Goal: Information Seeking & Learning: Compare options

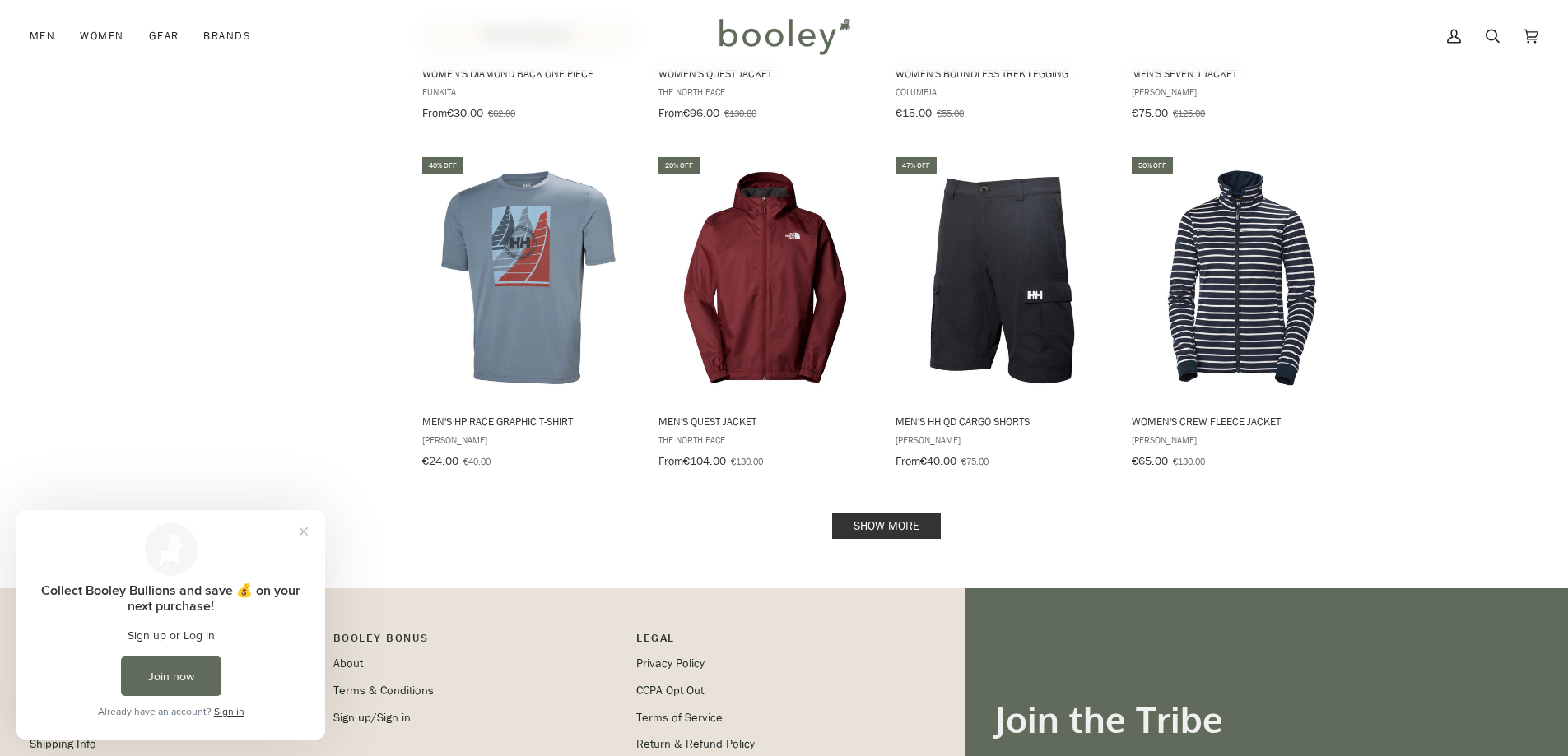
scroll to position [2058, 0]
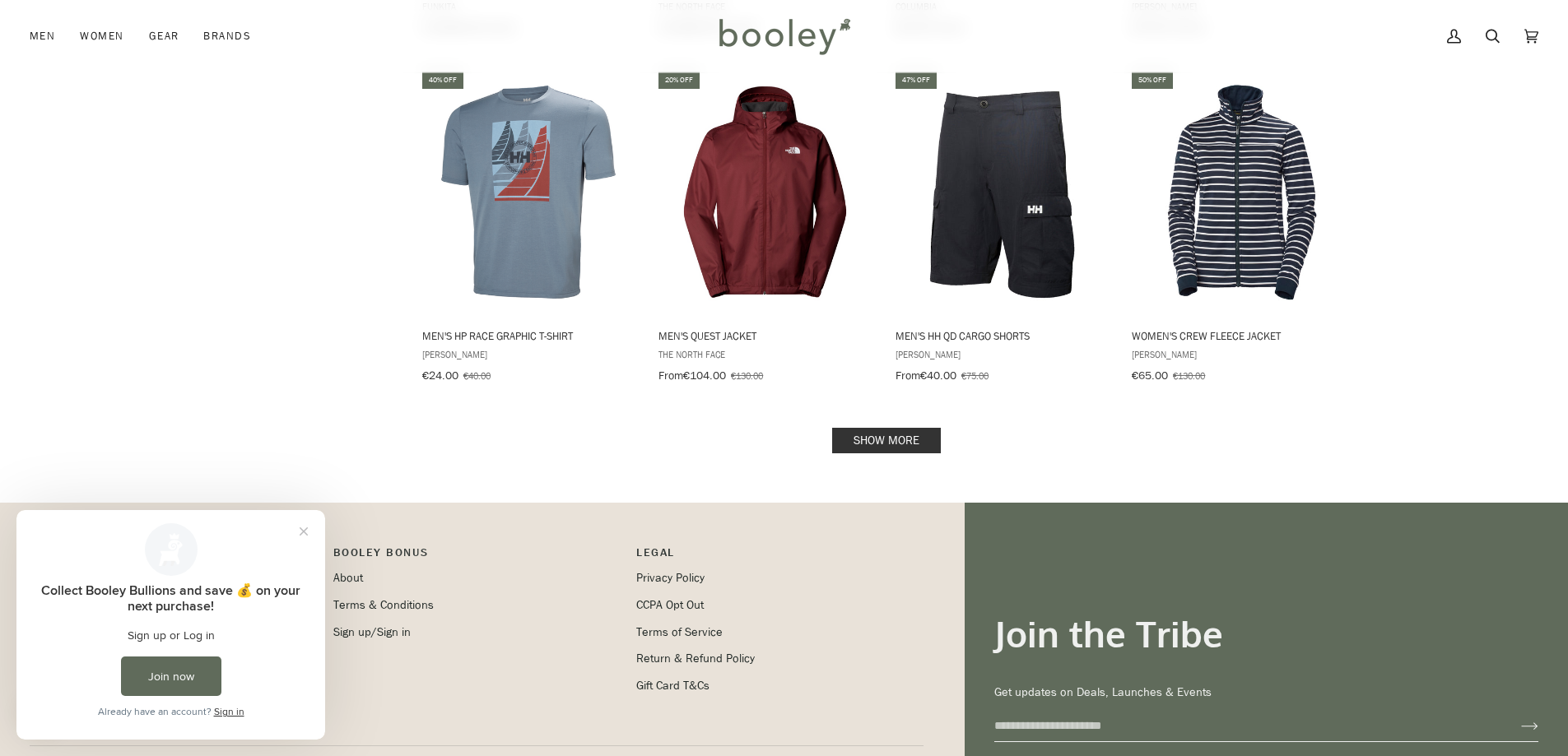
click at [901, 428] on link "Show more" at bounding box center [887, 440] width 109 height 25
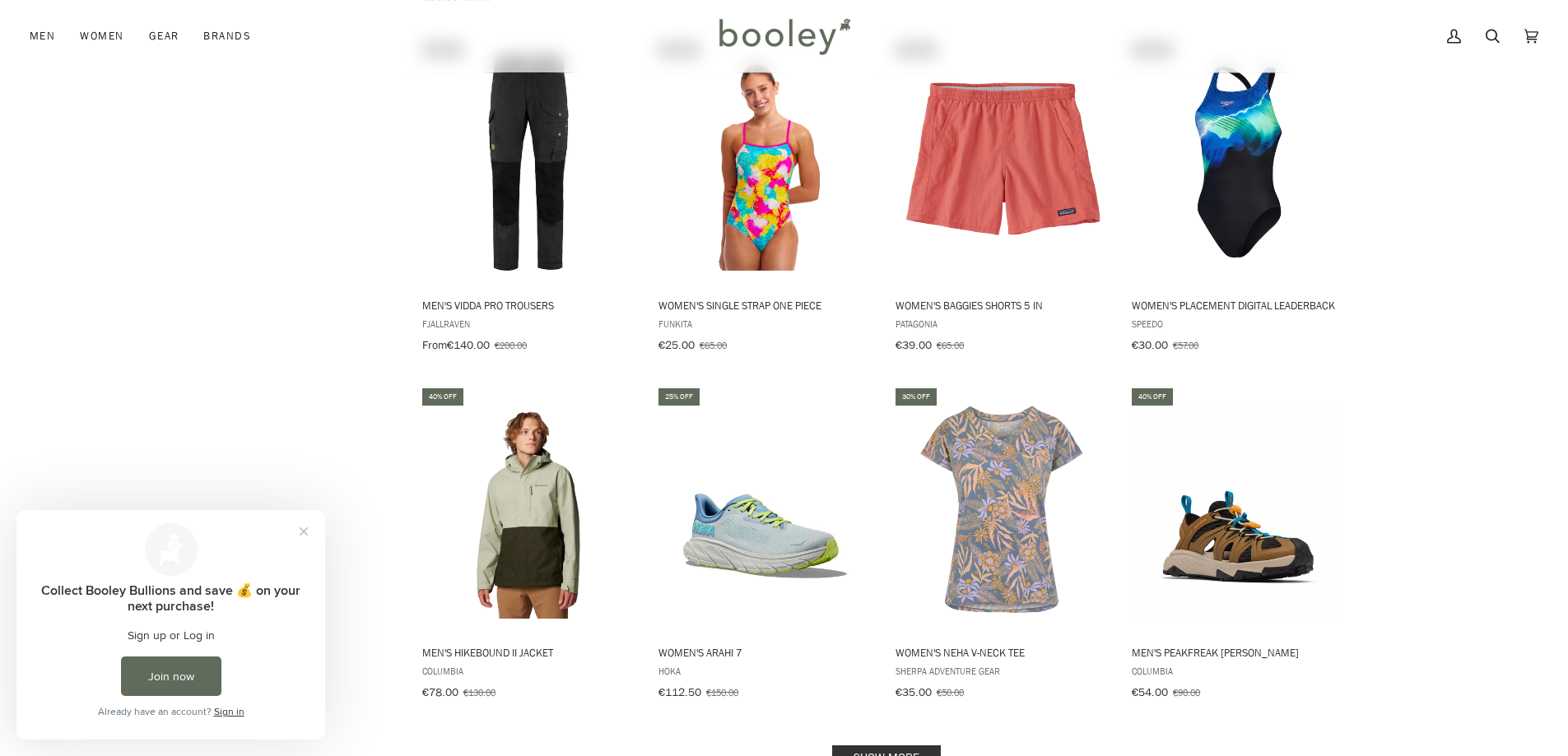
scroll to position [3786, 0]
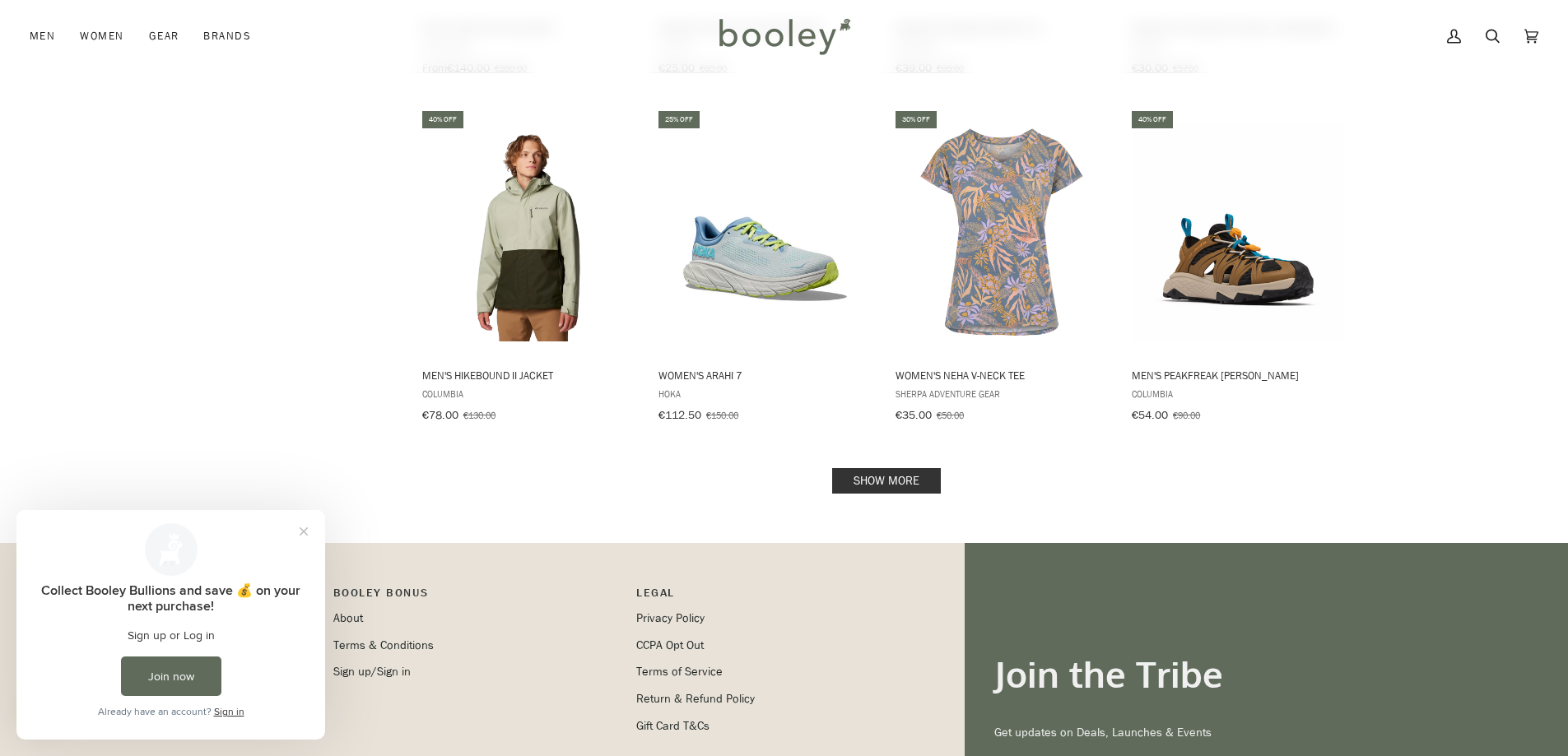
click at [844, 469] on link "Show more" at bounding box center [887, 481] width 109 height 25
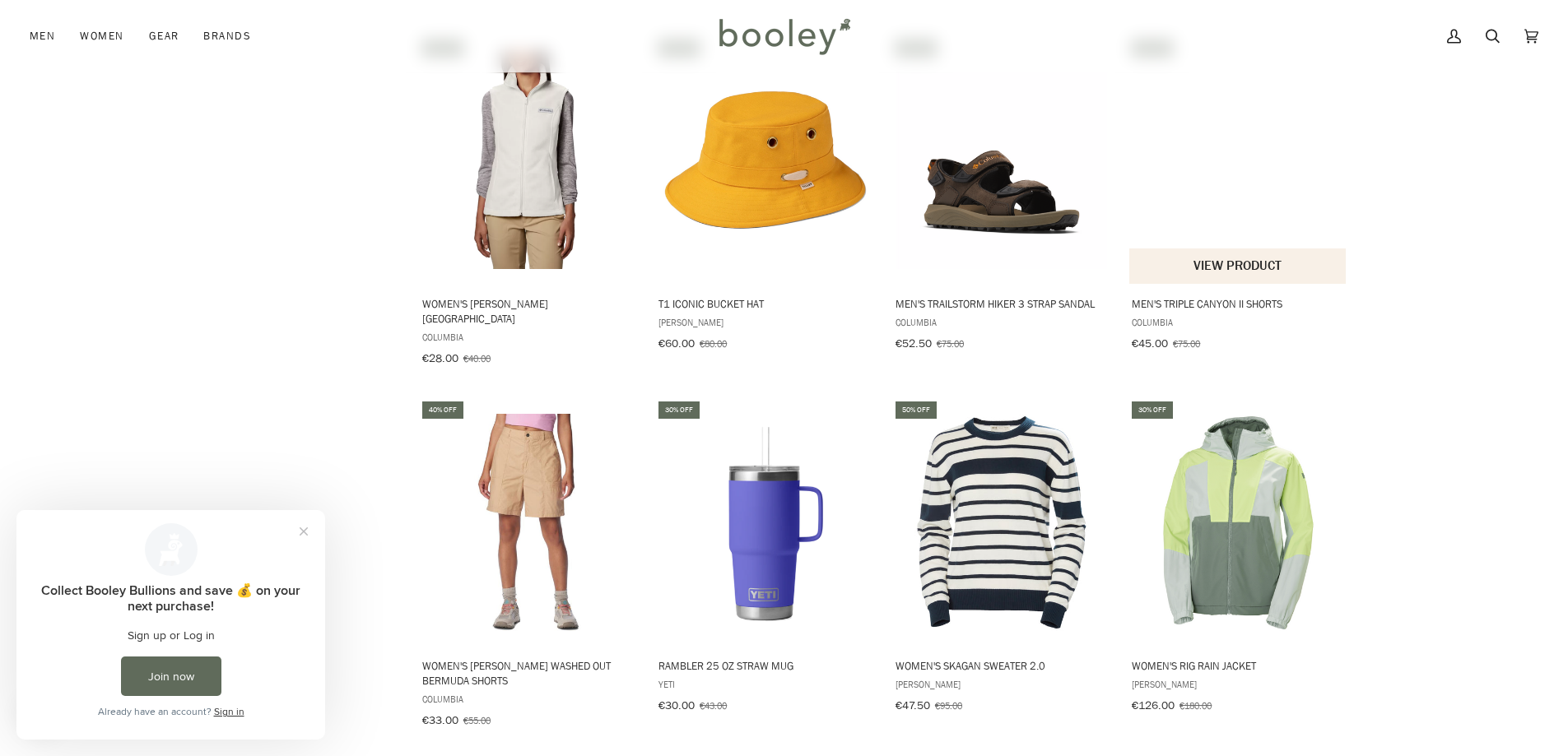
scroll to position [5432, 0]
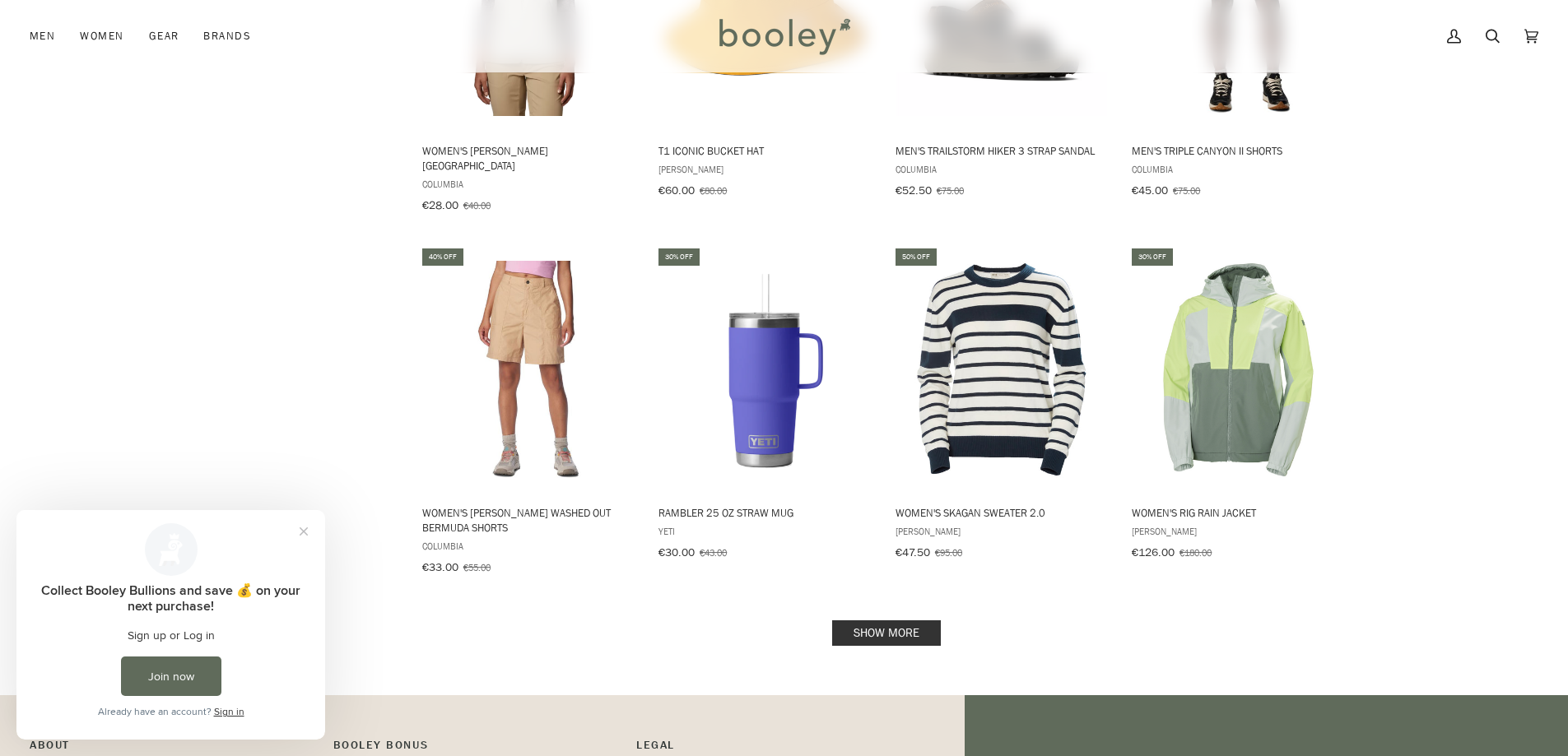
click at [906, 621] on link "Show more" at bounding box center [887, 633] width 109 height 25
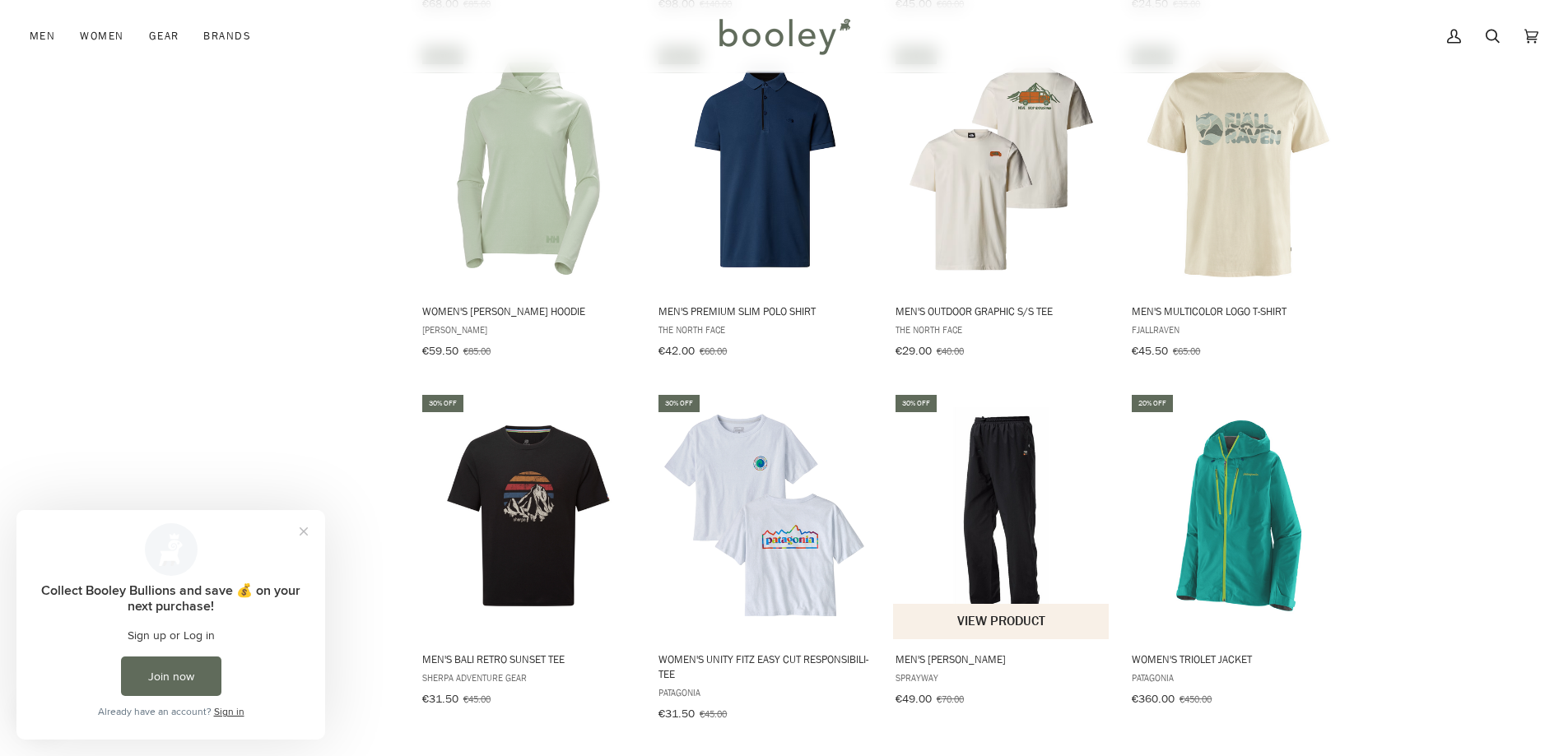
scroll to position [7078, 0]
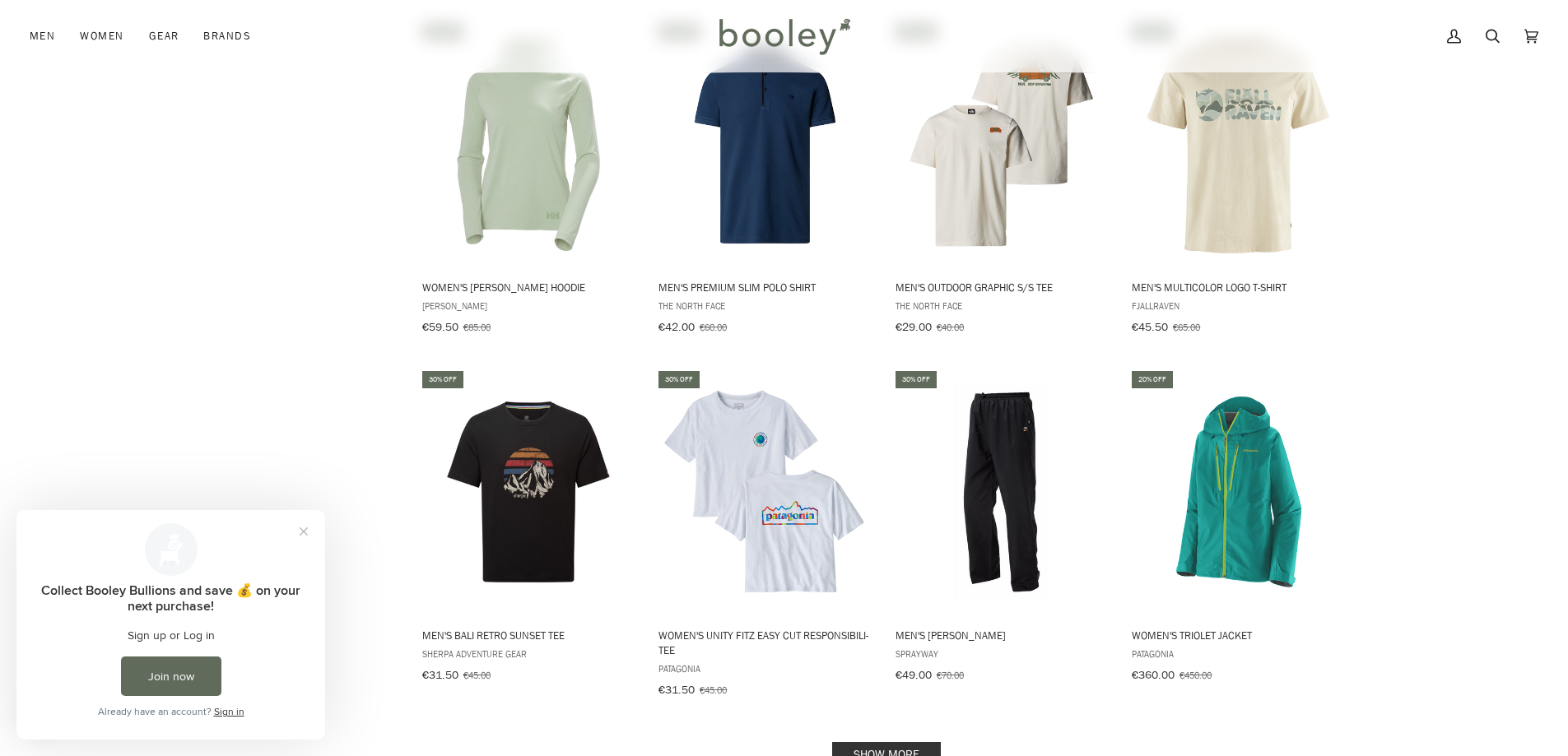
click at [893, 742] on link "Show more" at bounding box center [887, 755] width 109 height 25
click at [310, 532] on button "Close prompt" at bounding box center [304, 532] width 29 height 29
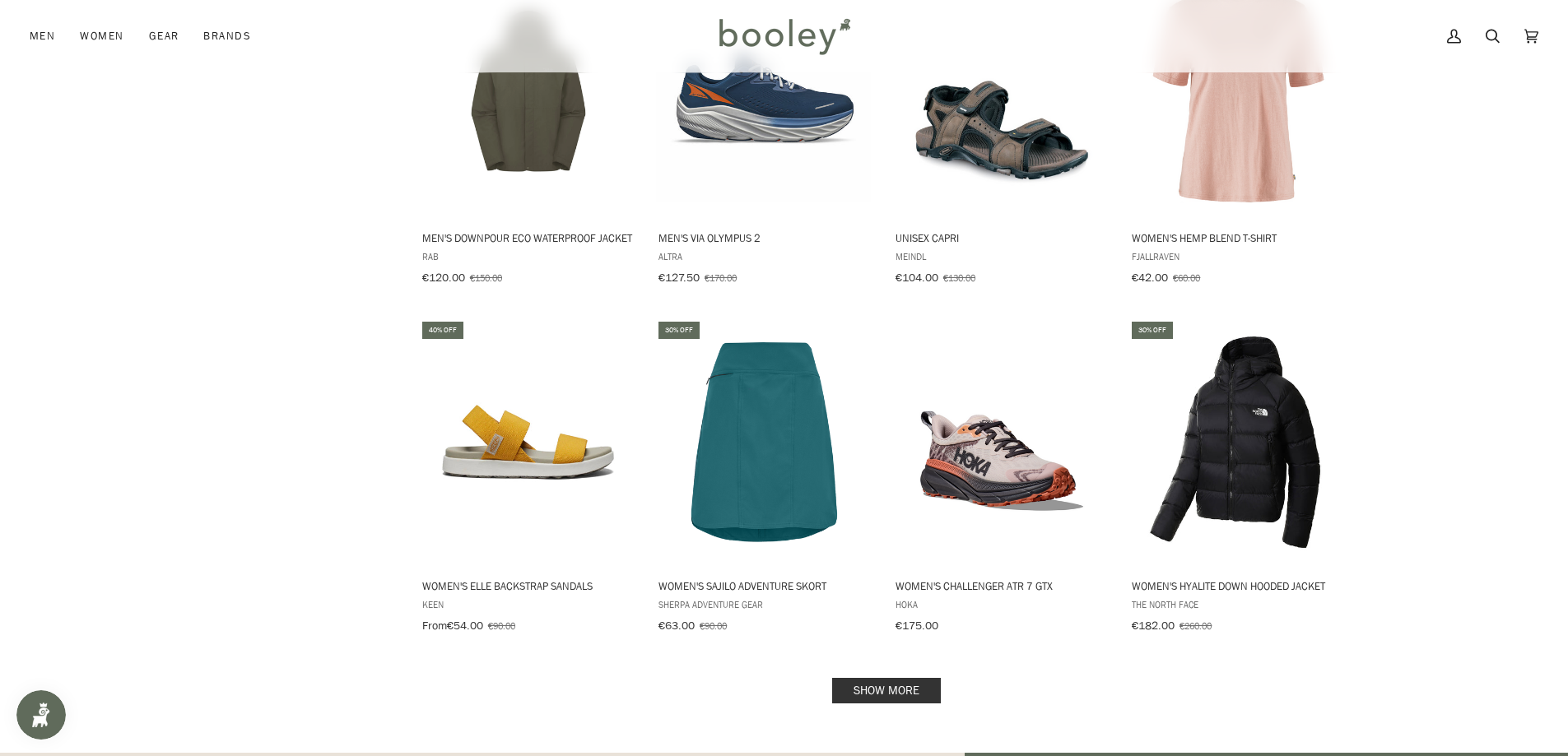
scroll to position [8889, 0]
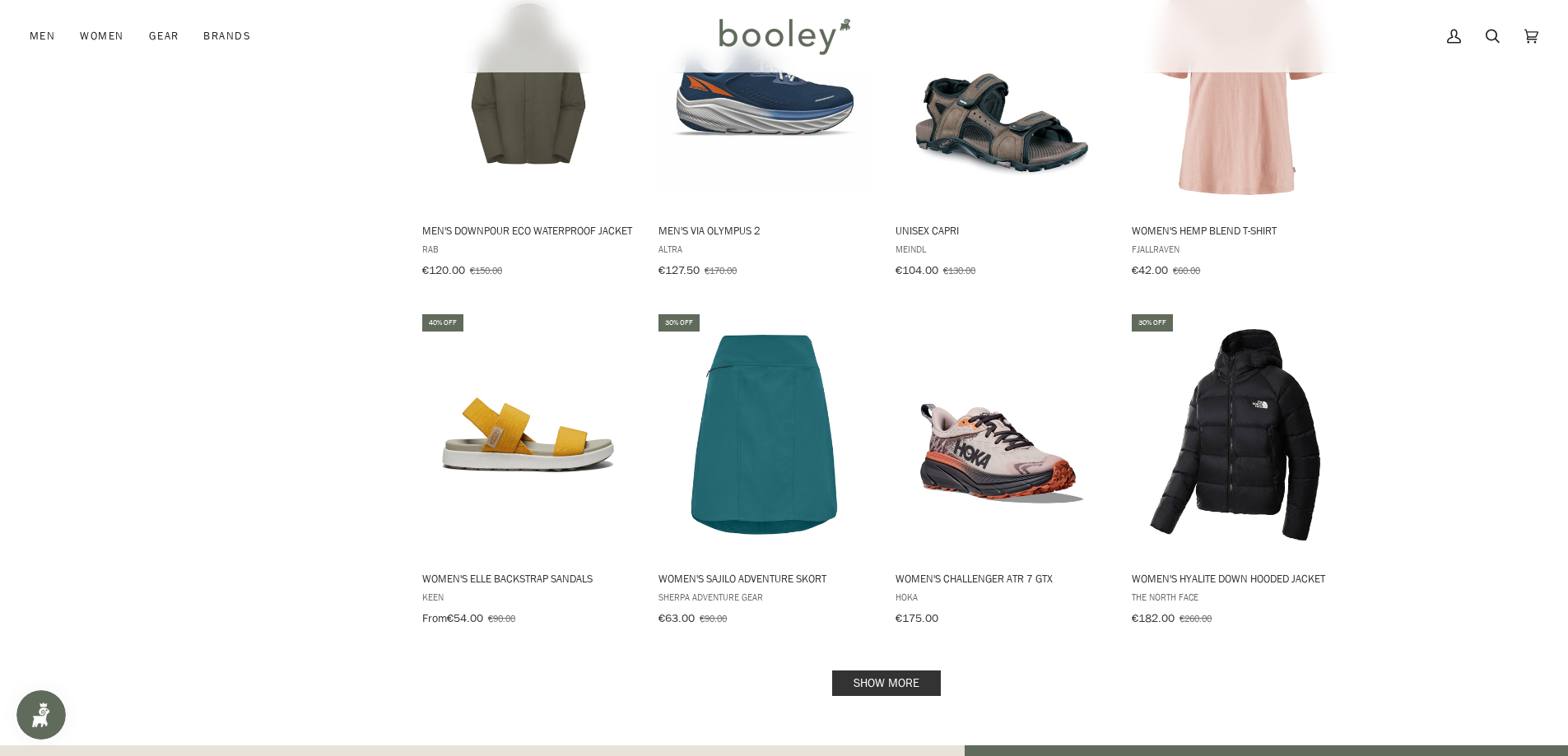
drag, startPoint x: 908, startPoint y: 537, endPoint x: 920, endPoint y: 535, distance: 12.2
click at [908, 671] on link "Show more" at bounding box center [887, 684] width 109 height 25
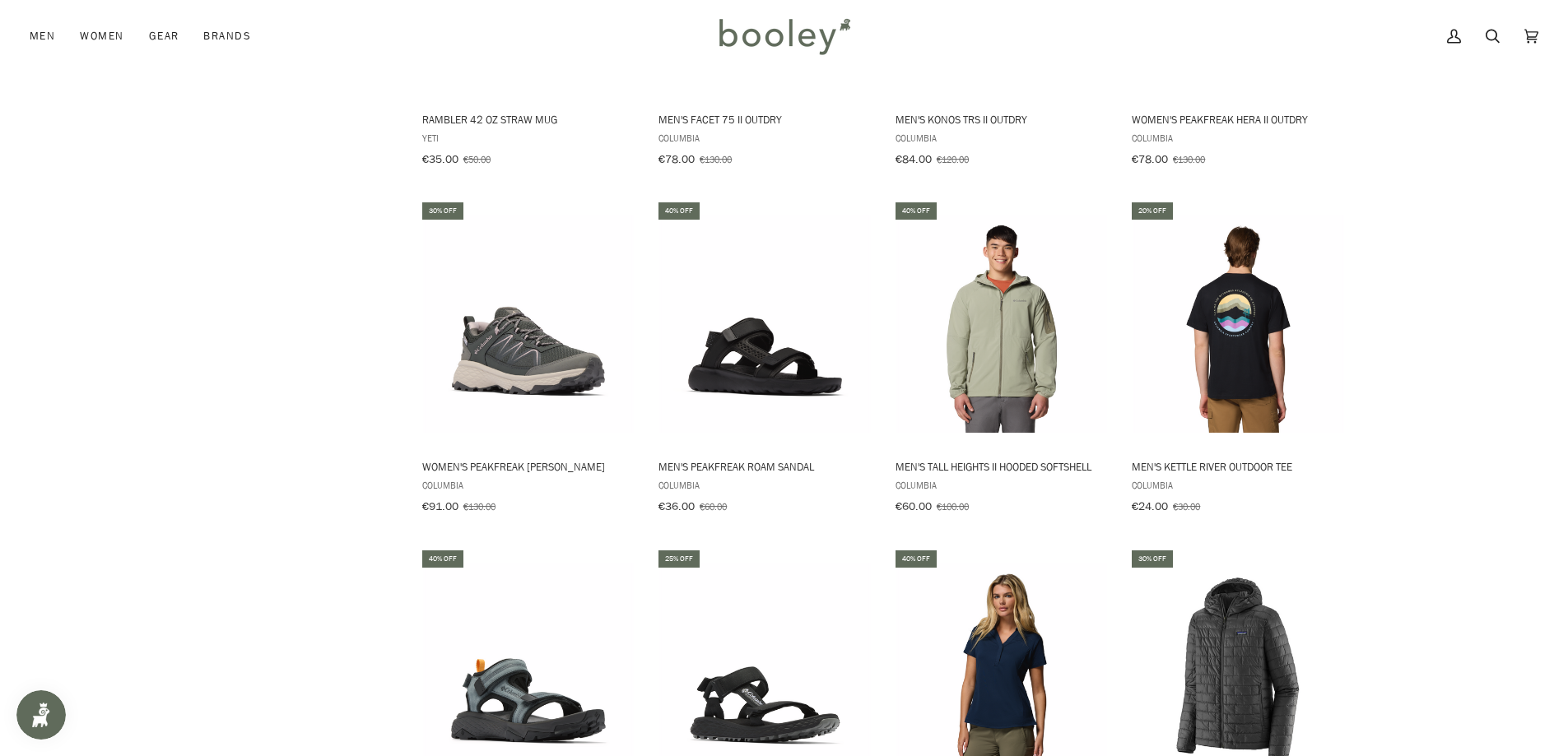
scroll to position [10205, 0]
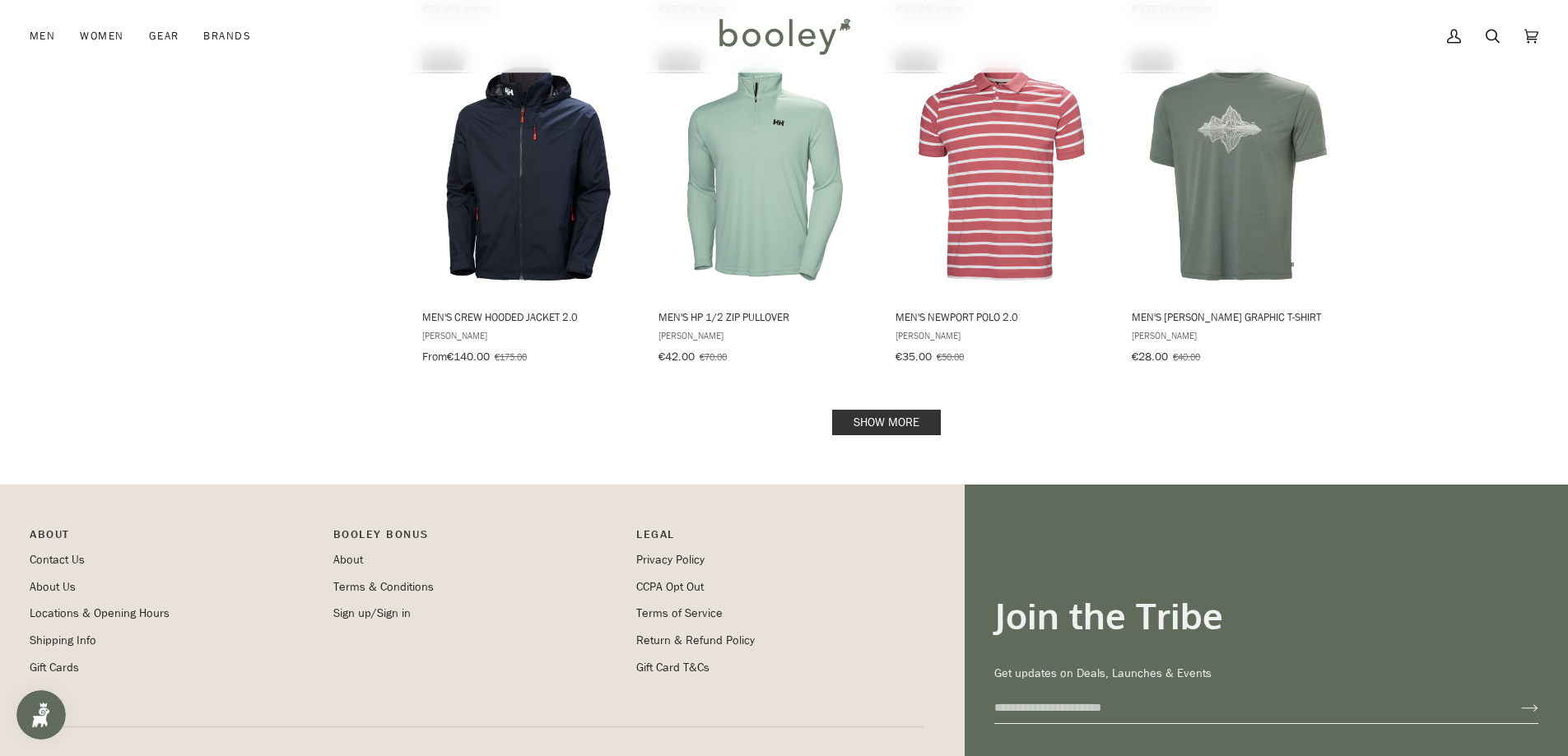
click at [907, 410] on link "Show more" at bounding box center [887, 423] width 109 height 25
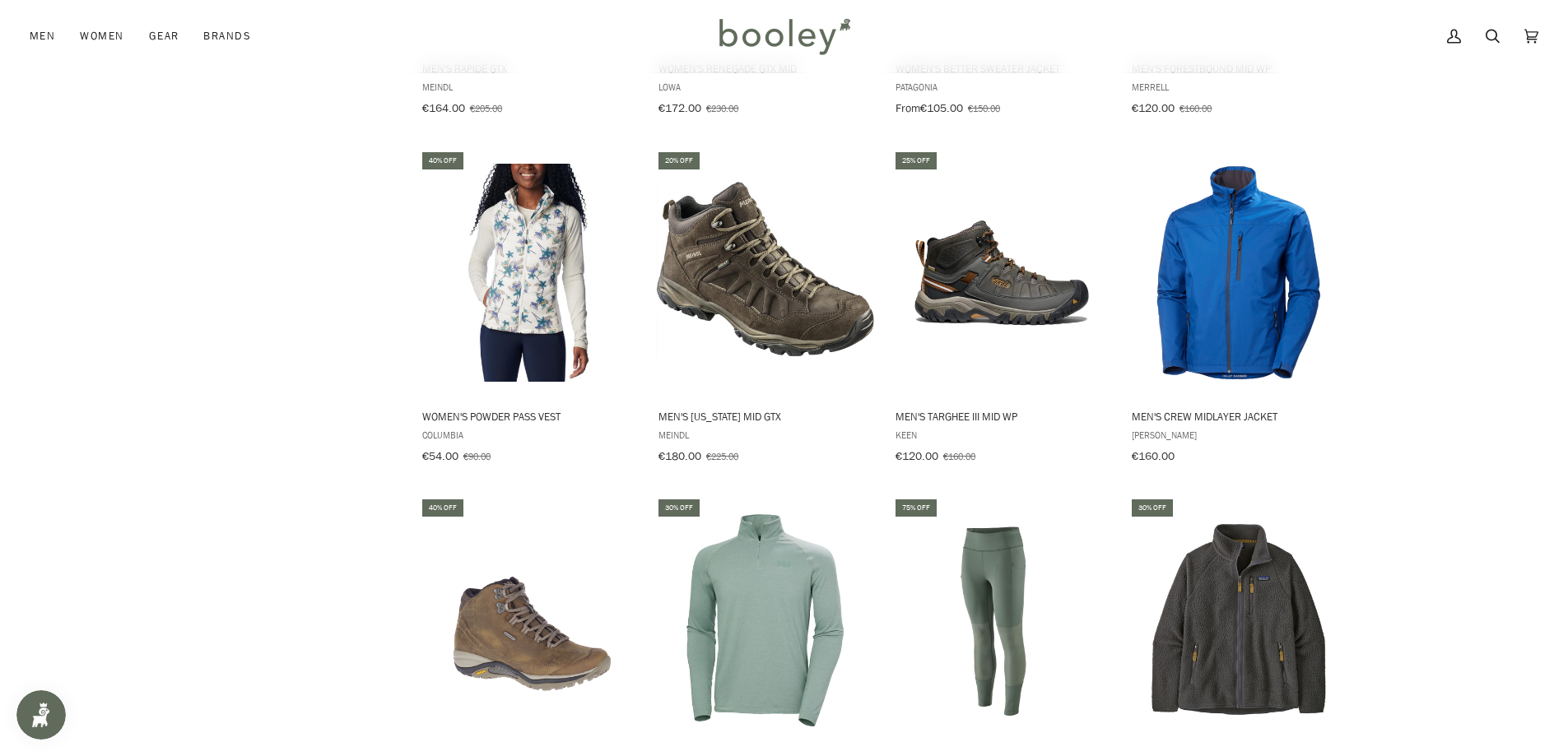
scroll to position [12435, 0]
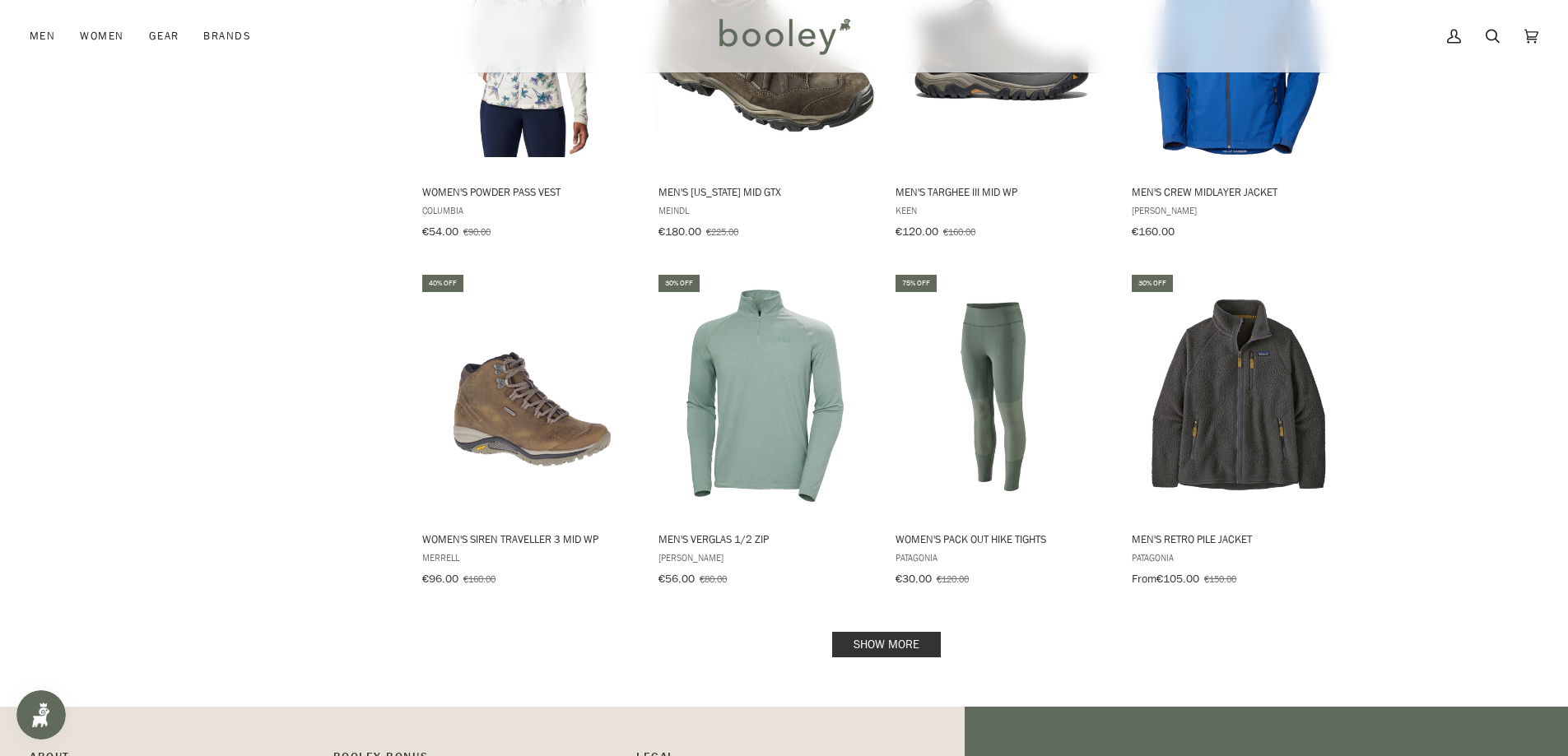
click at [852, 632] on link "Show more" at bounding box center [887, 645] width 109 height 25
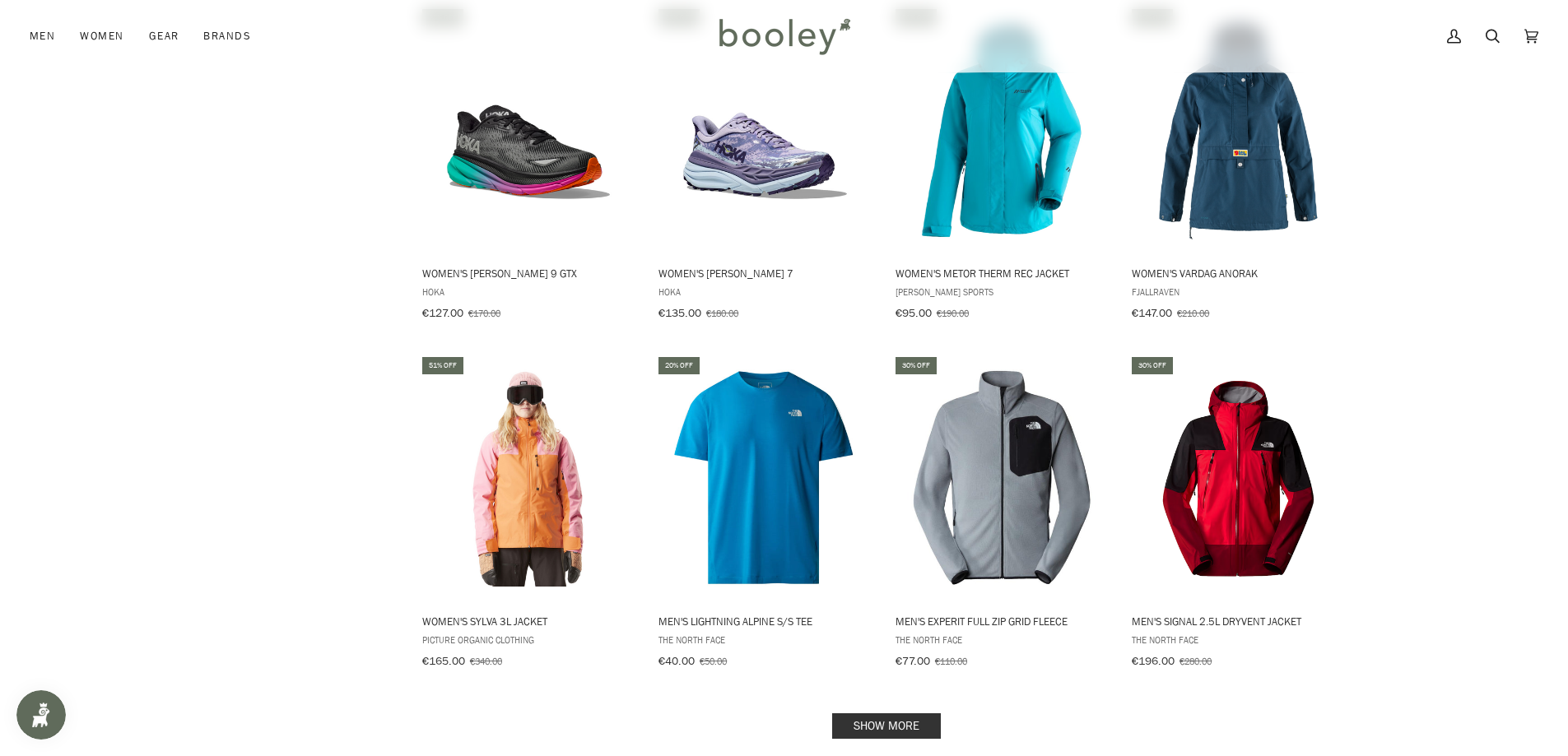
scroll to position [14163, 0]
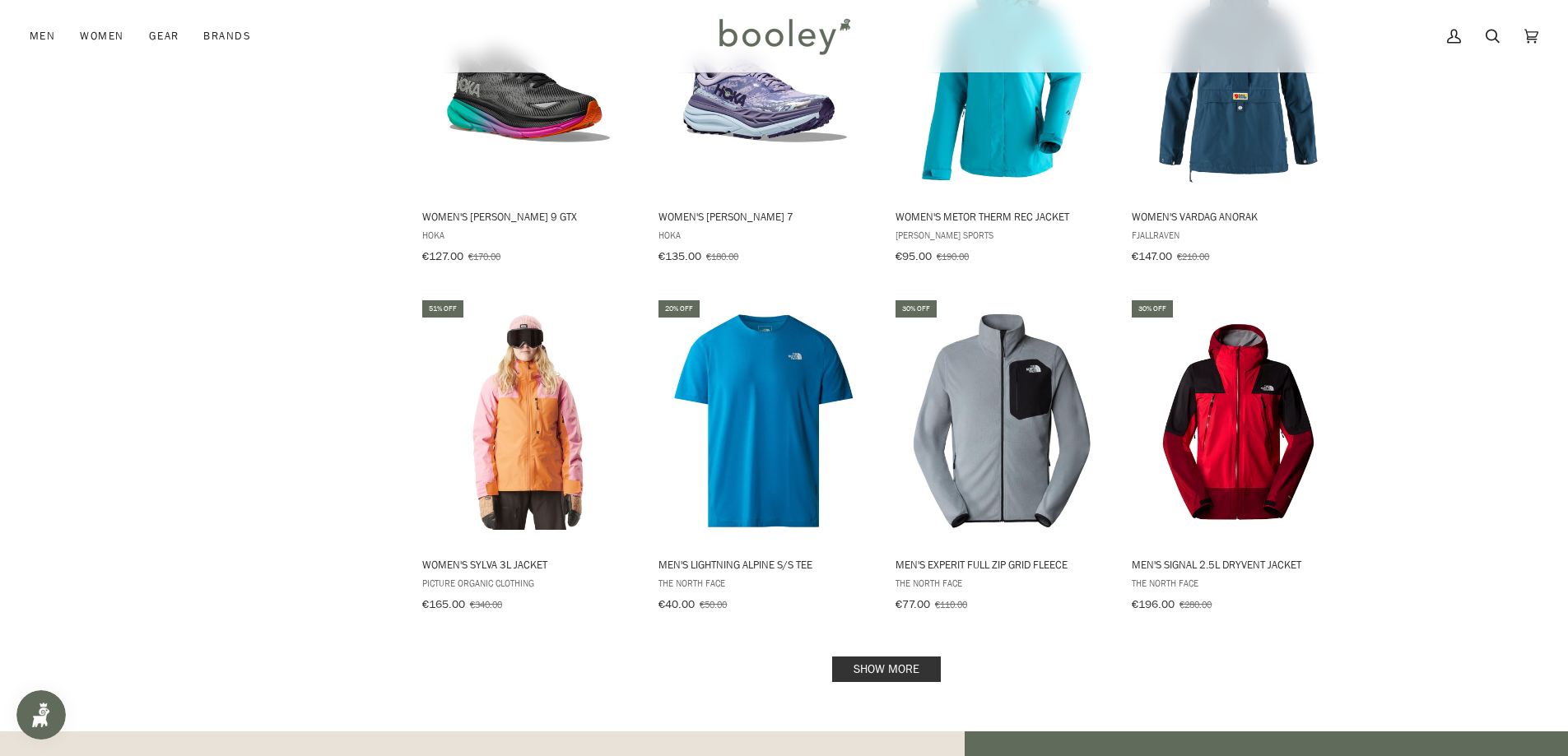
click at [860, 657] on link "Show more" at bounding box center [887, 669] width 109 height 25
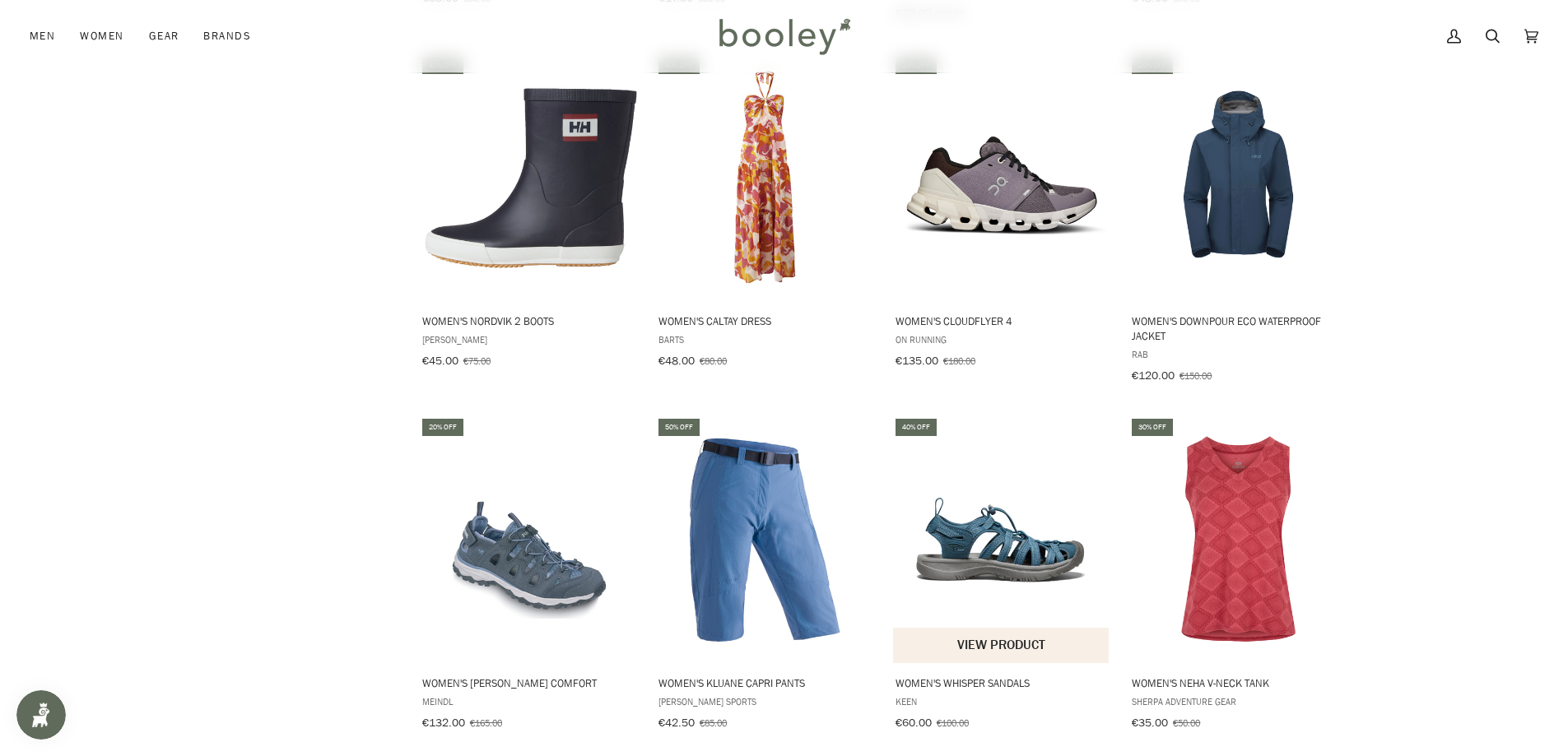
scroll to position [15727, 0]
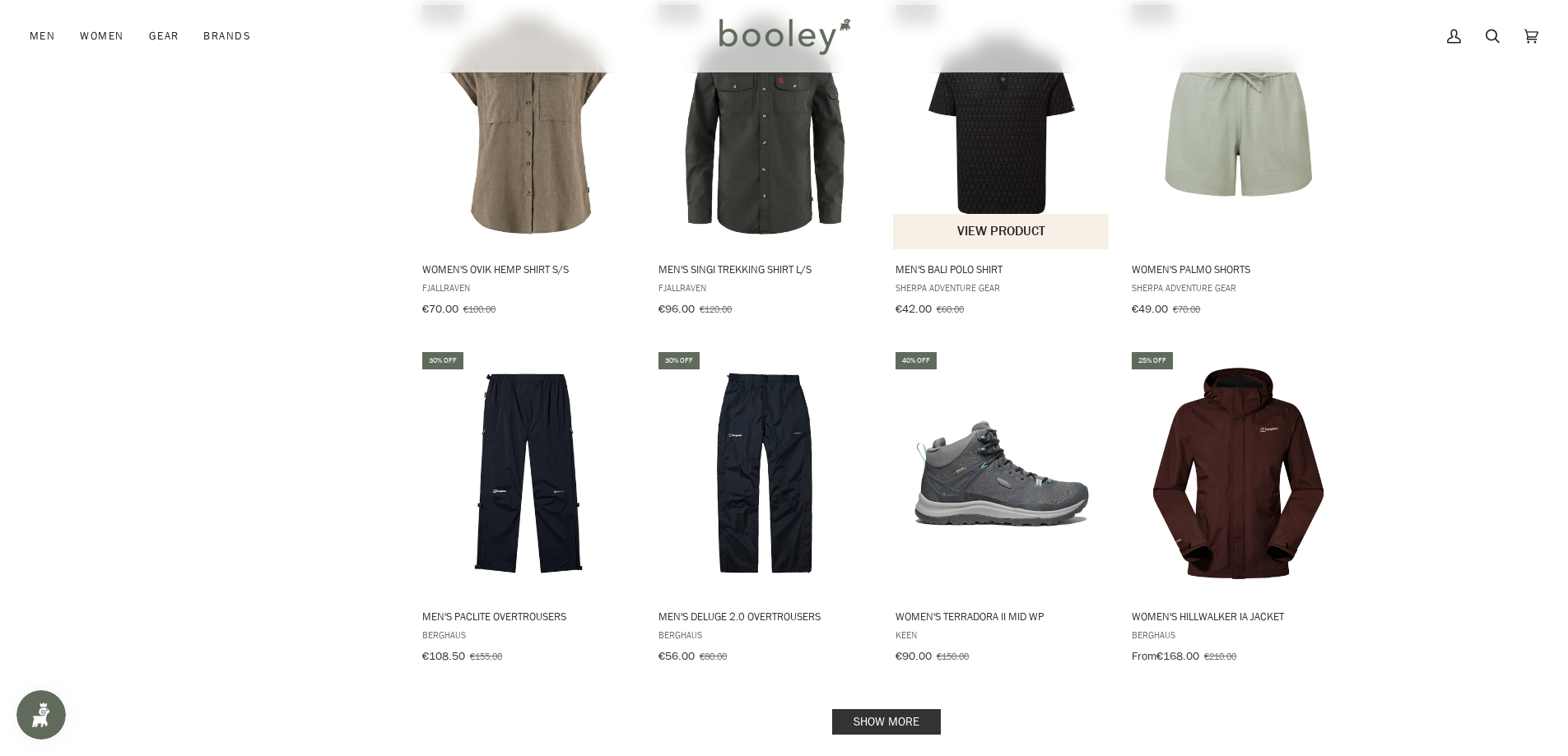
scroll to position [17867, 0]
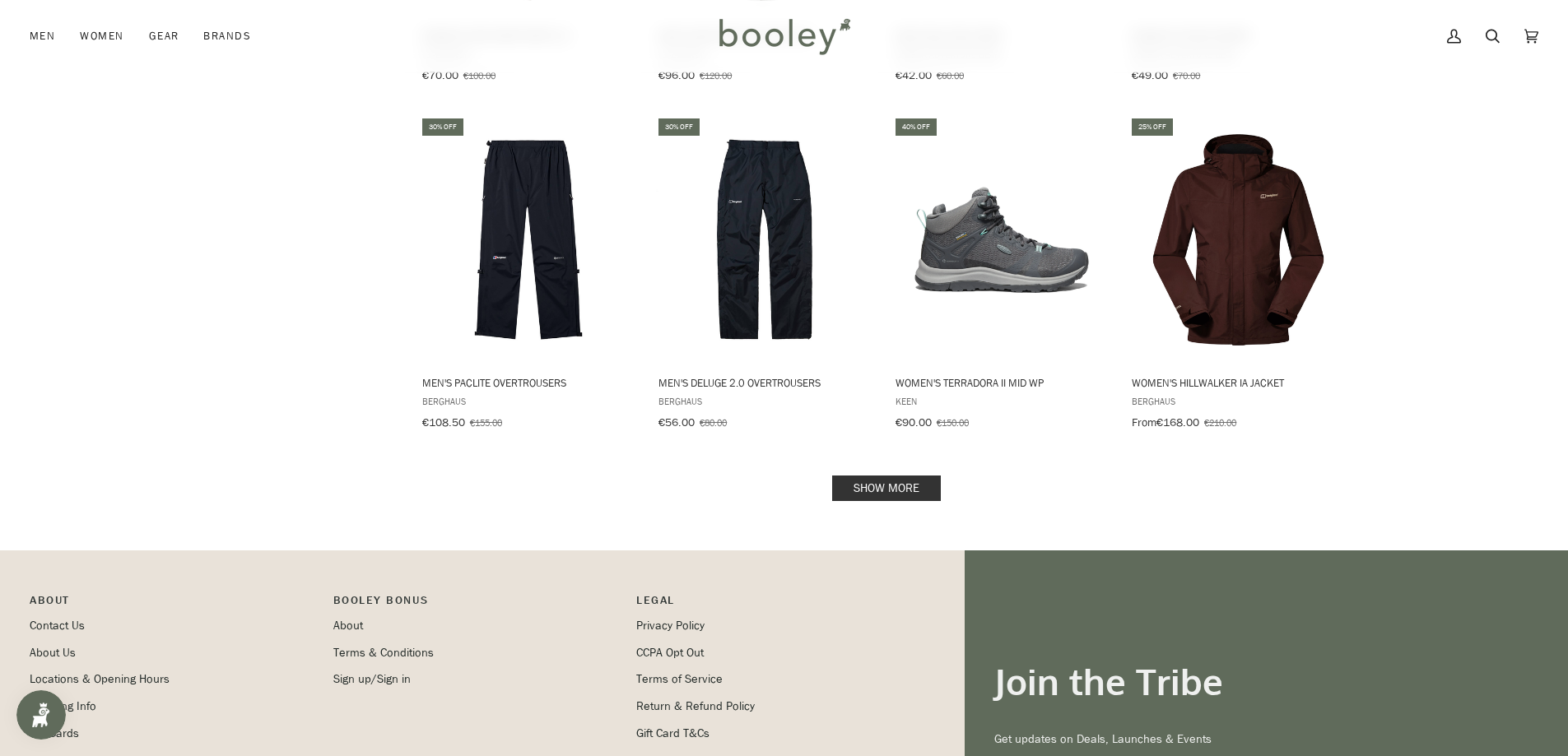
click at [926, 475] on link "Show more" at bounding box center [887, 488] width 109 height 25
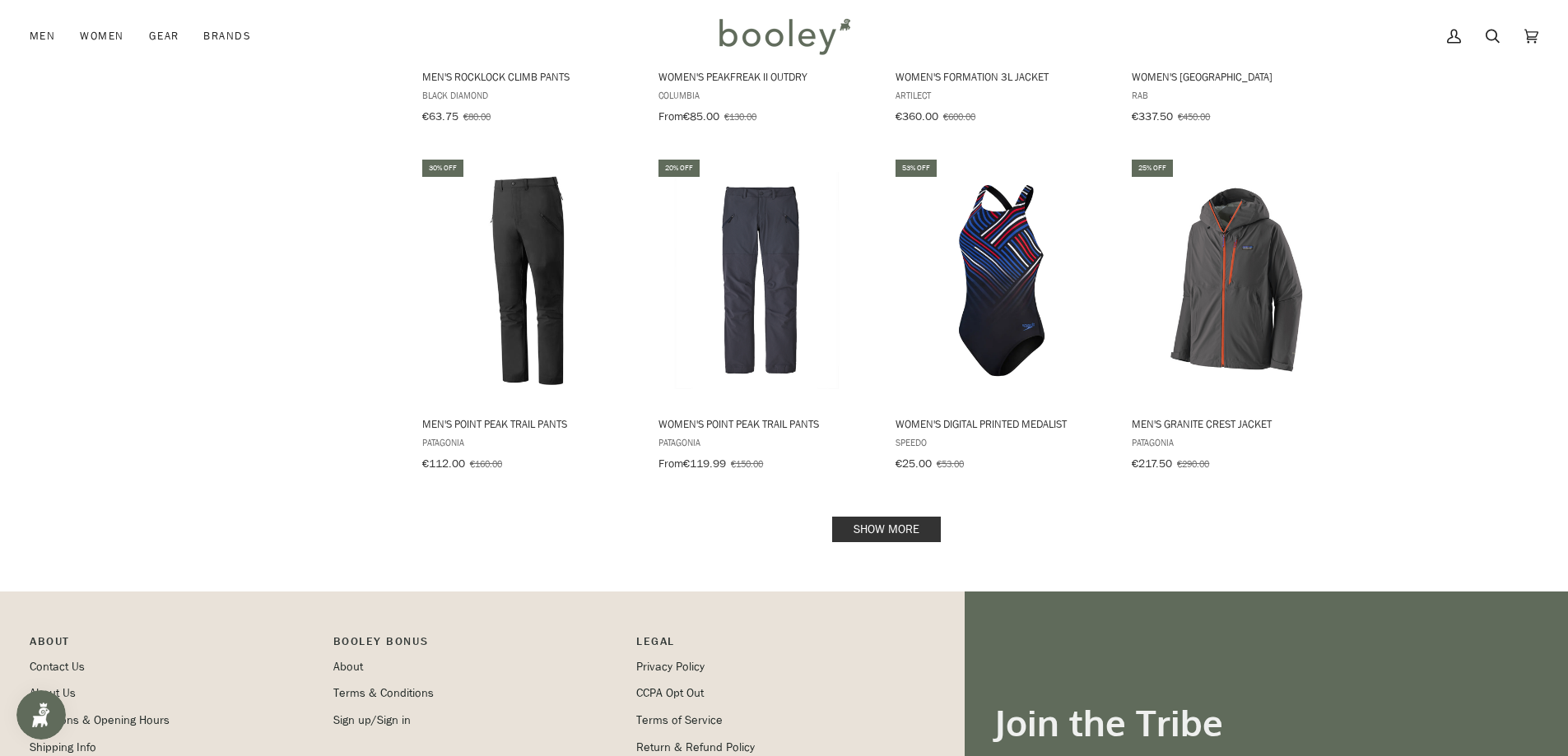
click at [901, 517] on link "Show more" at bounding box center [887, 530] width 109 height 25
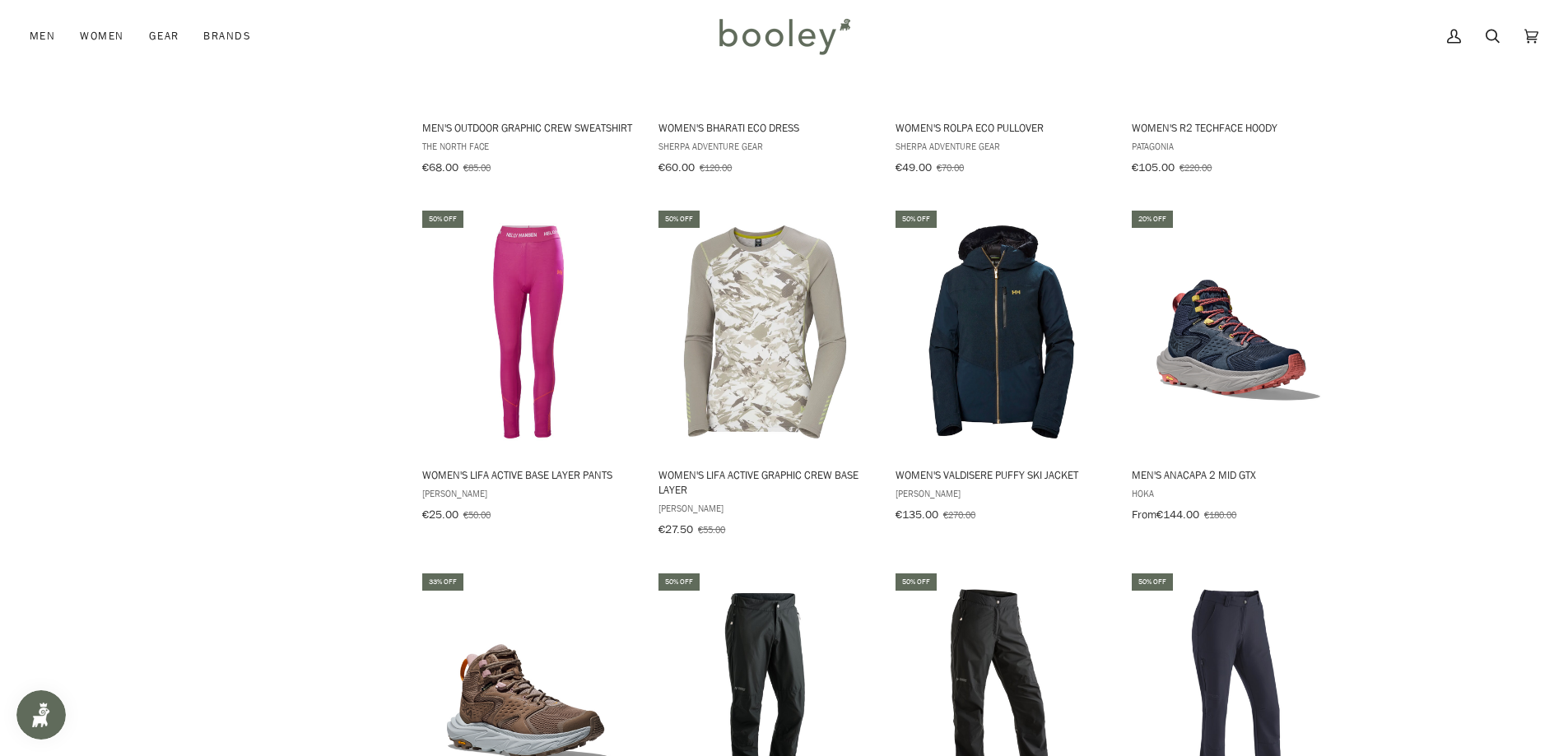
scroll to position [21142, 0]
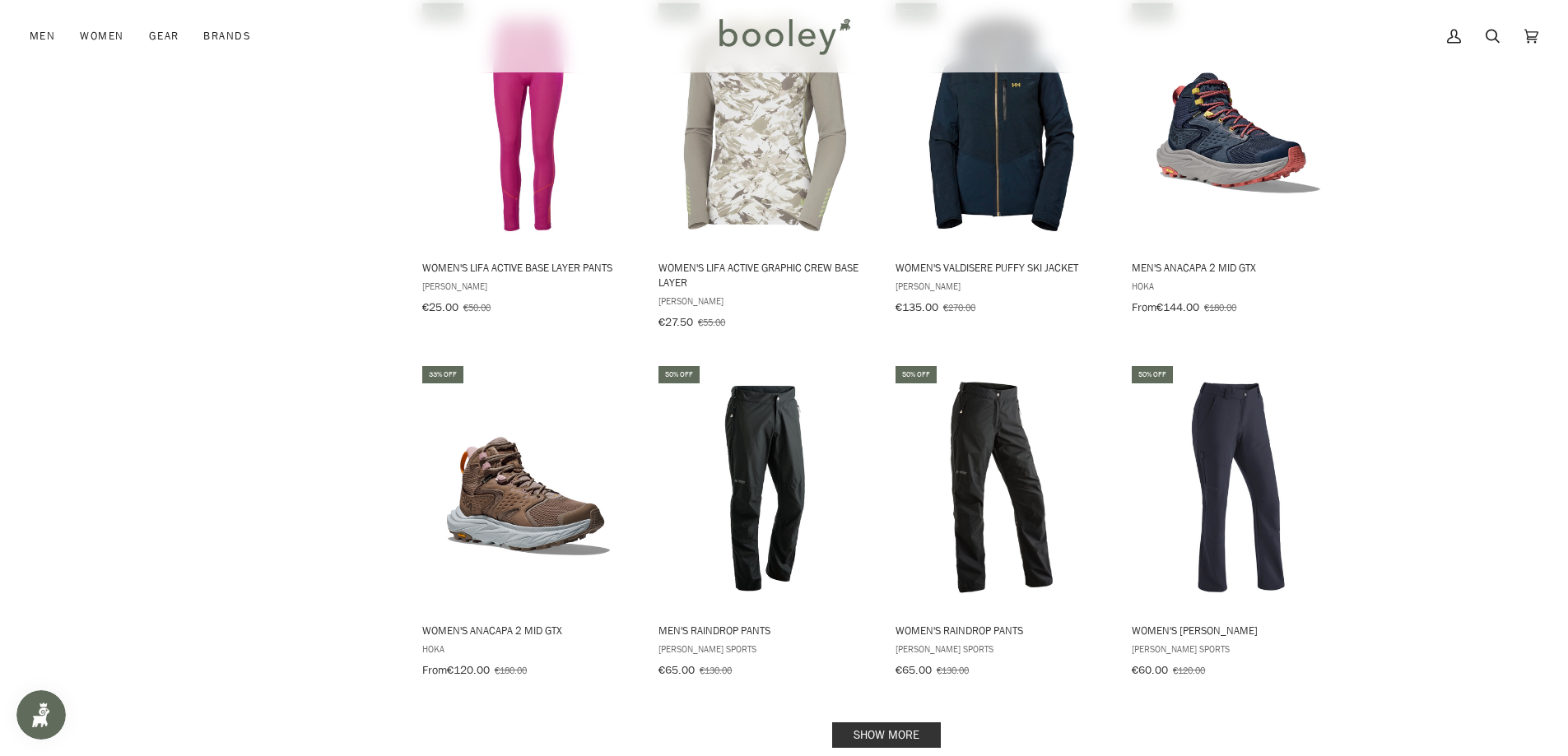
click at [891, 723] on link "Show more" at bounding box center [887, 736] width 109 height 25
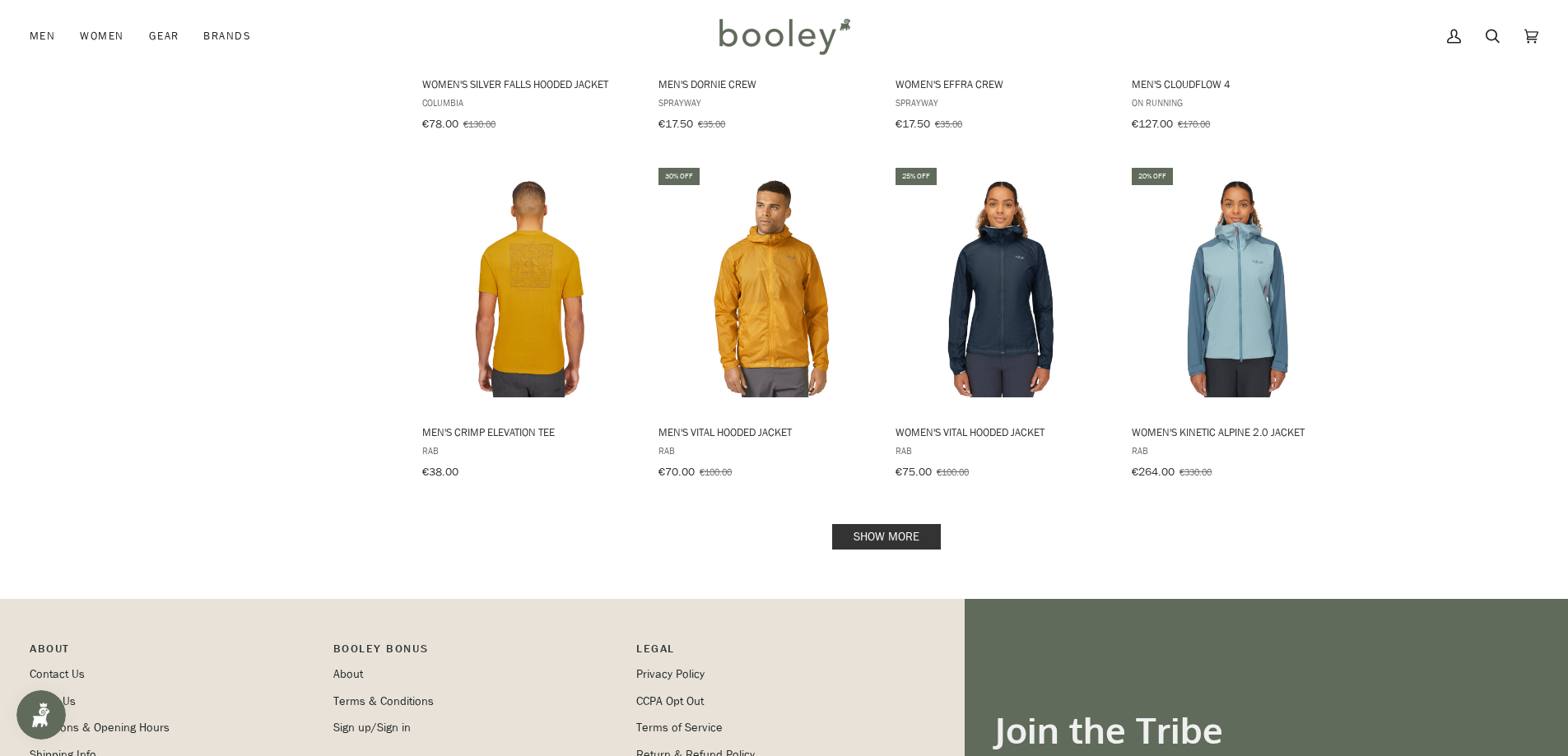
scroll to position [23107, 0]
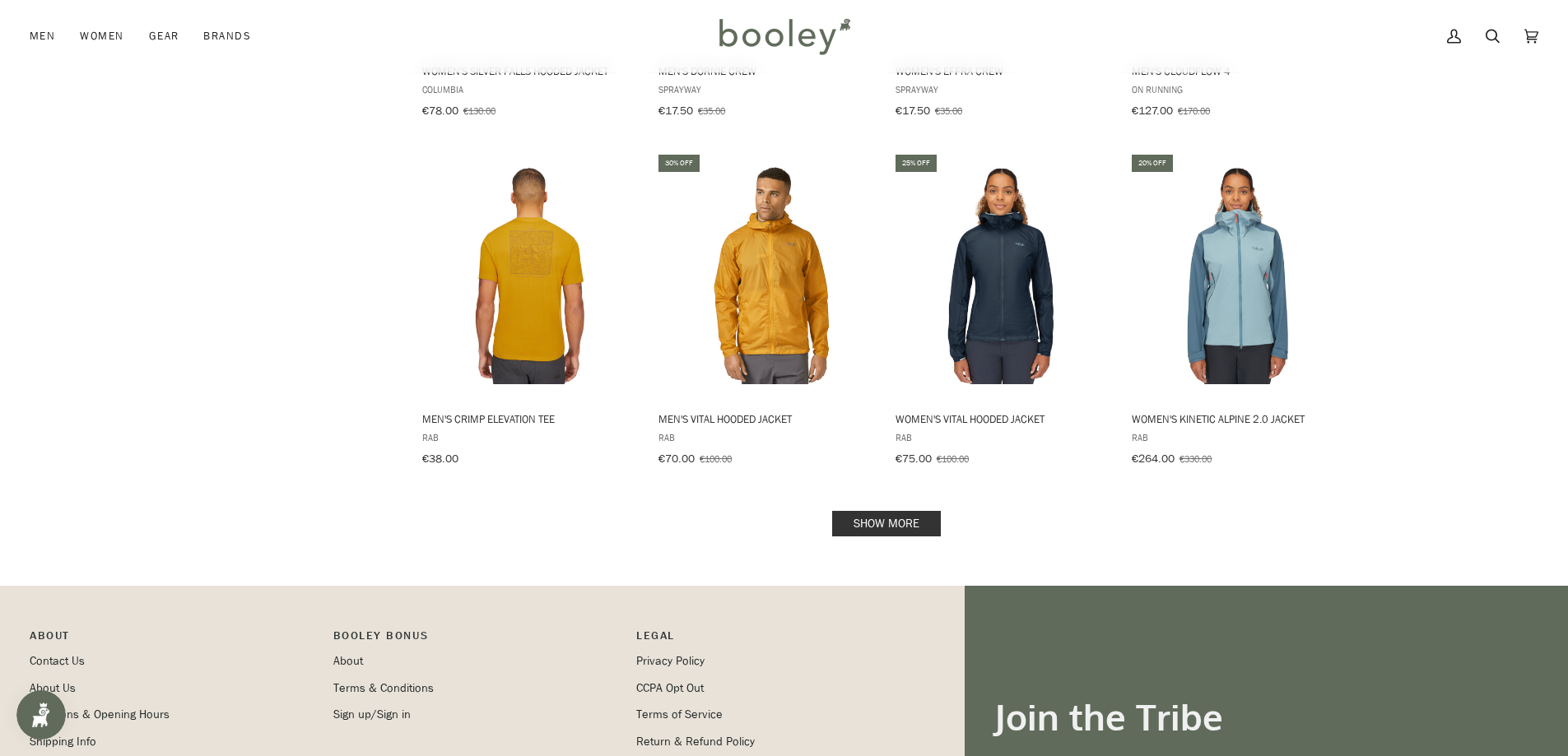
click at [894, 511] on link "Show more" at bounding box center [887, 524] width 109 height 25
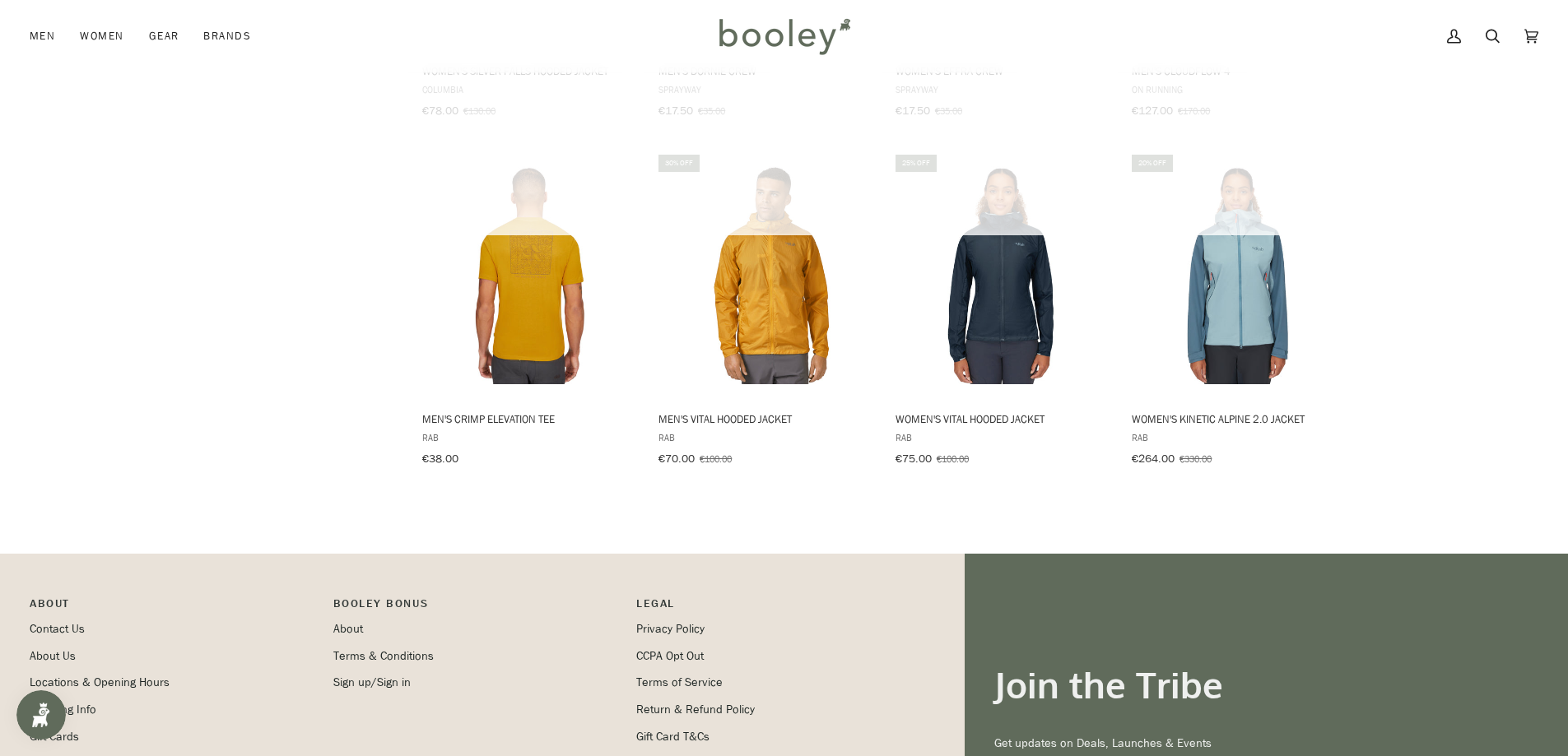
scroll to position [23075, 0]
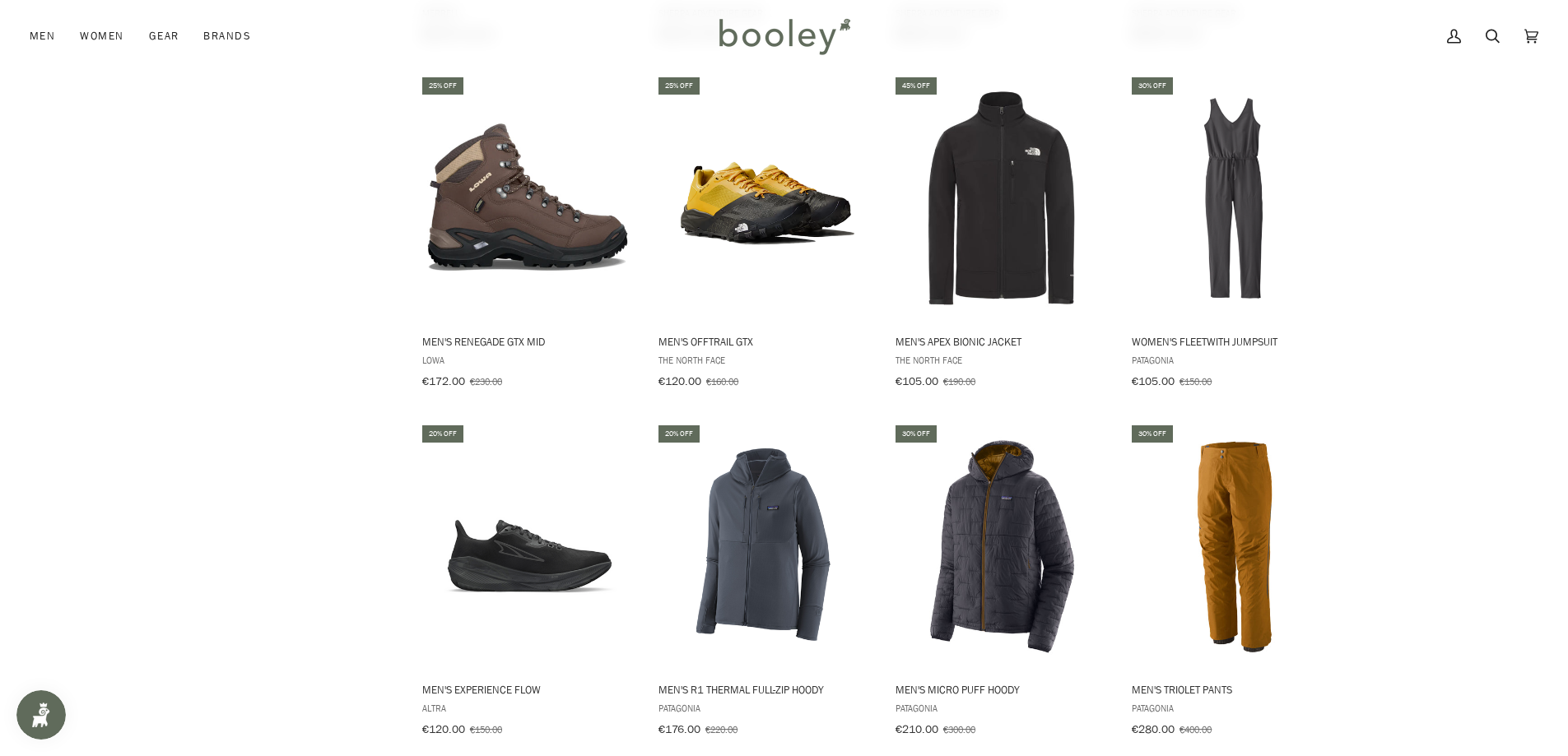
scroll to position [24639, 0]
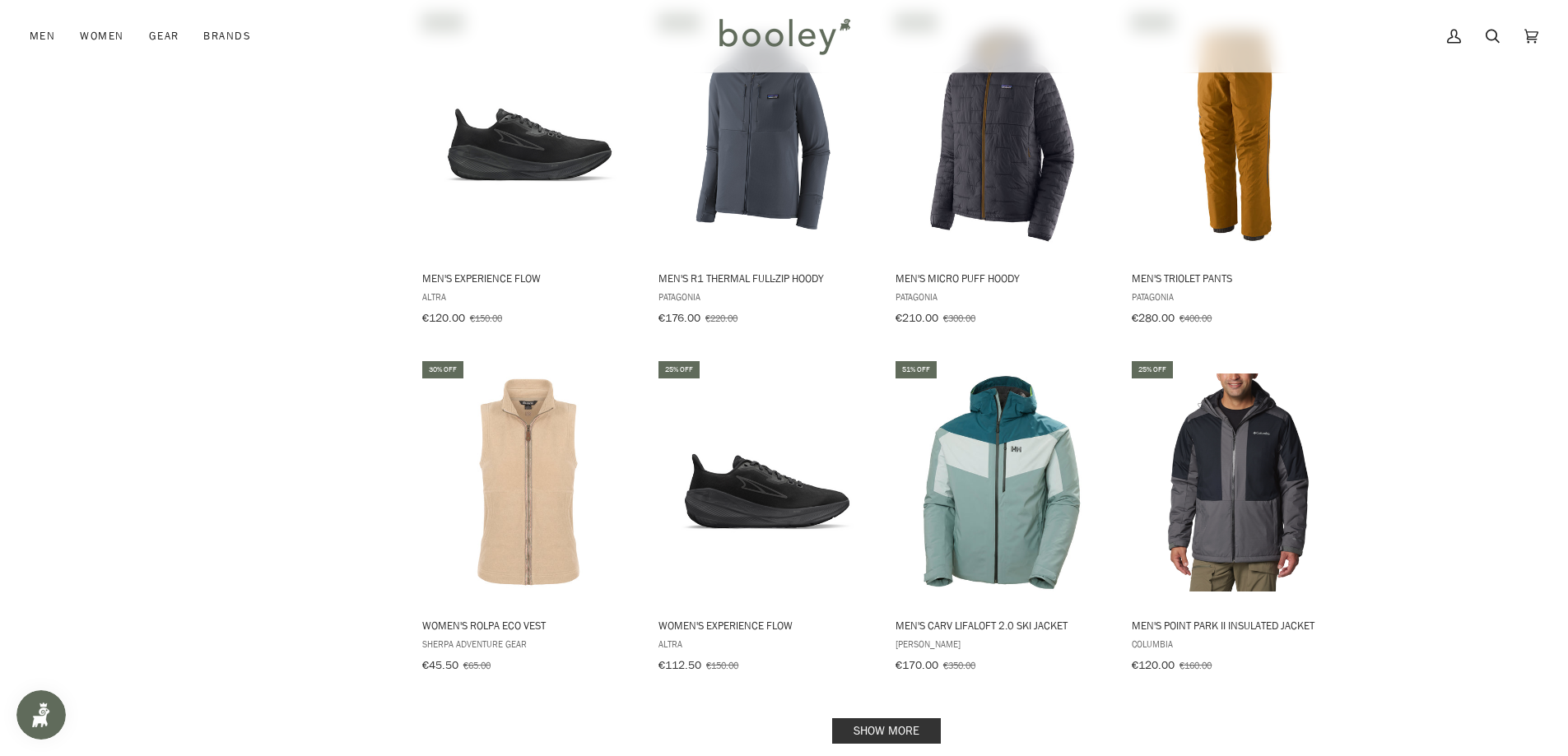
click at [892, 719] on link "Show more" at bounding box center [887, 732] width 109 height 25
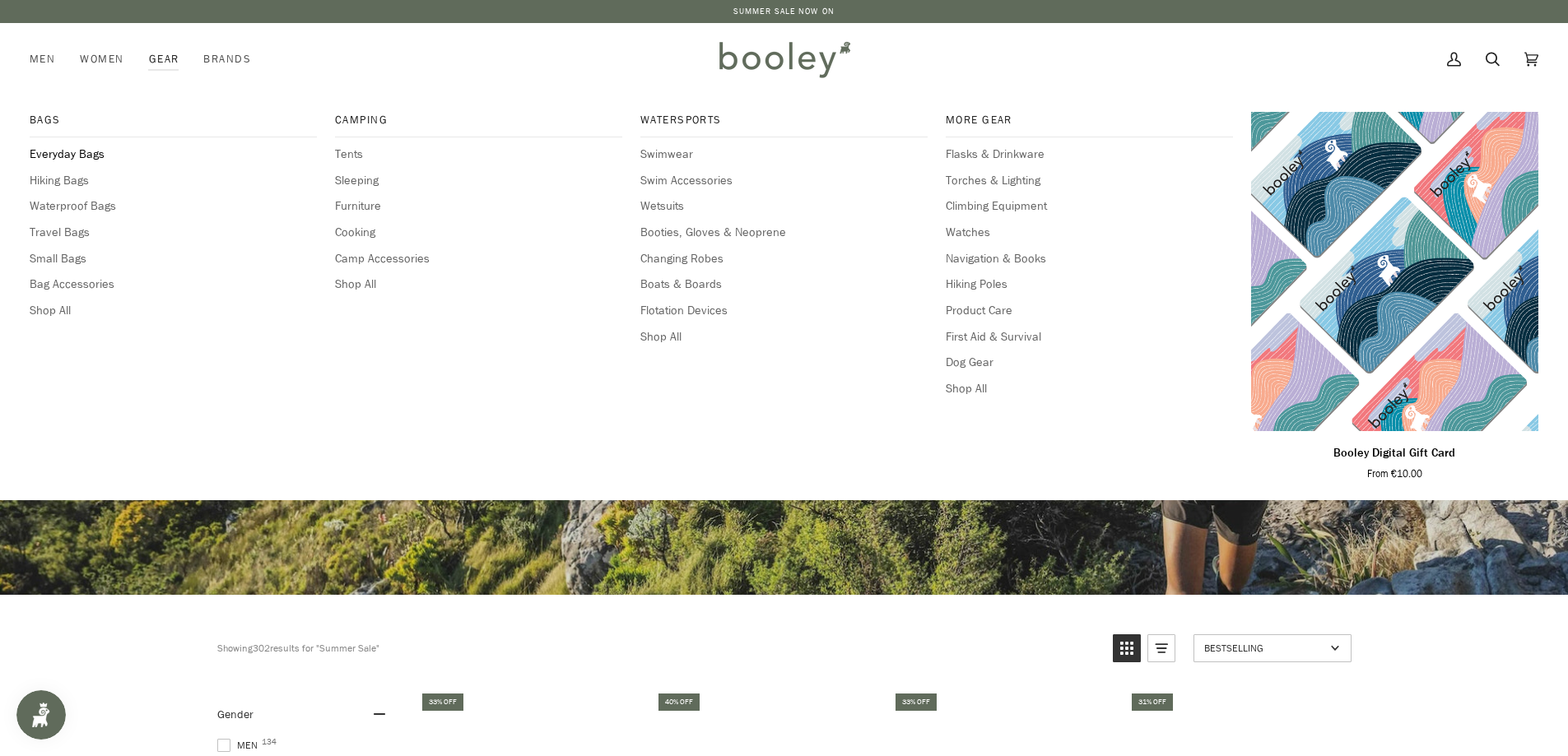
click at [87, 151] on span "Everyday Bags" at bounding box center [172, 155] width 287 height 19
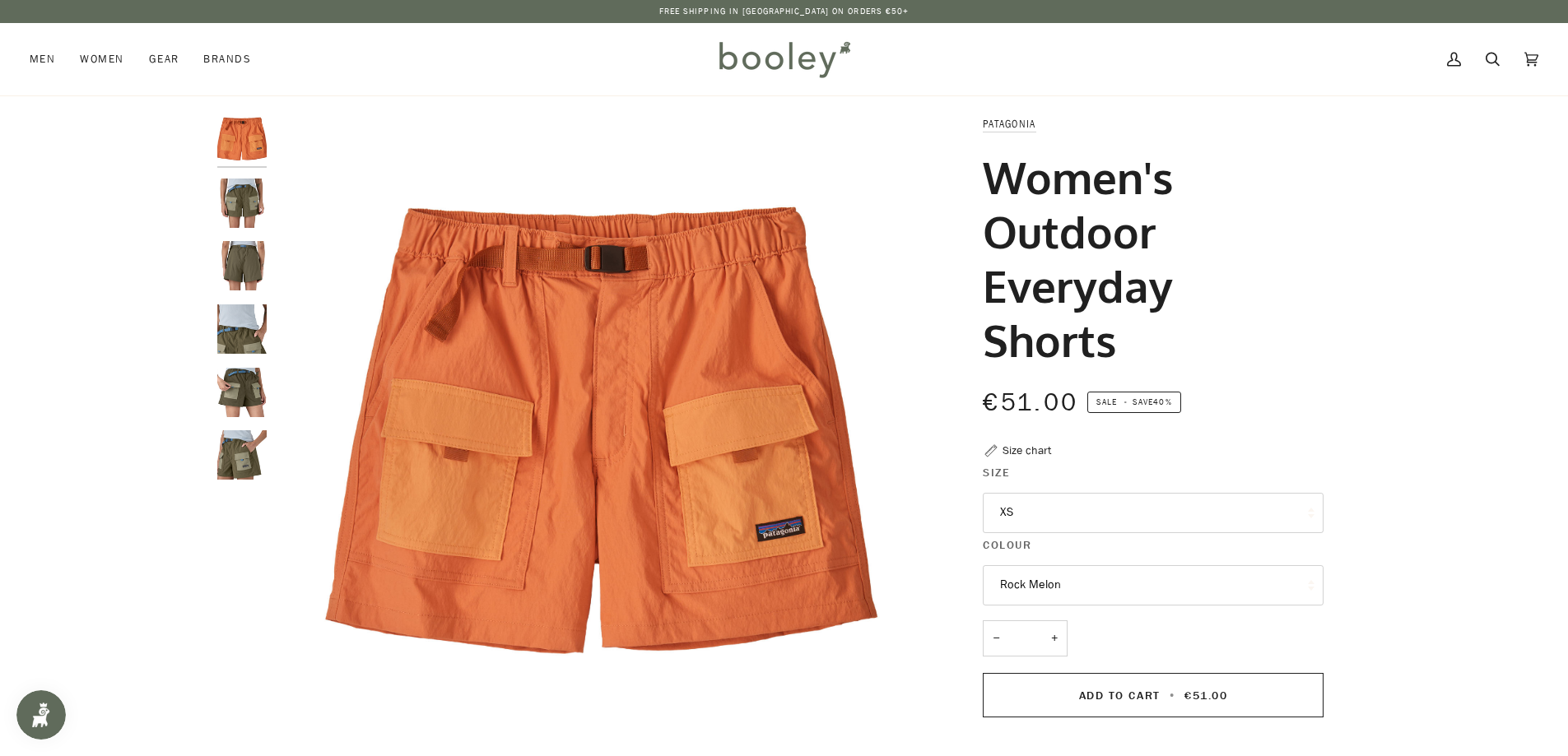
click at [1166, 586] on button "Rock Melon" at bounding box center [1154, 585] width 341 height 40
click at [1163, 511] on button "XS" at bounding box center [1154, 512] width 341 height 40
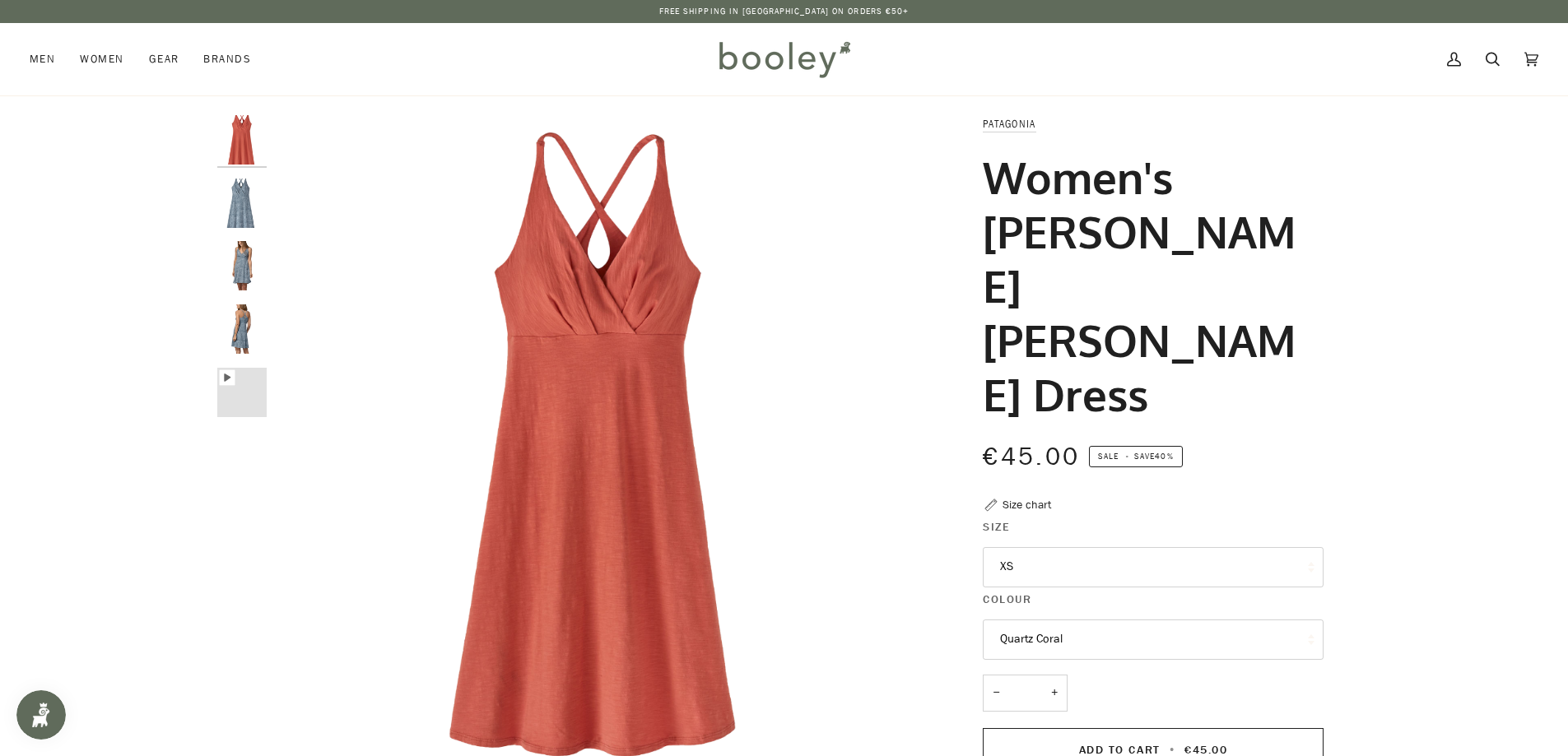
click at [1128, 548] on button "XS" at bounding box center [1154, 567] width 341 height 40
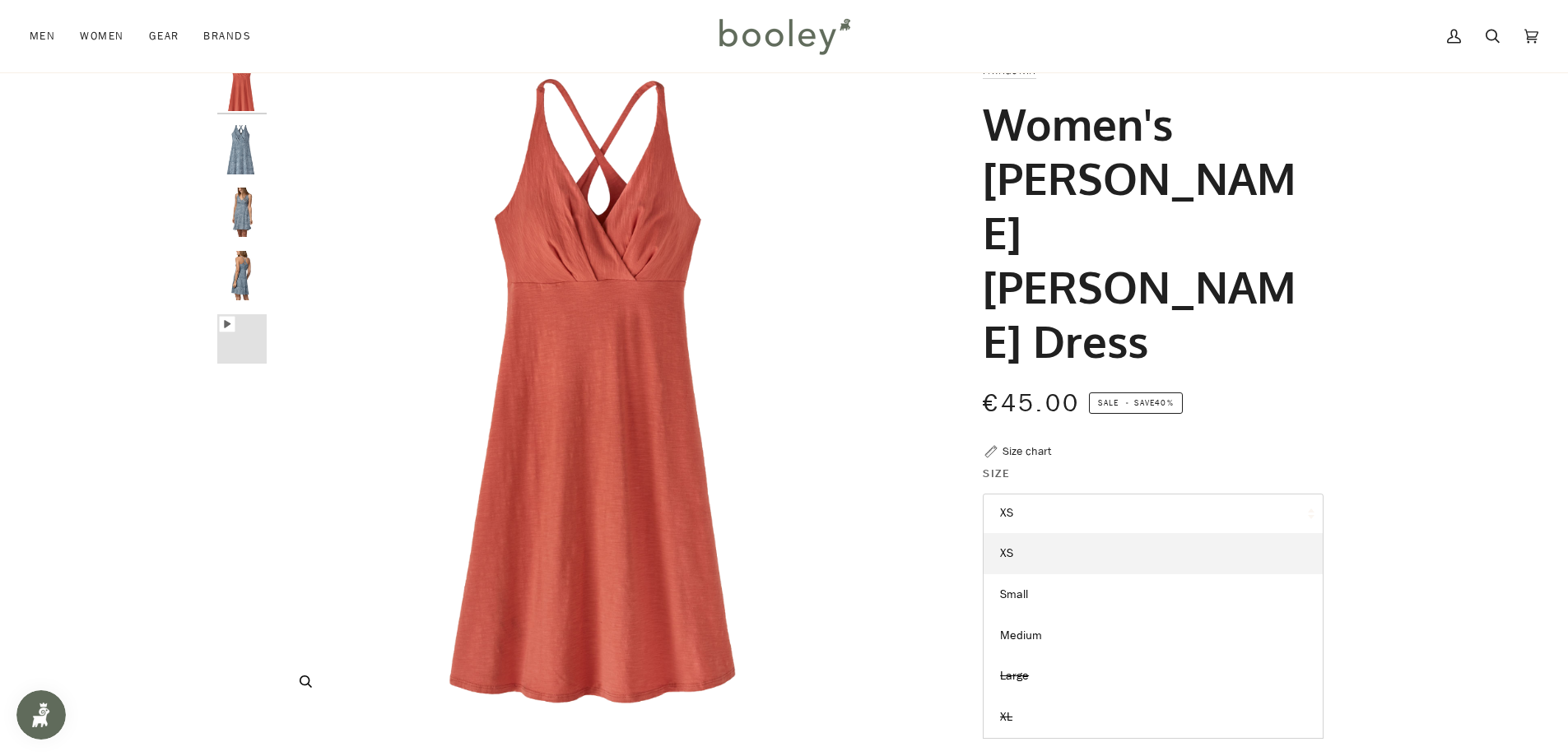
scroll to position [82, 0]
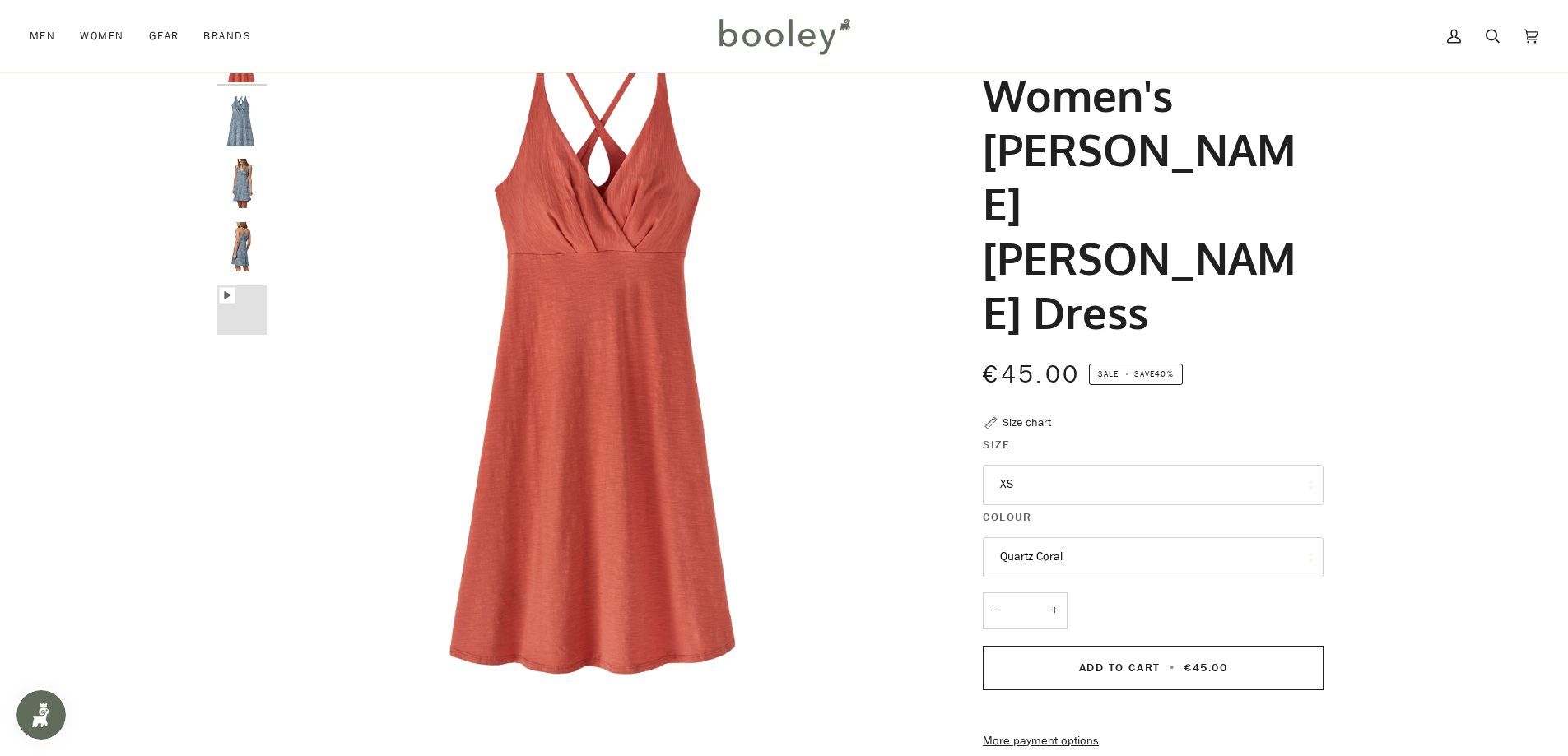
click at [230, 119] on img "Patagonia Women's Amber Dawn Dress Channeling Spring / Light Plume Grey - Boole…" at bounding box center [242, 121] width 50 height 50
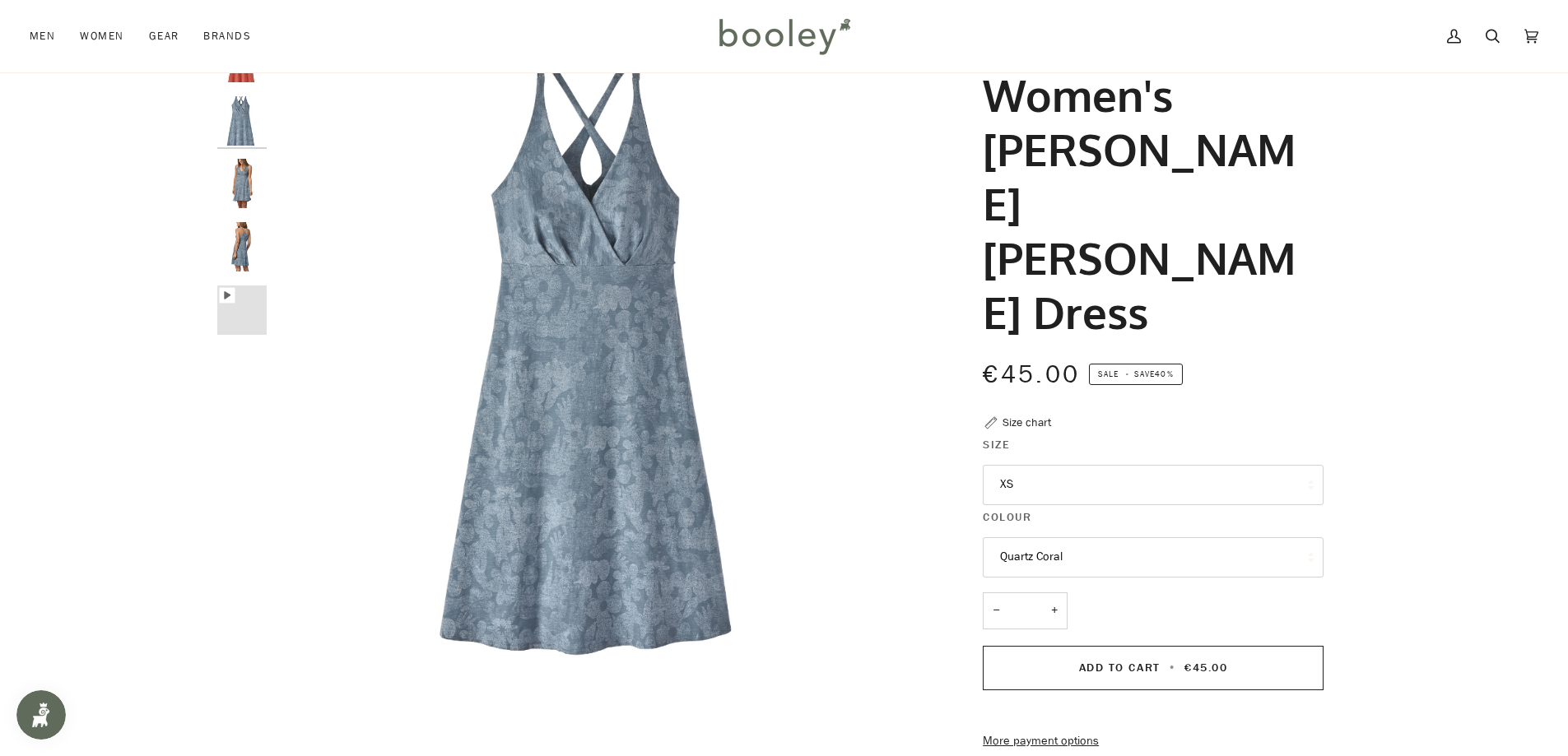
click at [238, 171] on img "Patagonia Women's Amber Dawn Dress Channeling Spring / Light Plume Grey - Boole…" at bounding box center [242, 183] width 50 height 50
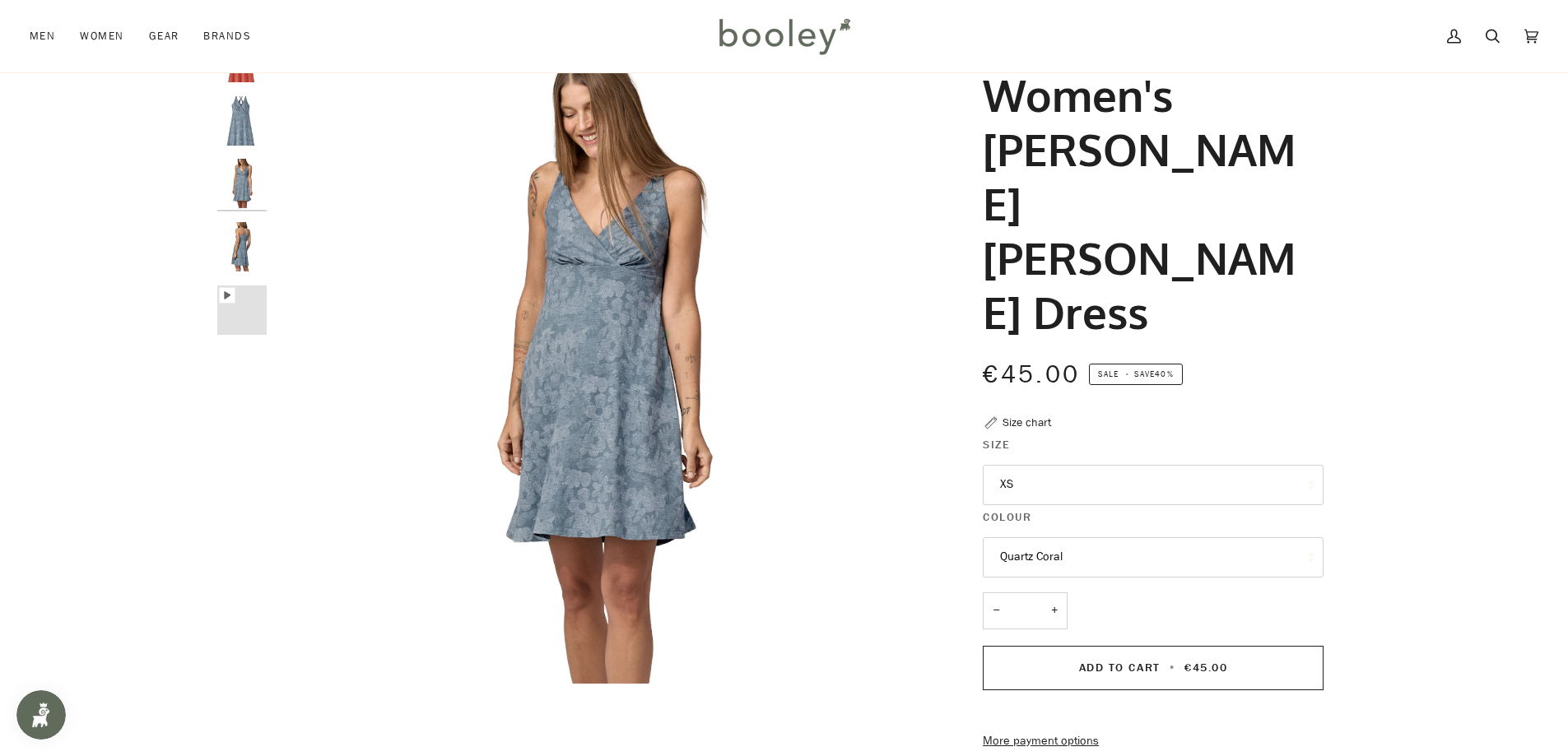
click at [239, 204] on img "Patagonia Women's Amber Dawn Dress Channeling Spring / Light Plume Grey - Boole…" at bounding box center [242, 183] width 50 height 50
click at [260, 246] on img "Patagonia Women's Amber Dawn Dress Channeling Spring / Light Plume Grey - Boole…" at bounding box center [242, 246] width 50 height 50
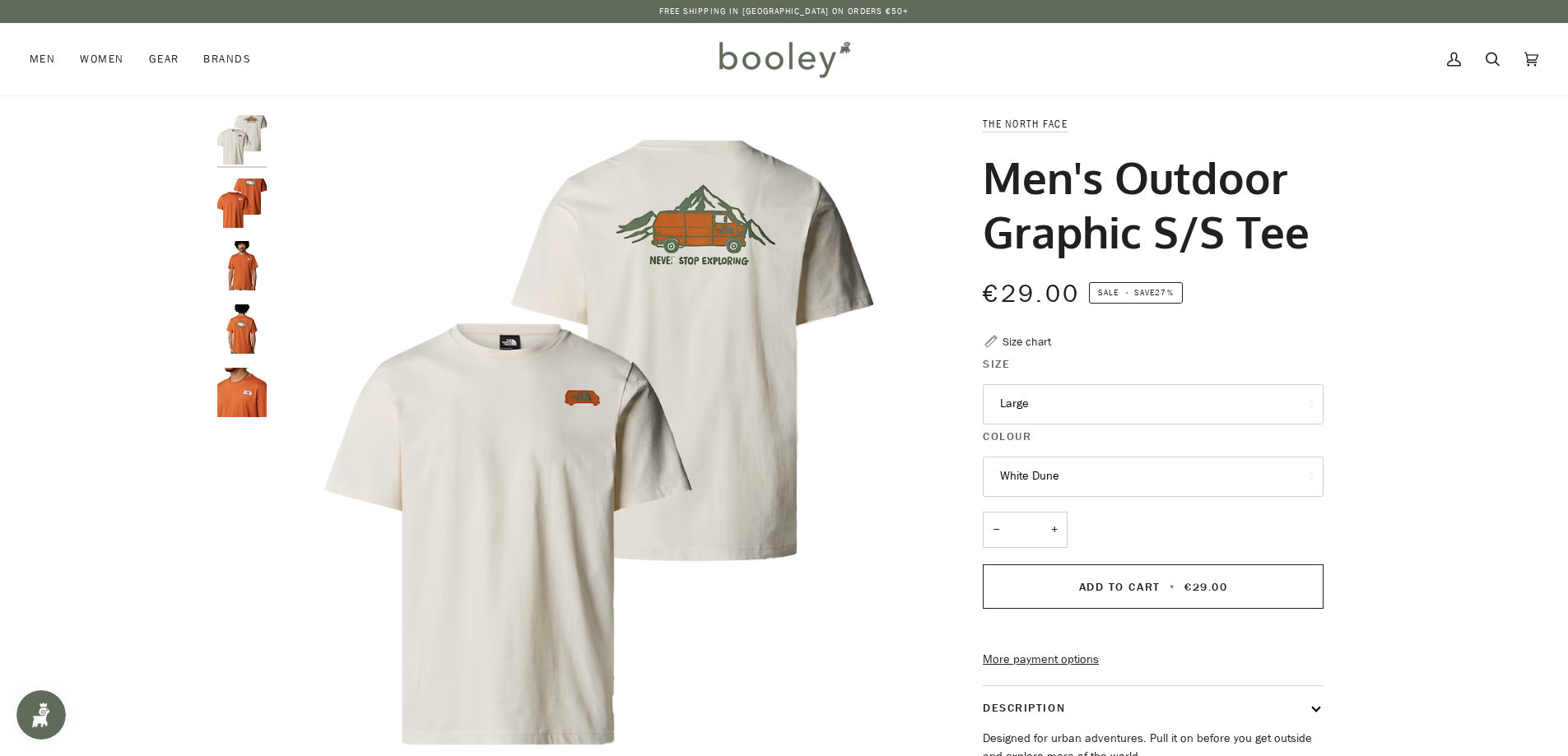
click at [1075, 479] on button "White Dune" at bounding box center [1154, 476] width 341 height 40
click at [1070, 400] on button "Large" at bounding box center [1154, 404] width 341 height 40
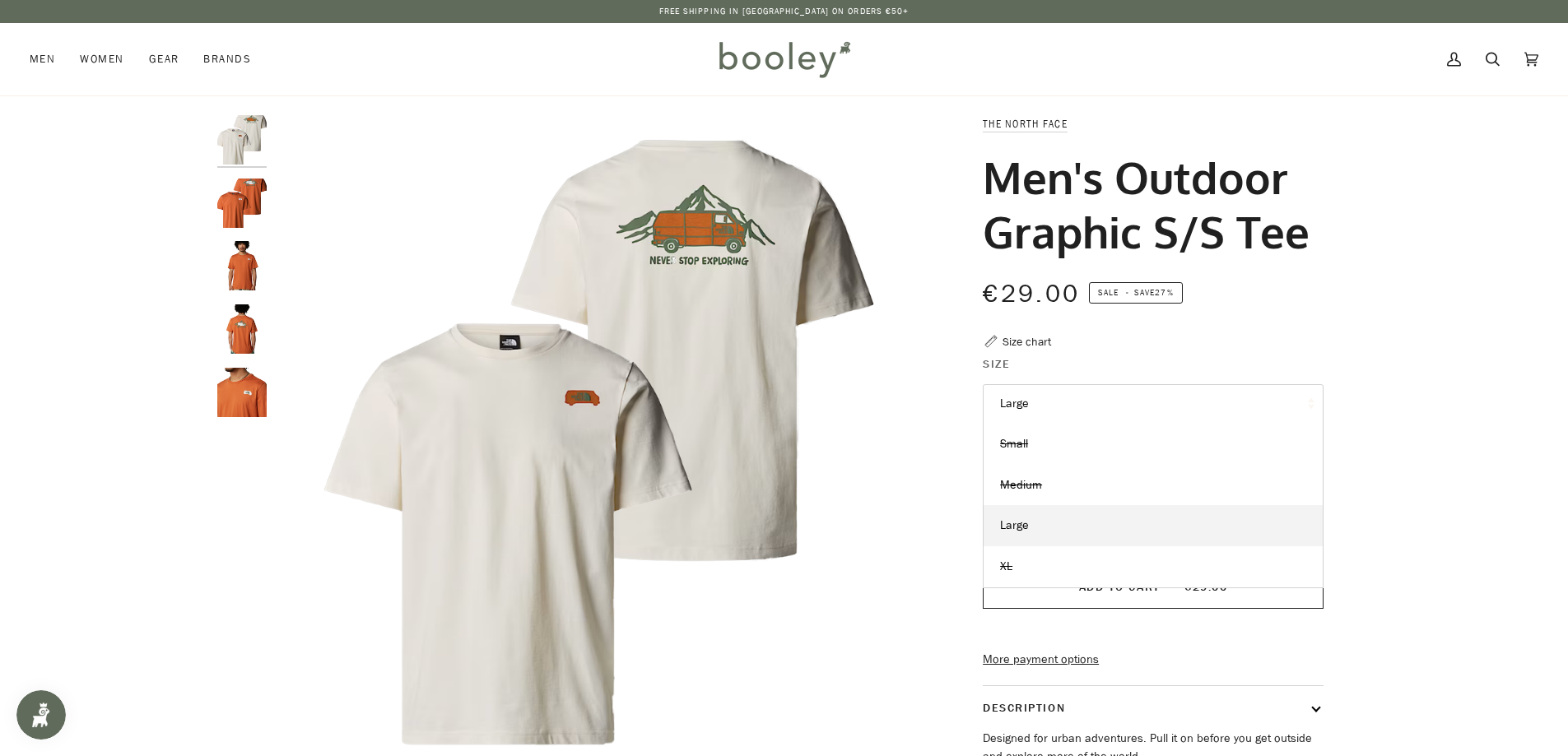
click at [933, 474] on div "The North Face Men's Outdoor Graphic S/S Tee €29.00 Sale • Save 27% Size chart …" at bounding box center [1138, 553] width 426 height 877
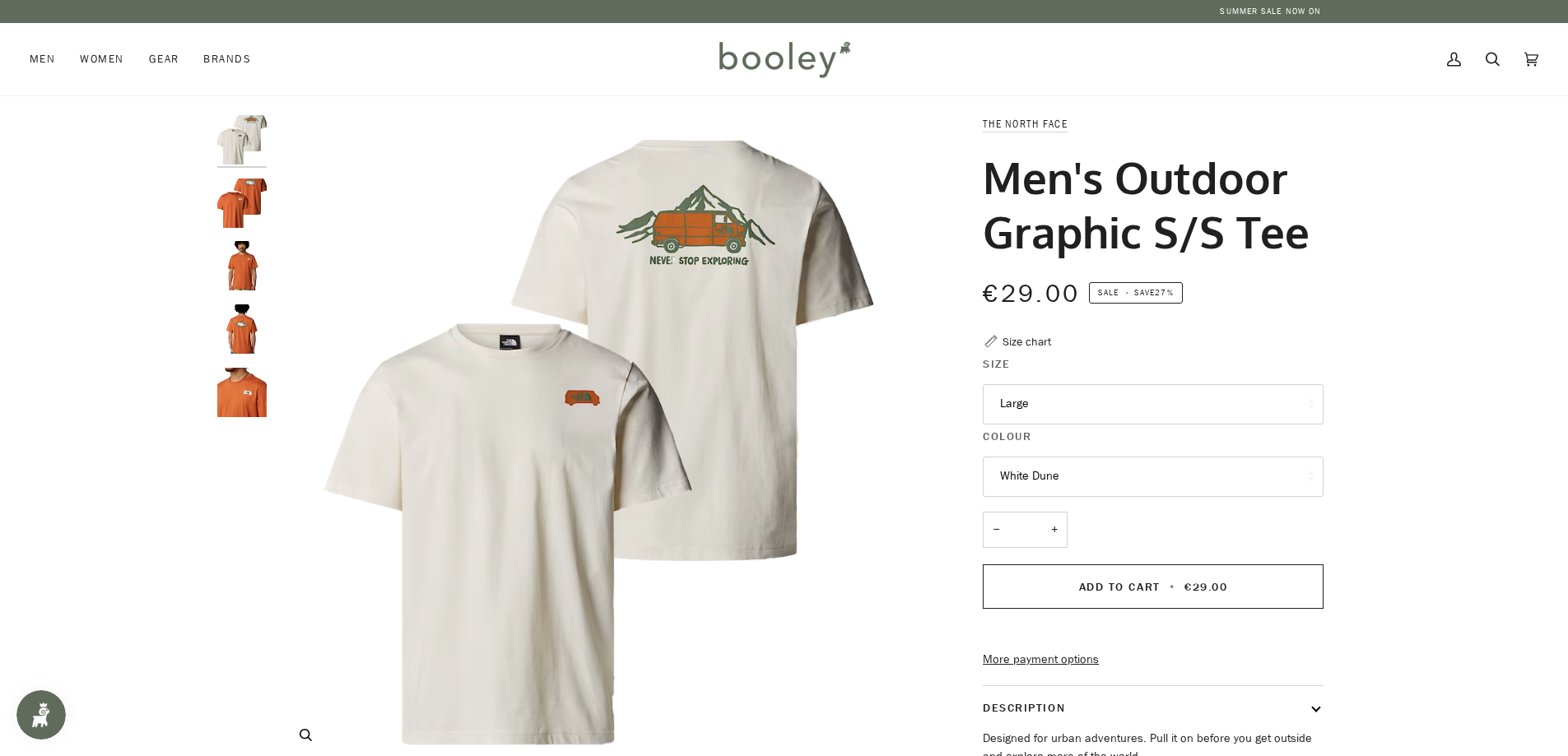
click at [703, 281] on img "Men's Outdoor Graphic S/S Tee" at bounding box center [600, 440] width 651 height 651
click at [557, 353] on img "Men's Outdoor Graphic S/S Tee" at bounding box center [600, 440] width 651 height 651
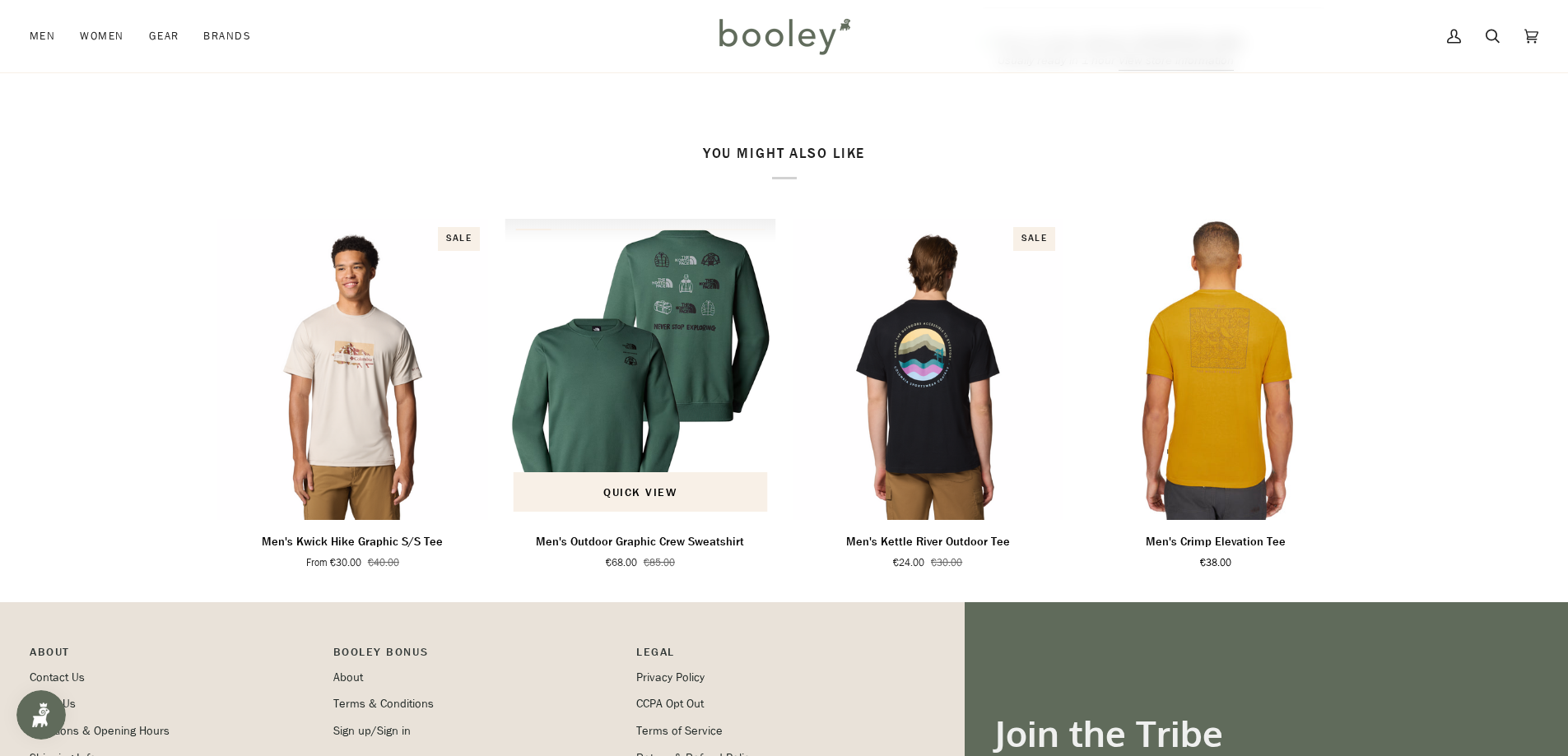
scroll to position [823, 0]
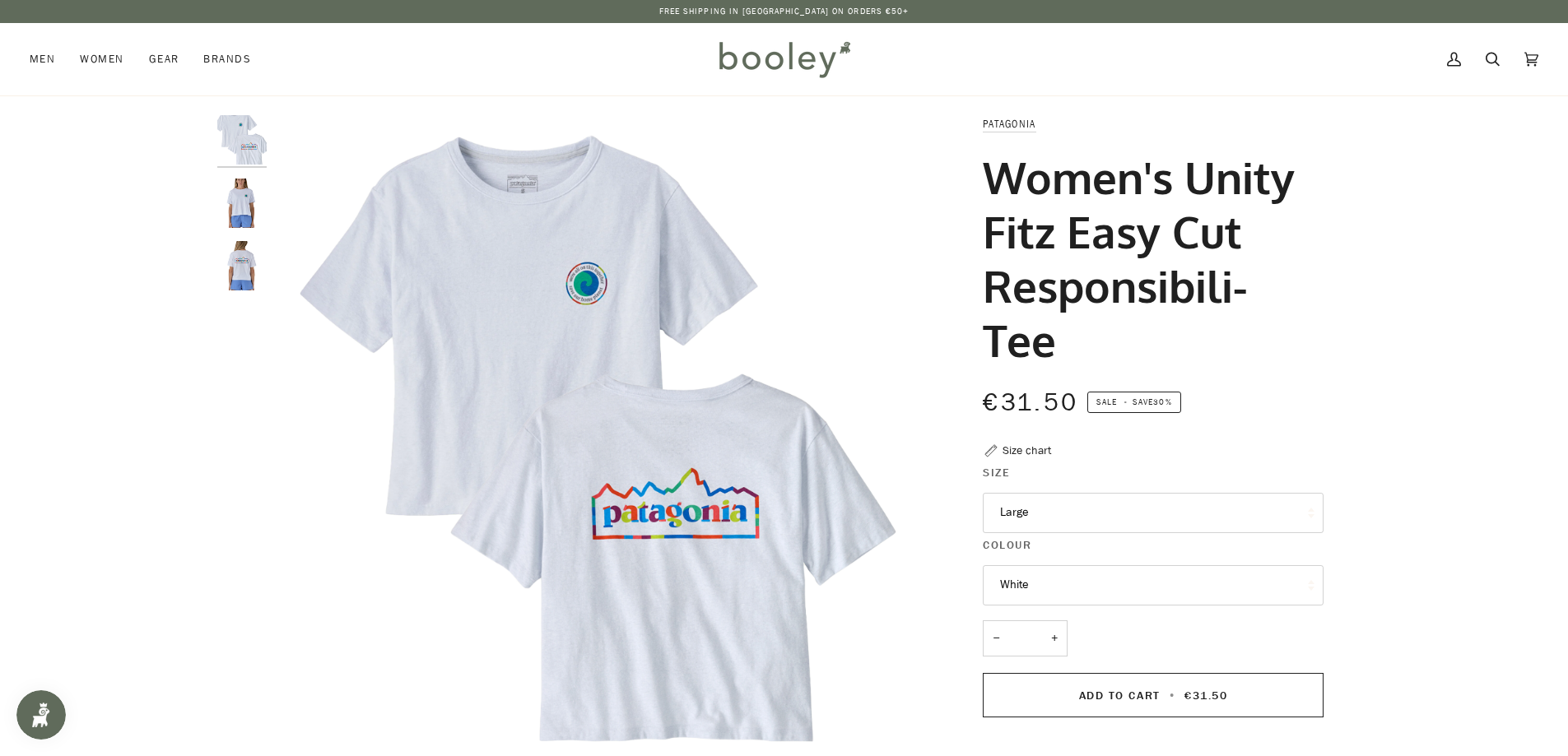
click at [267, 228] on div at bounding box center [246, 209] width 57 height 189
click at [244, 231] on div at bounding box center [246, 209] width 57 height 189
click at [242, 214] on img "Patagonia Women's Unity Fitz Easy Cut Responsibili-Tee White - Booley Galway" at bounding box center [242, 203] width 50 height 50
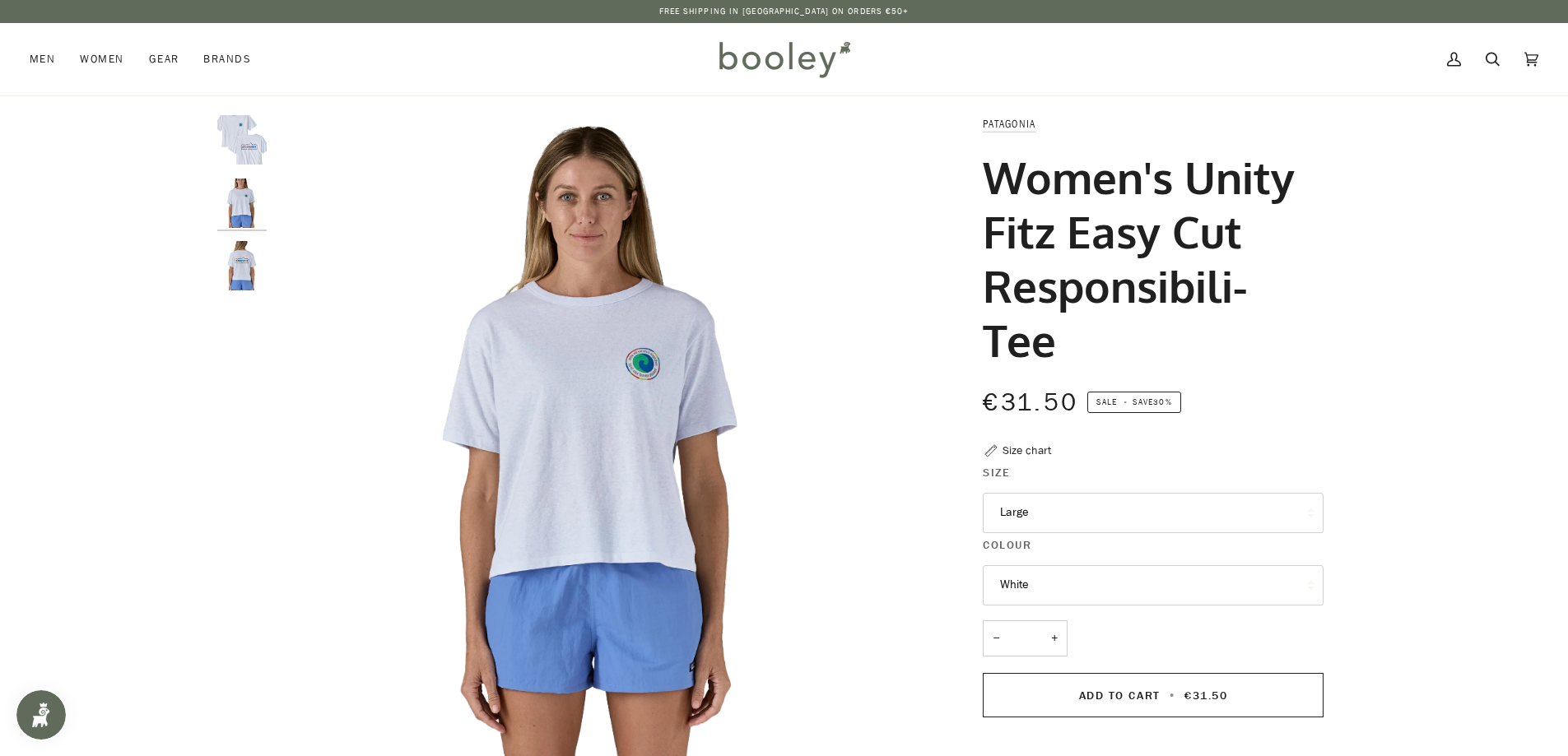
click at [258, 286] on img "Patagonia Women's Unity Fitz Easy Cut Responsibili-Tee White - Booley Galway" at bounding box center [242, 266] width 50 height 50
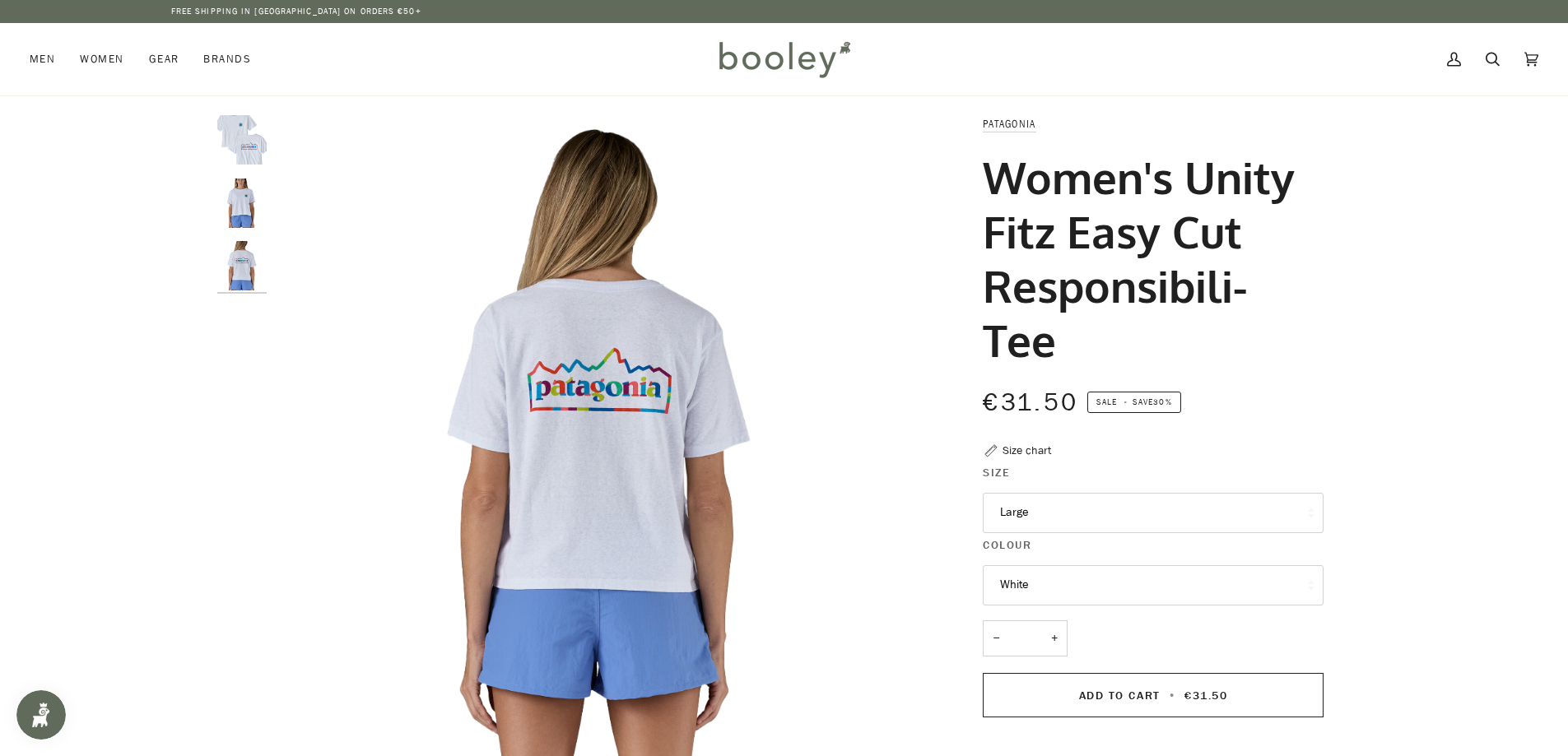
click at [241, 157] on img "Patagonia Women's Unity Fitz Easy Cut Responsibili-Tee White - Booley Galway" at bounding box center [242, 139] width 50 height 50
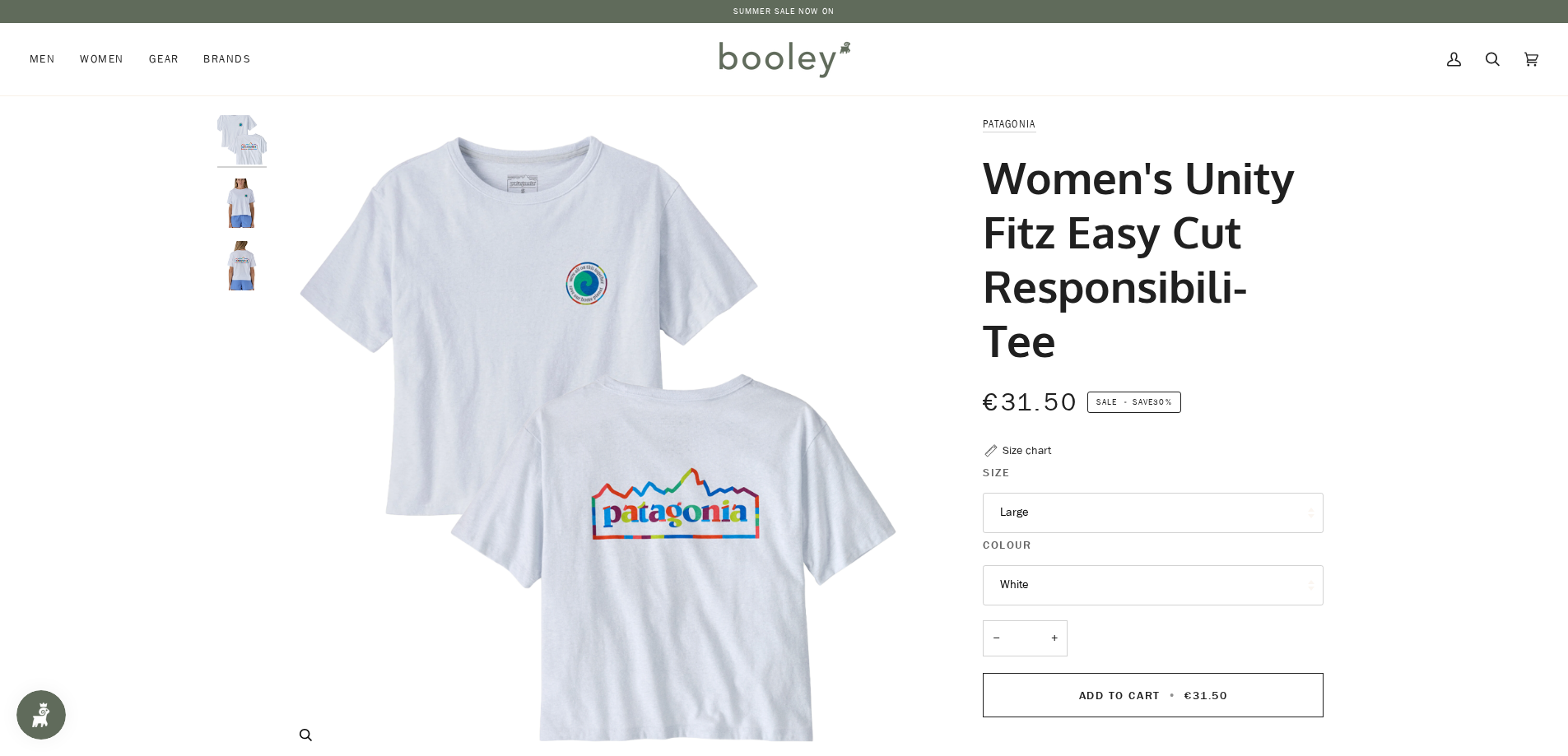
click at [590, 292] on img "Patagonia Women's Unity Fitz Easy Cut Responsibili-Tee White - Booley Galway" at bounding box center [600, 440] width 651 height 651
click at [309, 739] on icon "Patagonia Women's Unity Fitz Easy Cut Responsibili-Tee White - Booley Galway" at bounding box center [305, 735] width 13 height 13
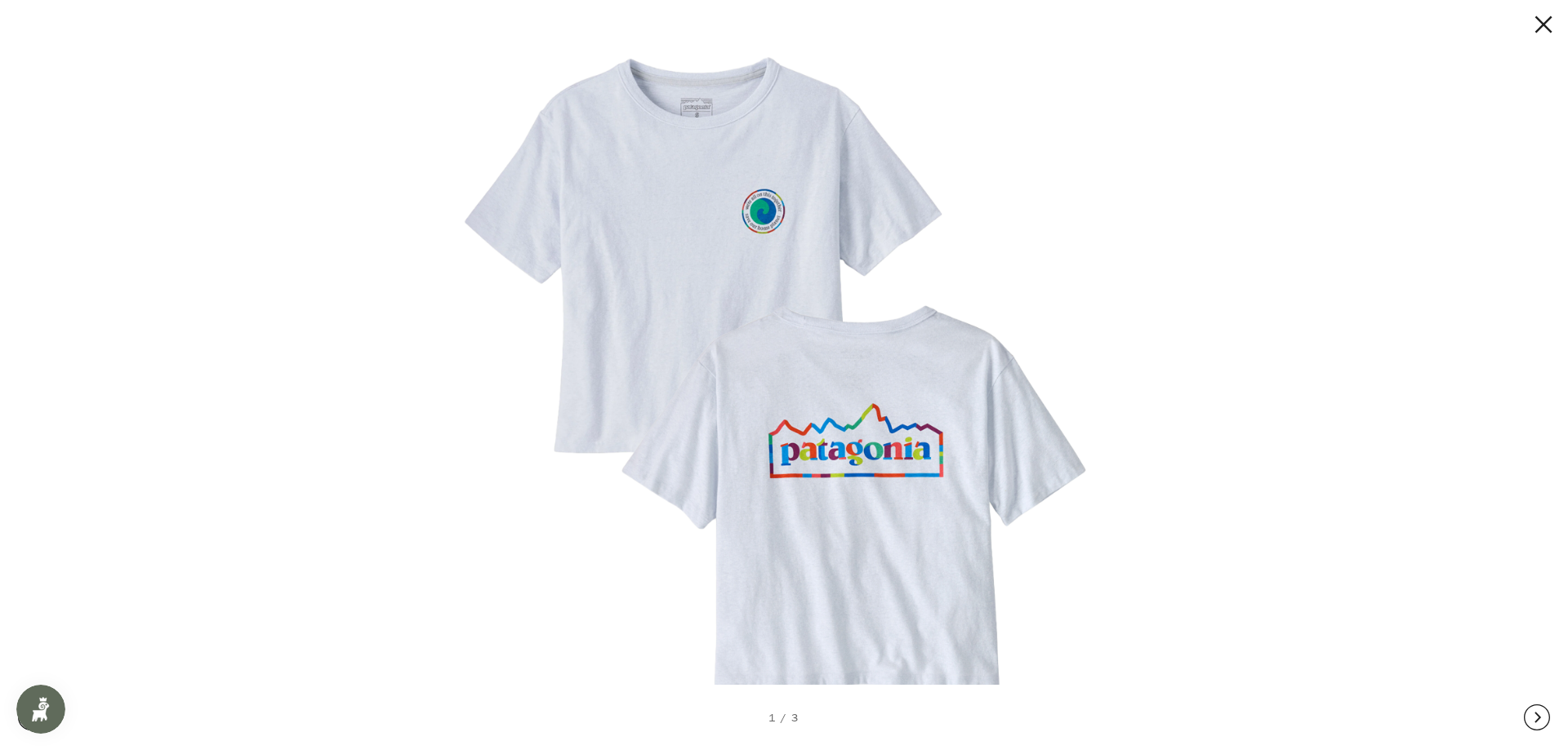
click at [763, 223] on img at bounding box center [778, 375] width 679 height 678
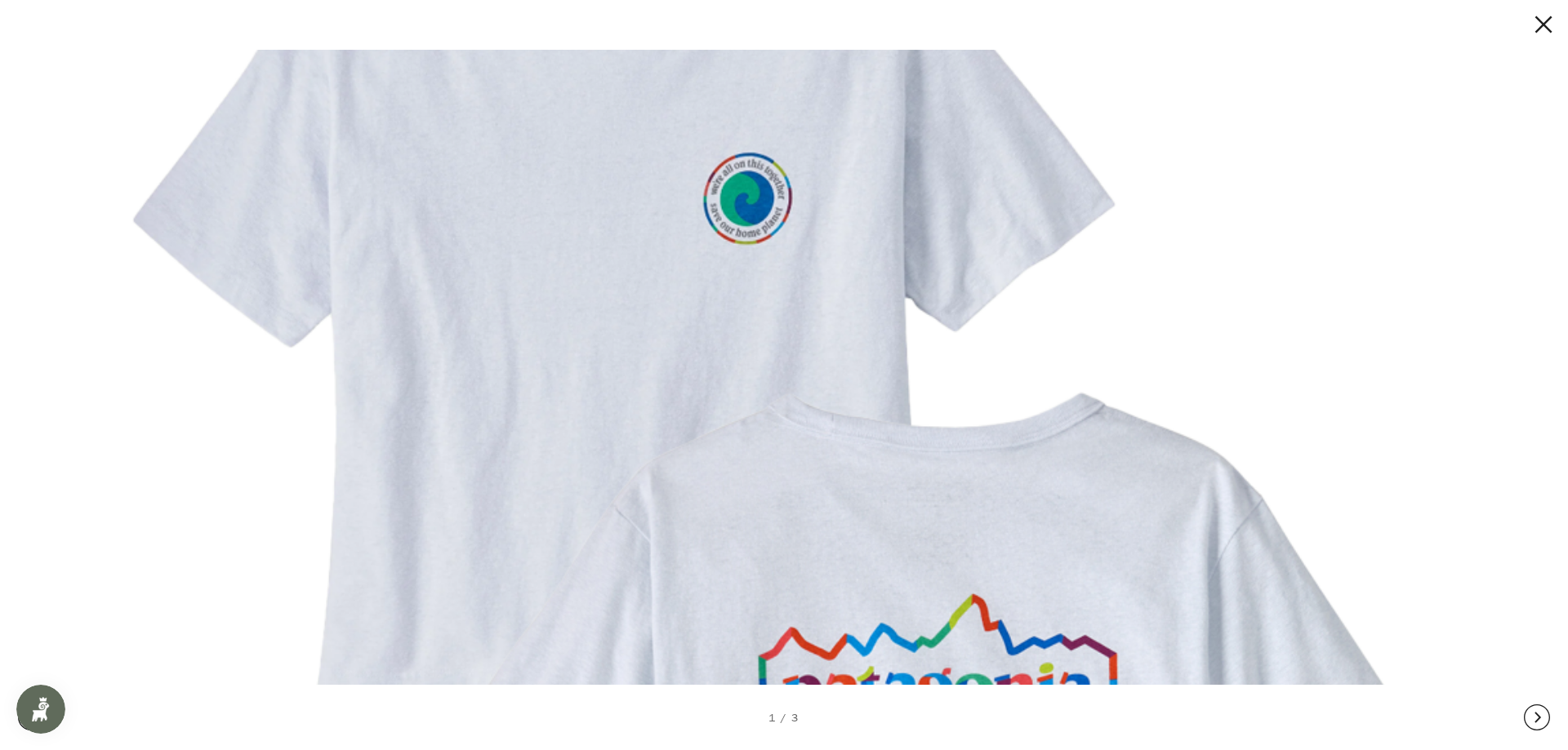
click at [754, 245] on img at bounding box center [777, 535] width 1397 height 1397
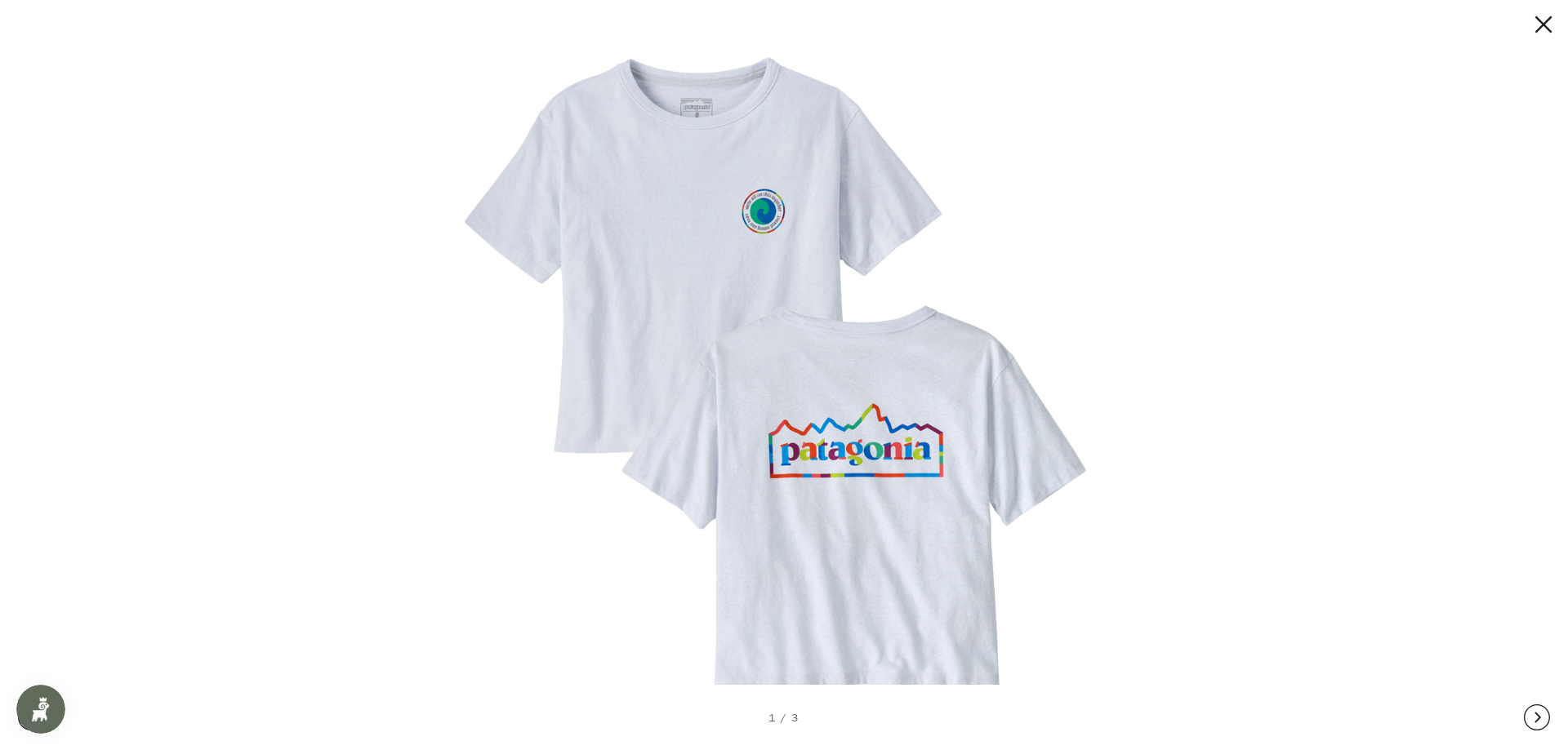
click at [763, 200] on img at bounding box center [778, 375] width 679 height 678
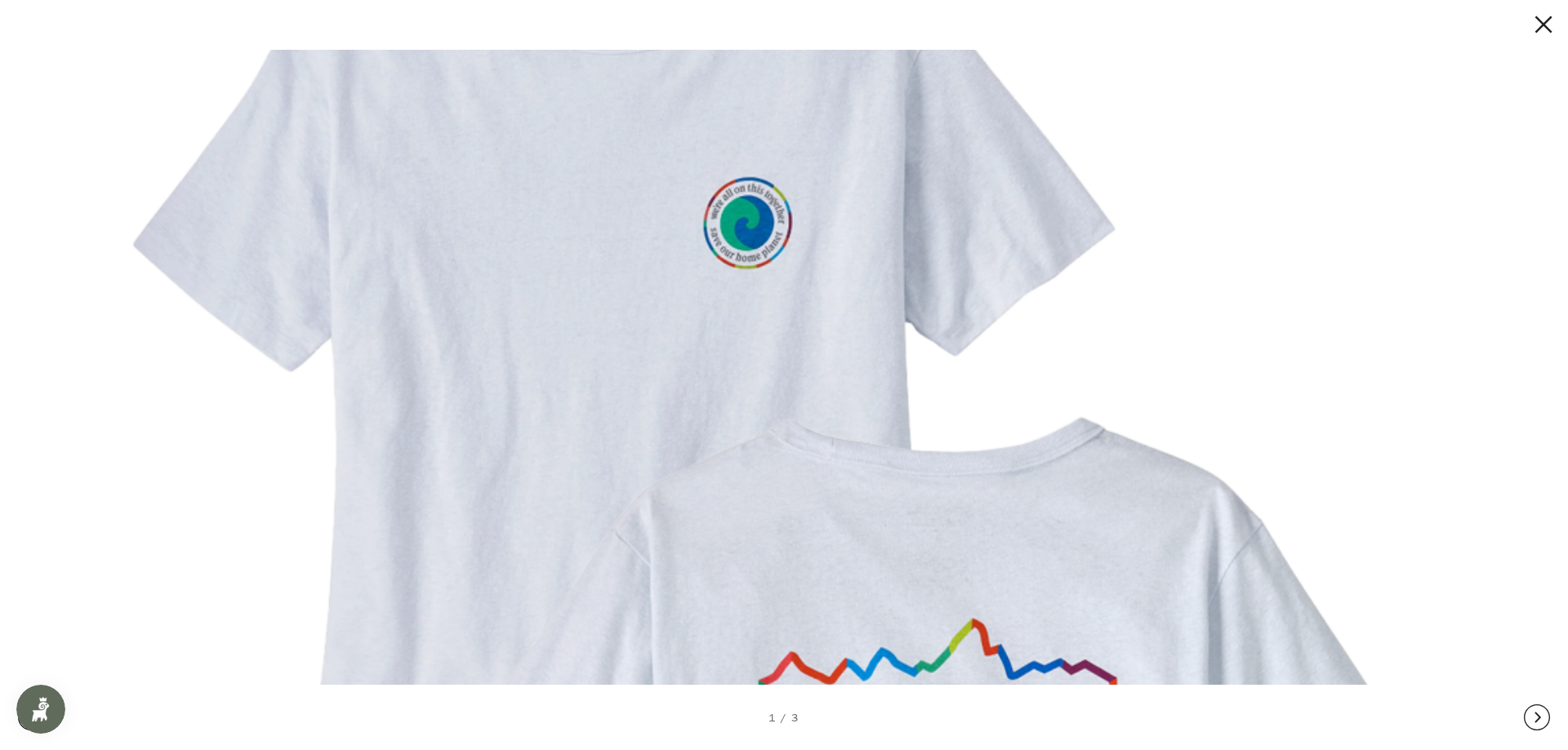
click at [1532, 28] on button at bounding box center [1528, 24] width 49 height 26
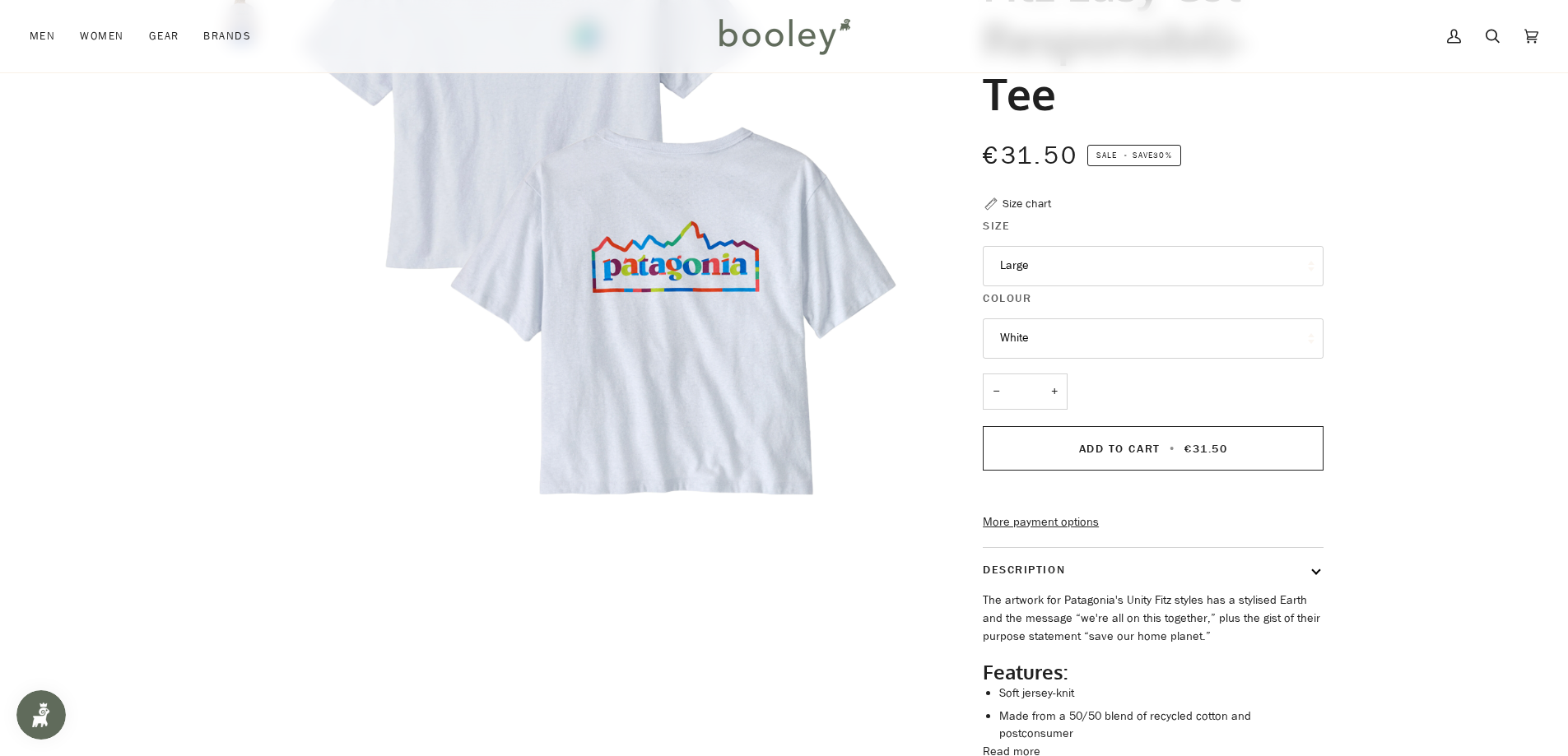
scroll to position [411, 0]
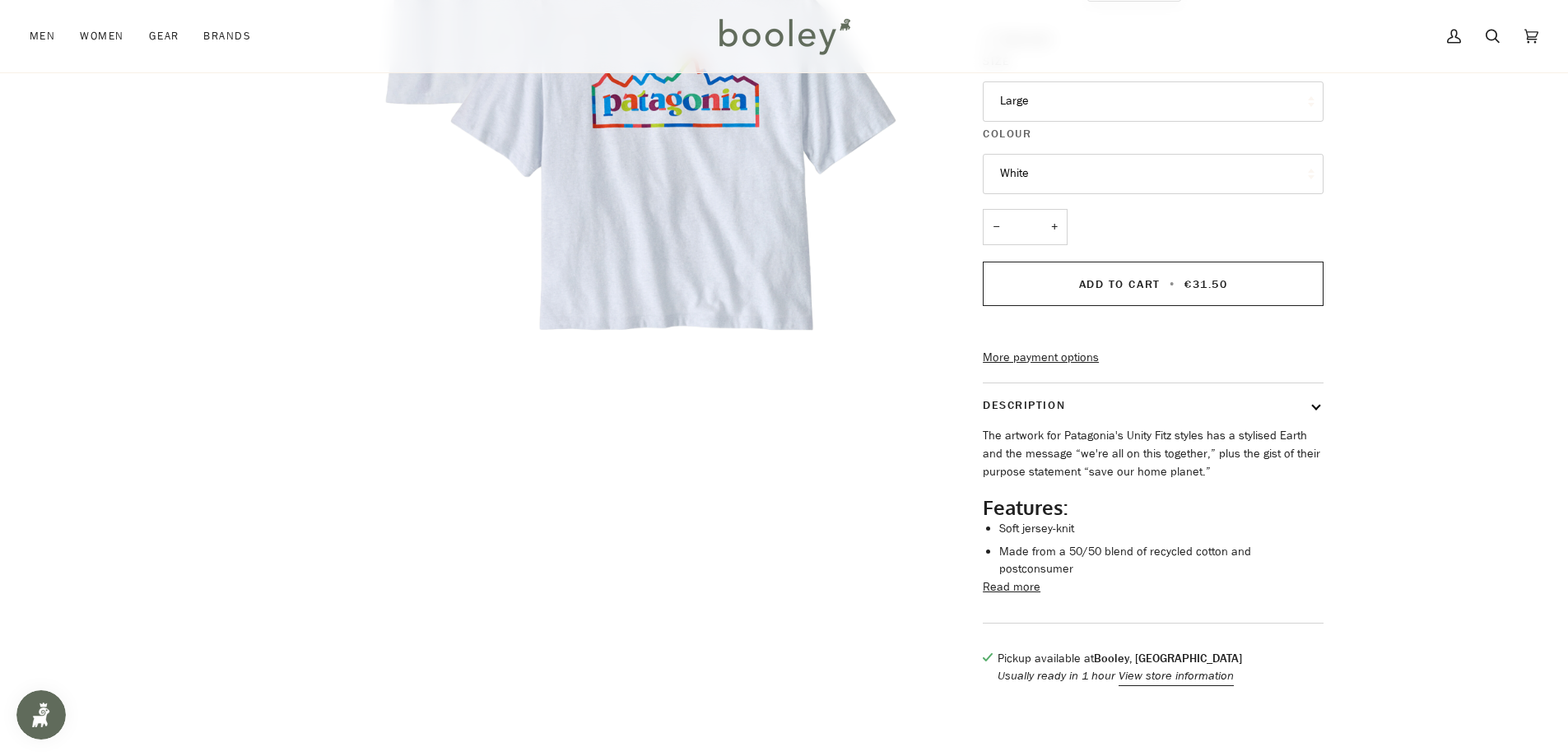
click at [1021, 596] on button "Read more" at bounding box center [1012, 587] width 57 height 19
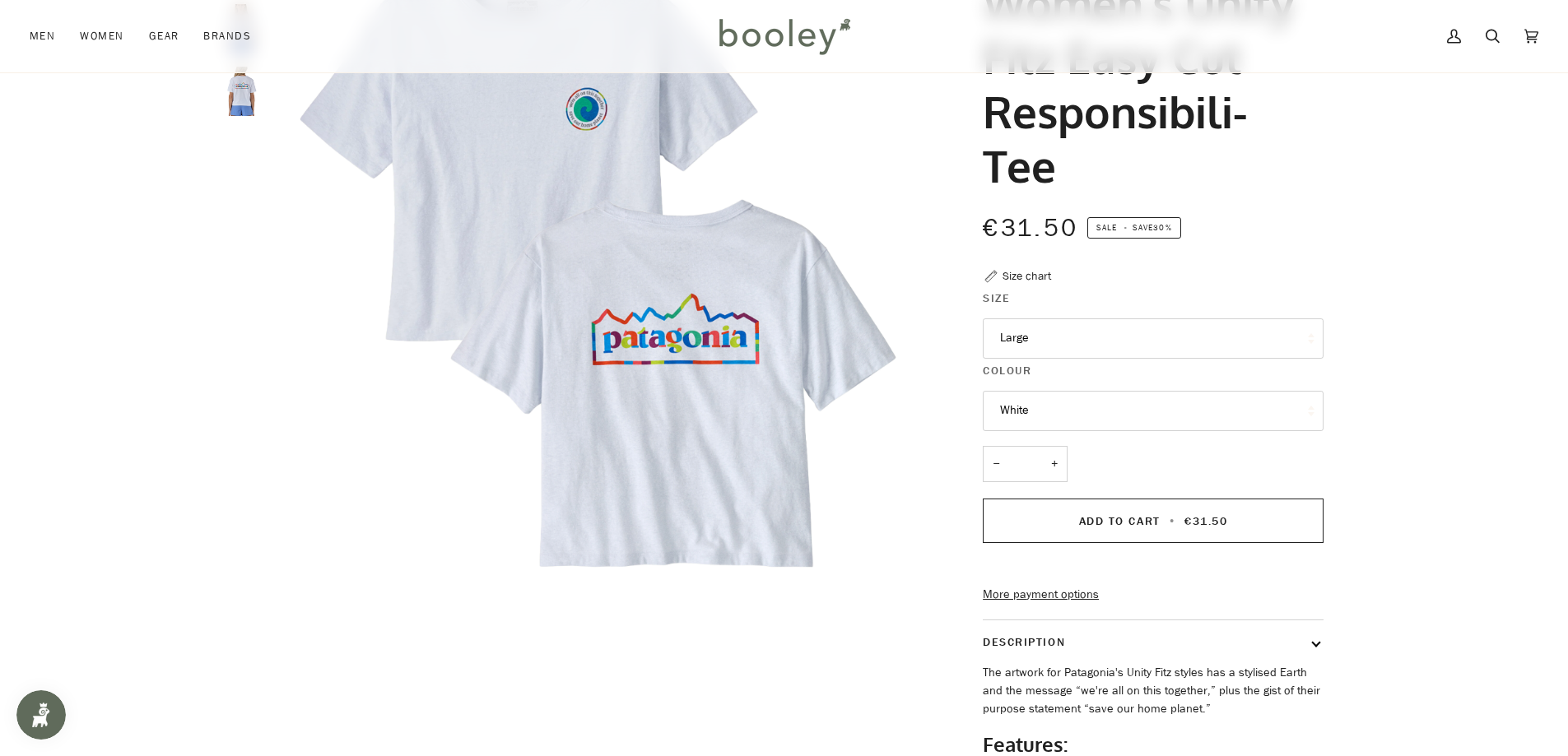
scroll to position [165, 0]
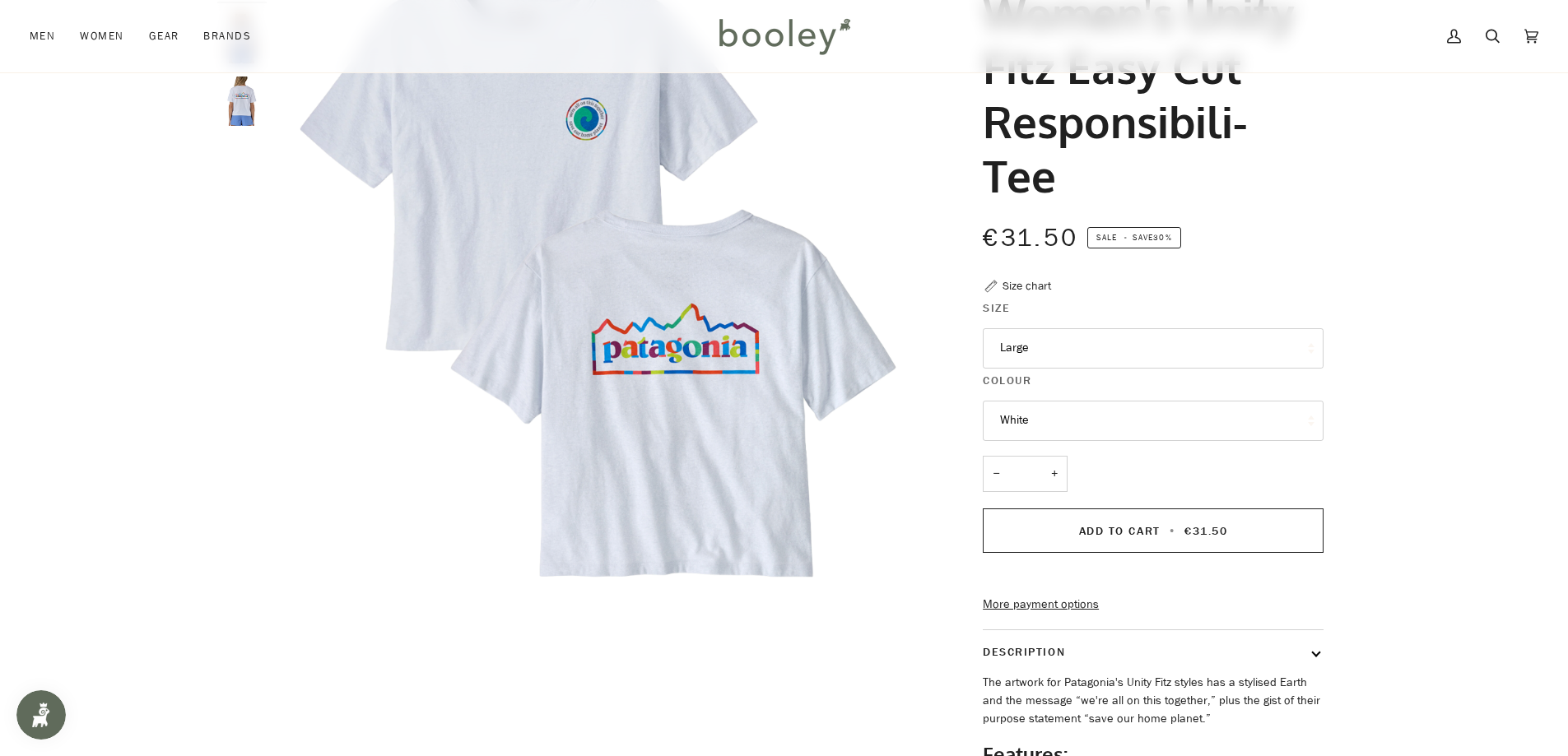
click at [1091, 356] on button "Large" at bounding box center [1154, 348] width 341 height 40
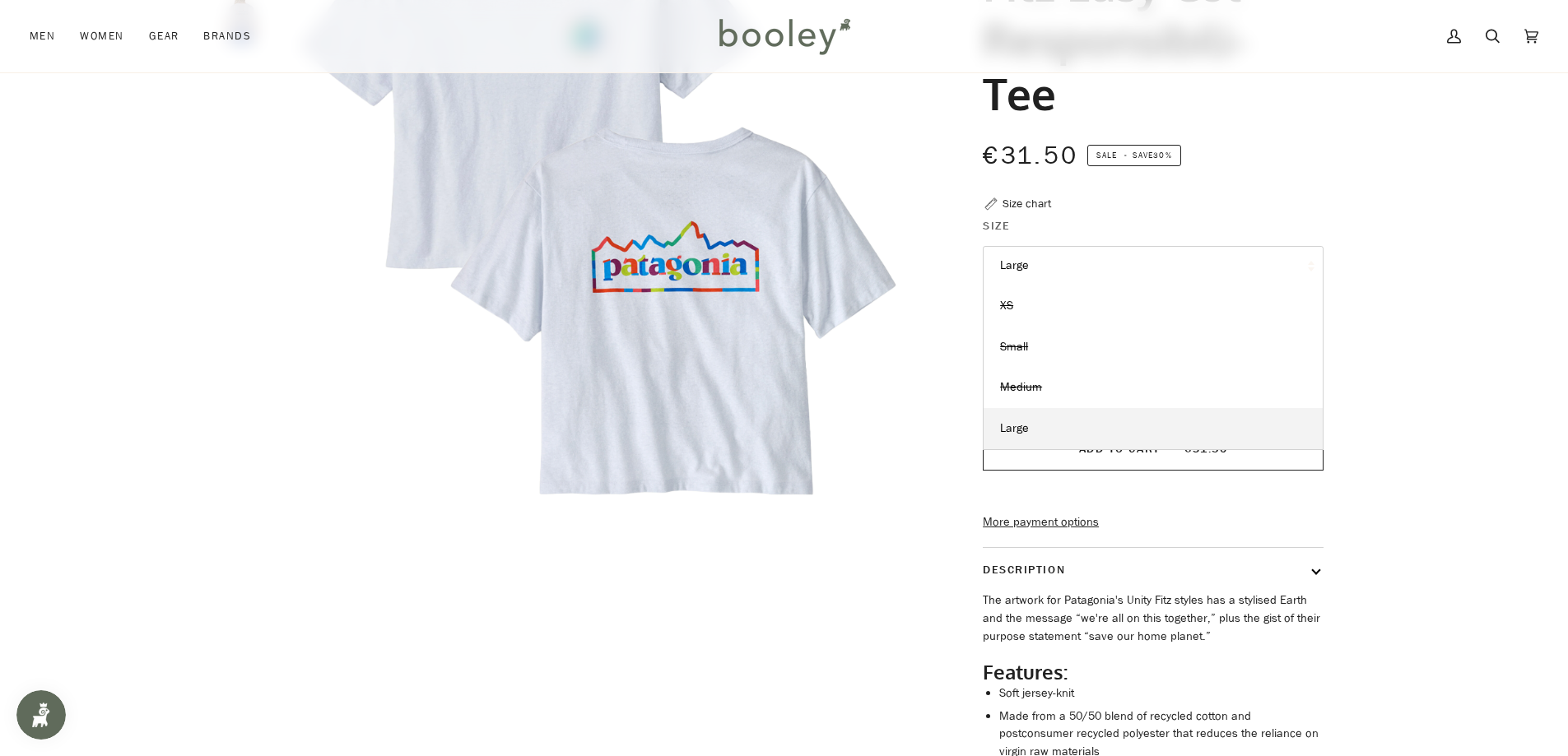
click at [1393, 430] on div "Zoom Zoom Zoom" at bounding box center [784, 479] width 1568 height 1223
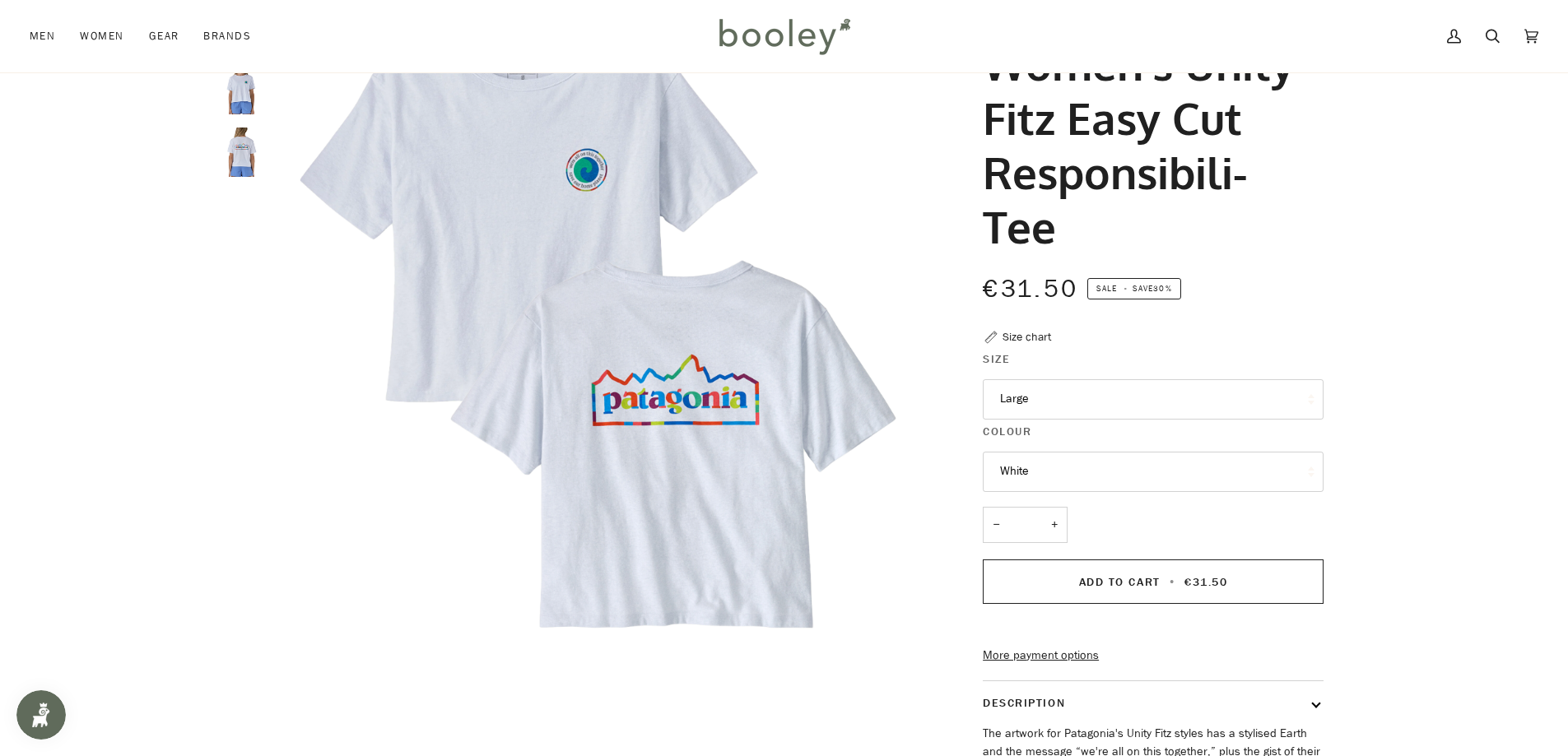
scroll to position [0, 0]
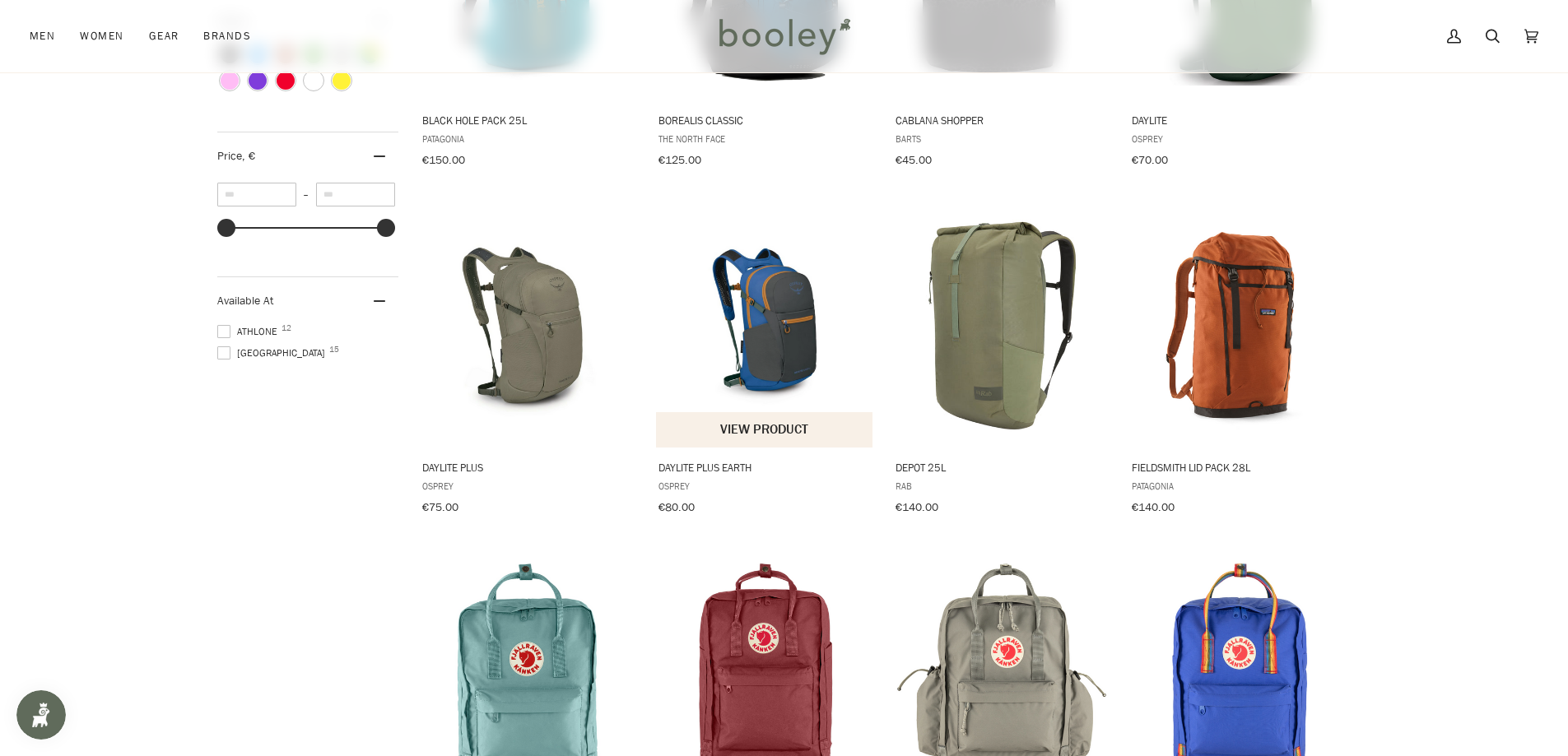
scroll to position [329, 0]
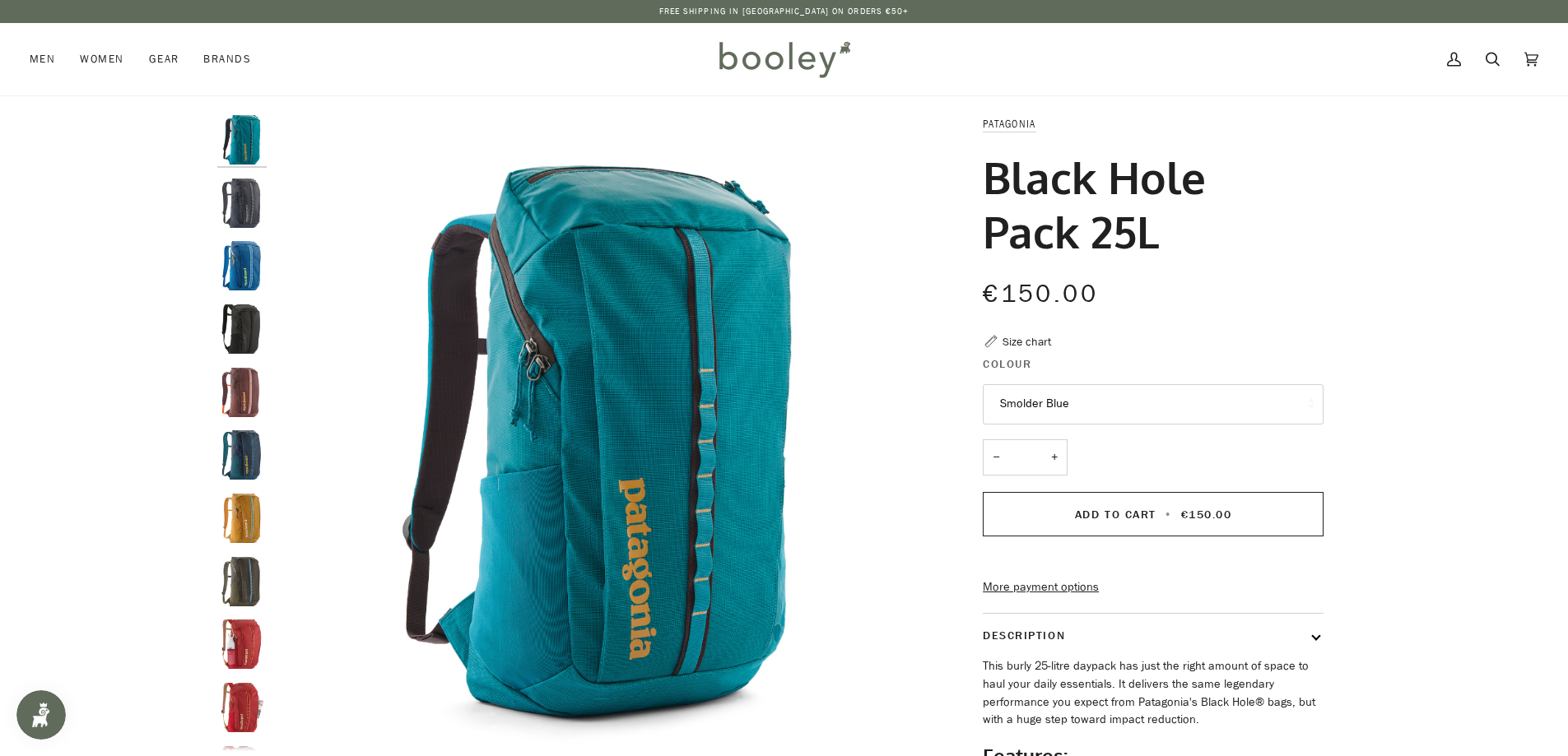
click at [1145, 387] on button "Smolder Blue" at bounding box center [1154, 404] width 341 height 40
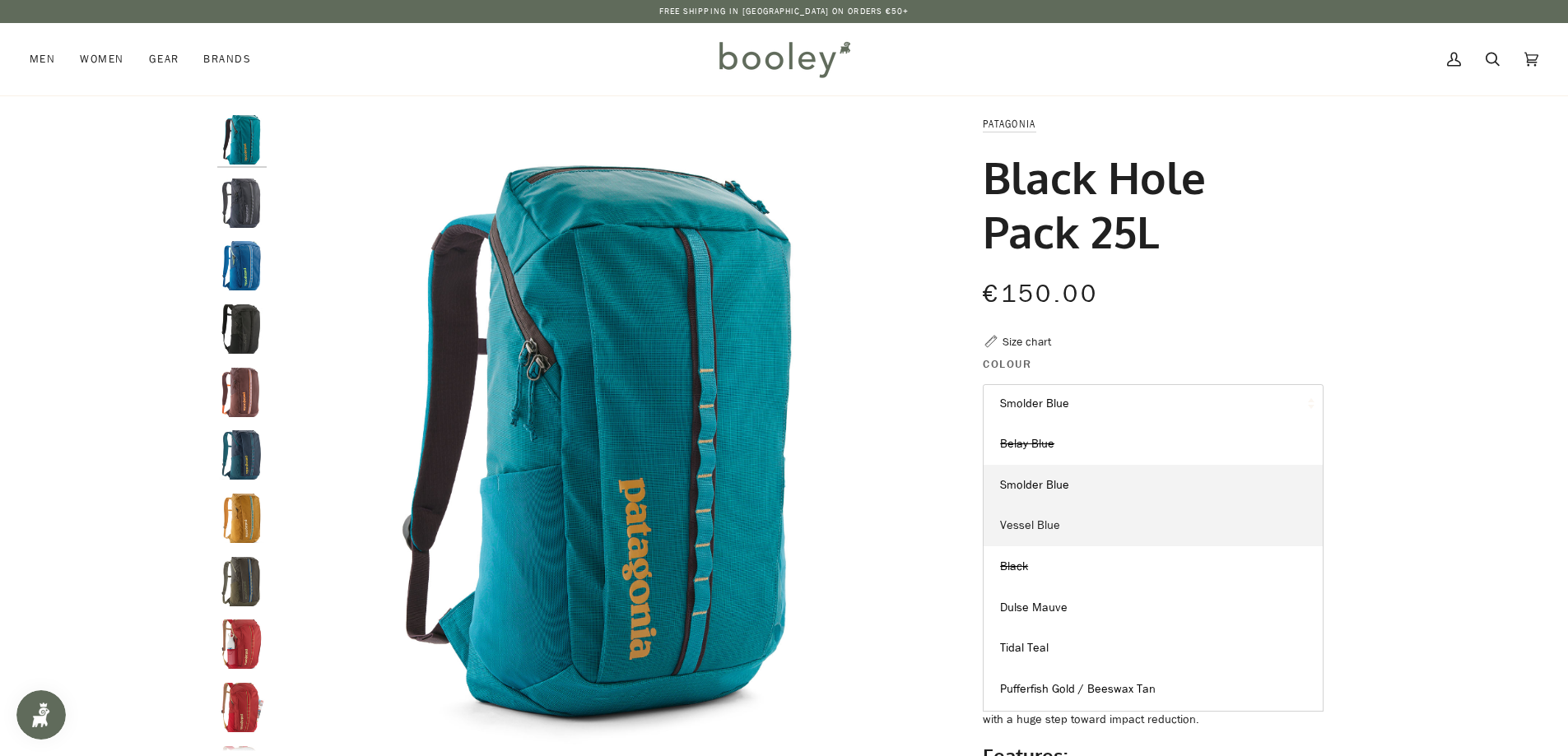
click at [1111, 521] on link "Vessel Blue" at bounding box center [1154, 526] width 339 height 41
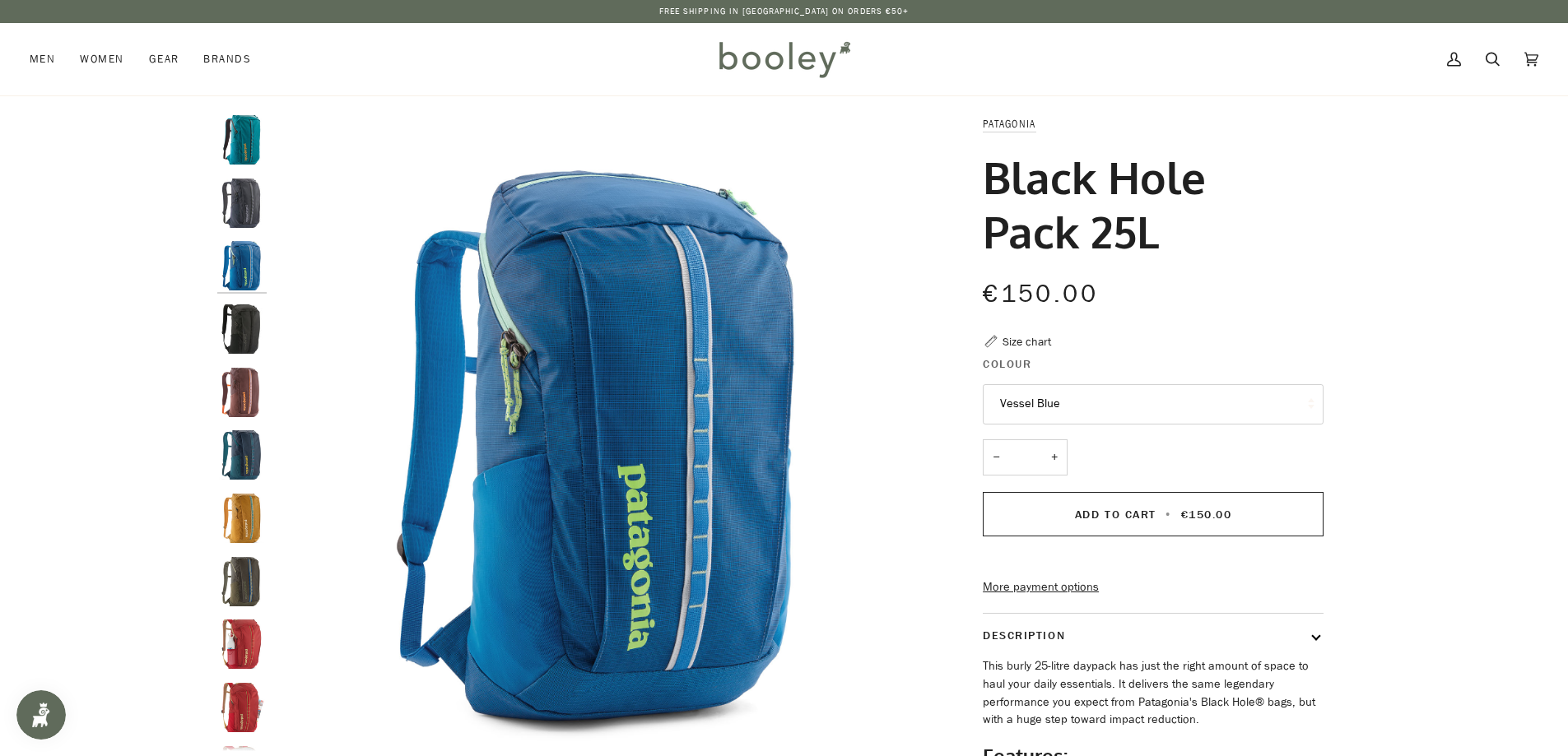
click at [1114, 403] on button "Vessel Blue" at bounding box center [1154, 404] width 341 height 40
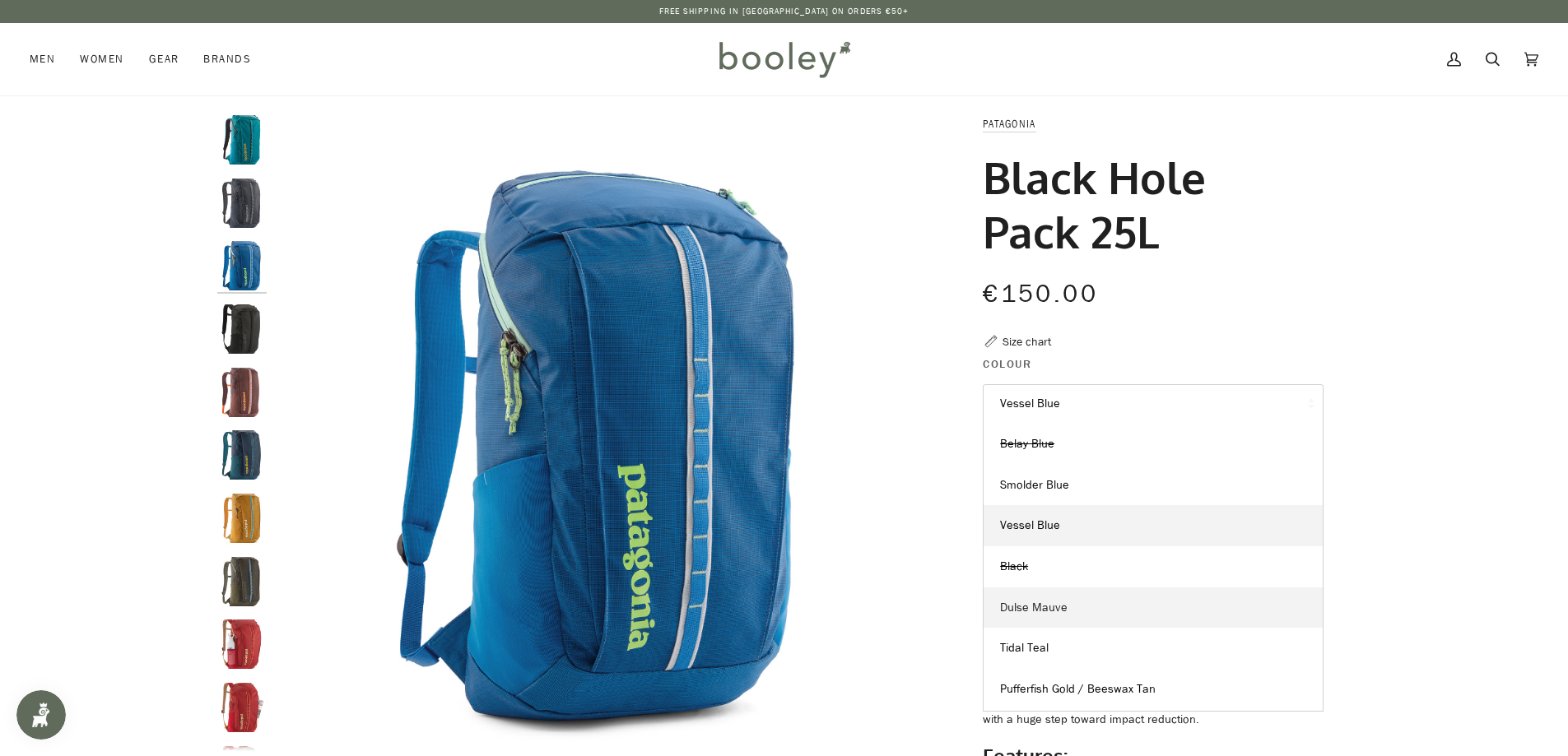
click at [1080, 612] on link "Dulse Mauve" at bounding box center [1154, 608] width 339 height 41
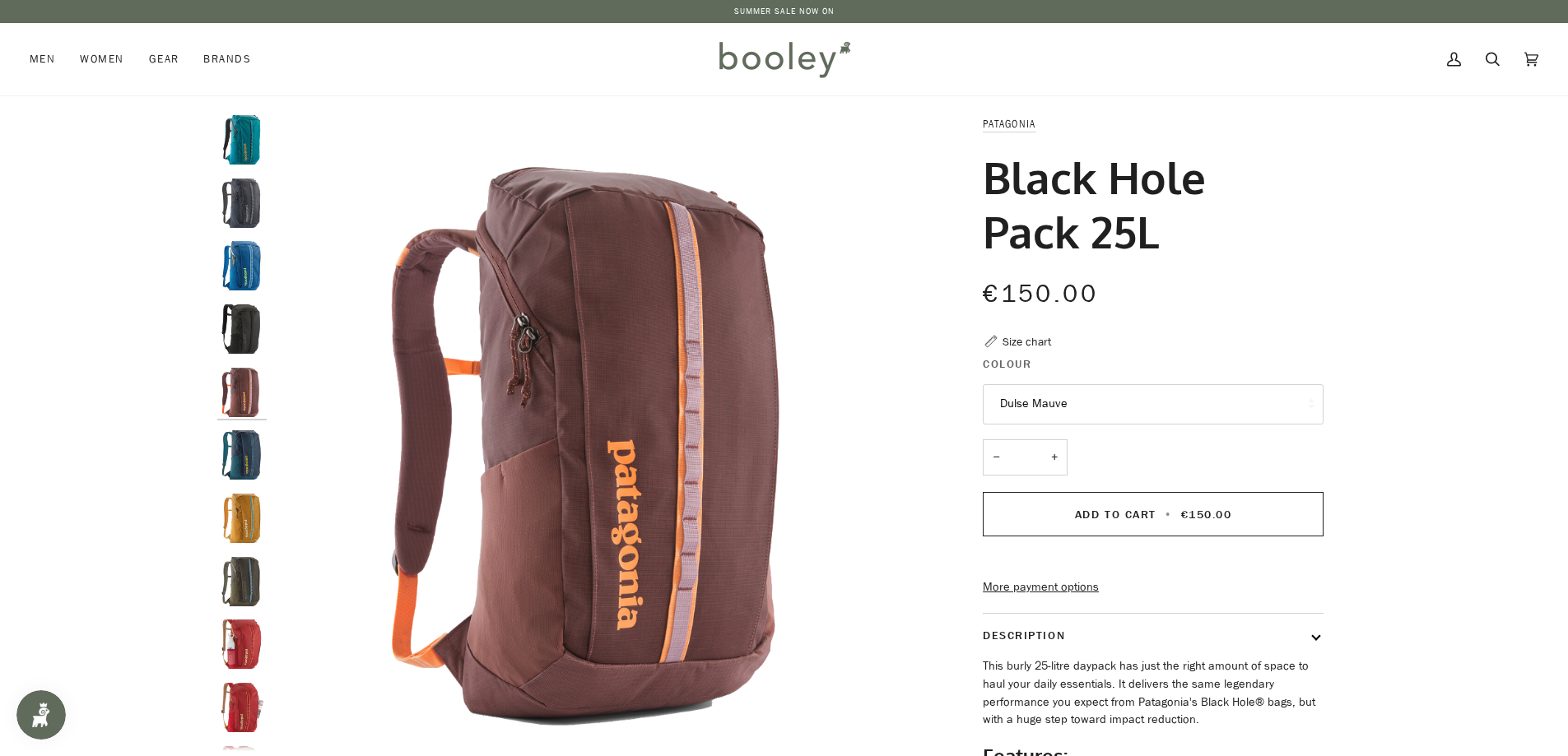
click at [1069, 394] on button "Dulse Mauve" at bounding box center [1154, 404] width 341 height 40
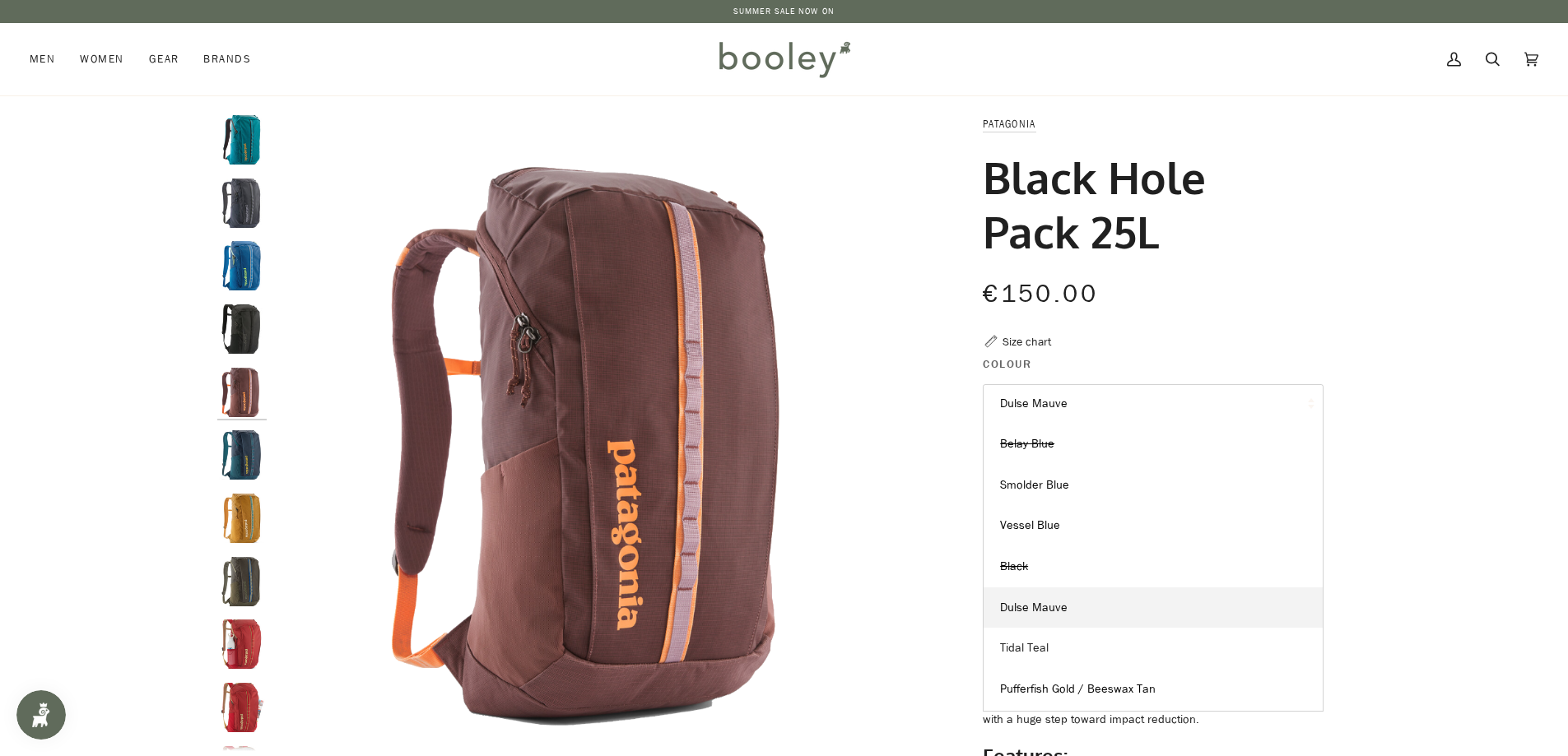
click at [1071, 658] on link "Tidal Teal" at bounding box center [1154, 649] width 339 height 41
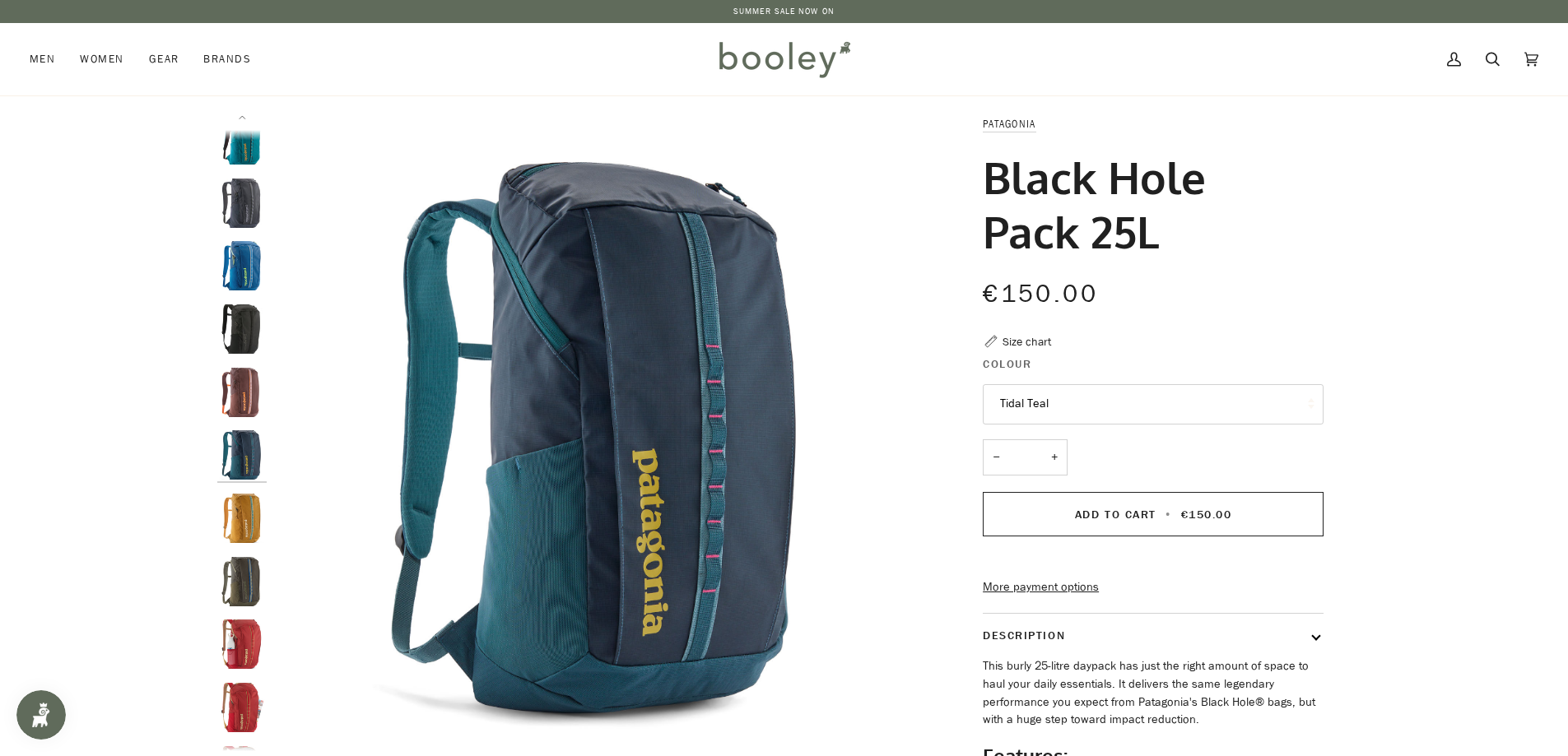
scroll to position [15, 0]
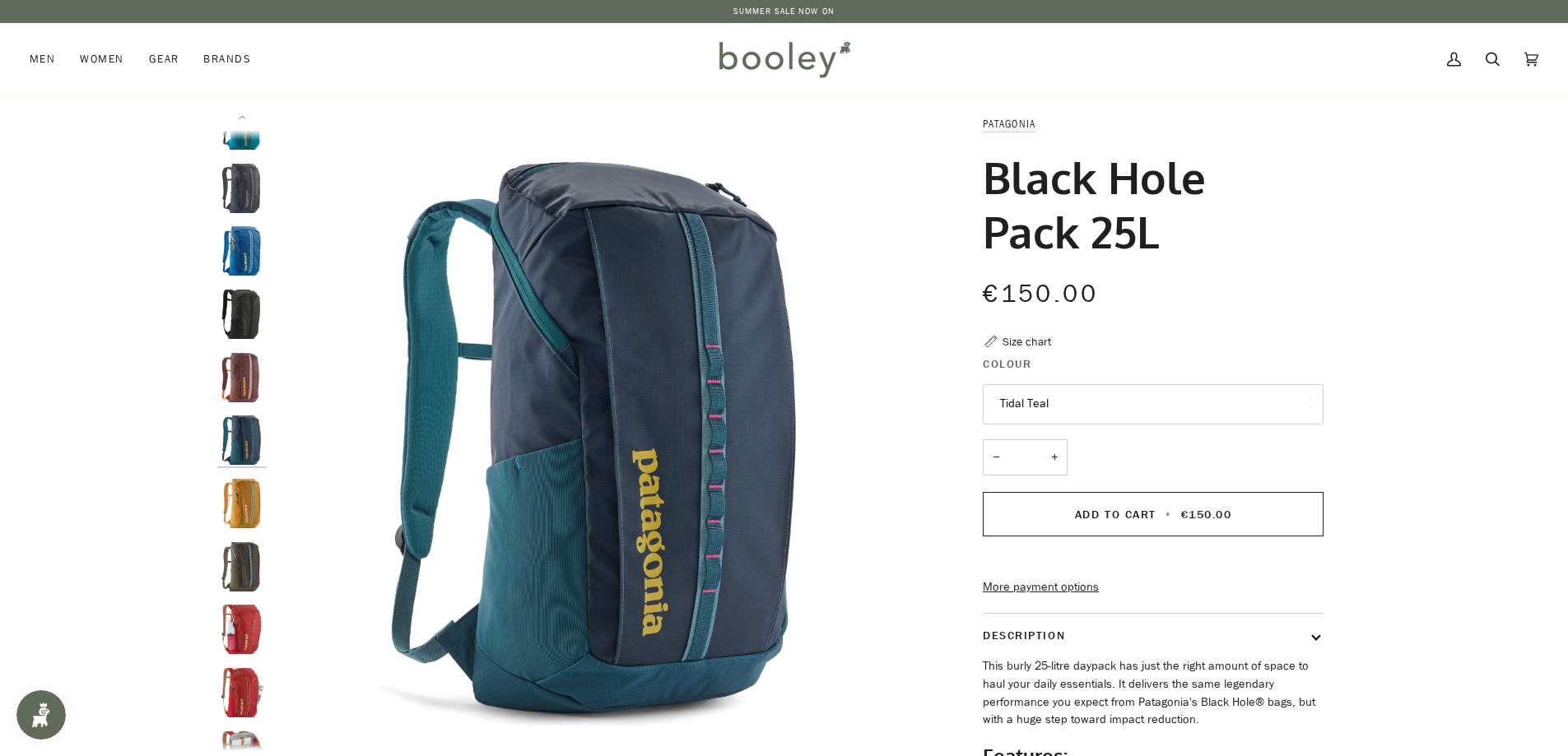
click at [1085, 399] on button "Tidal Teal" at bounding box center [1154, 404] width 341 height 40
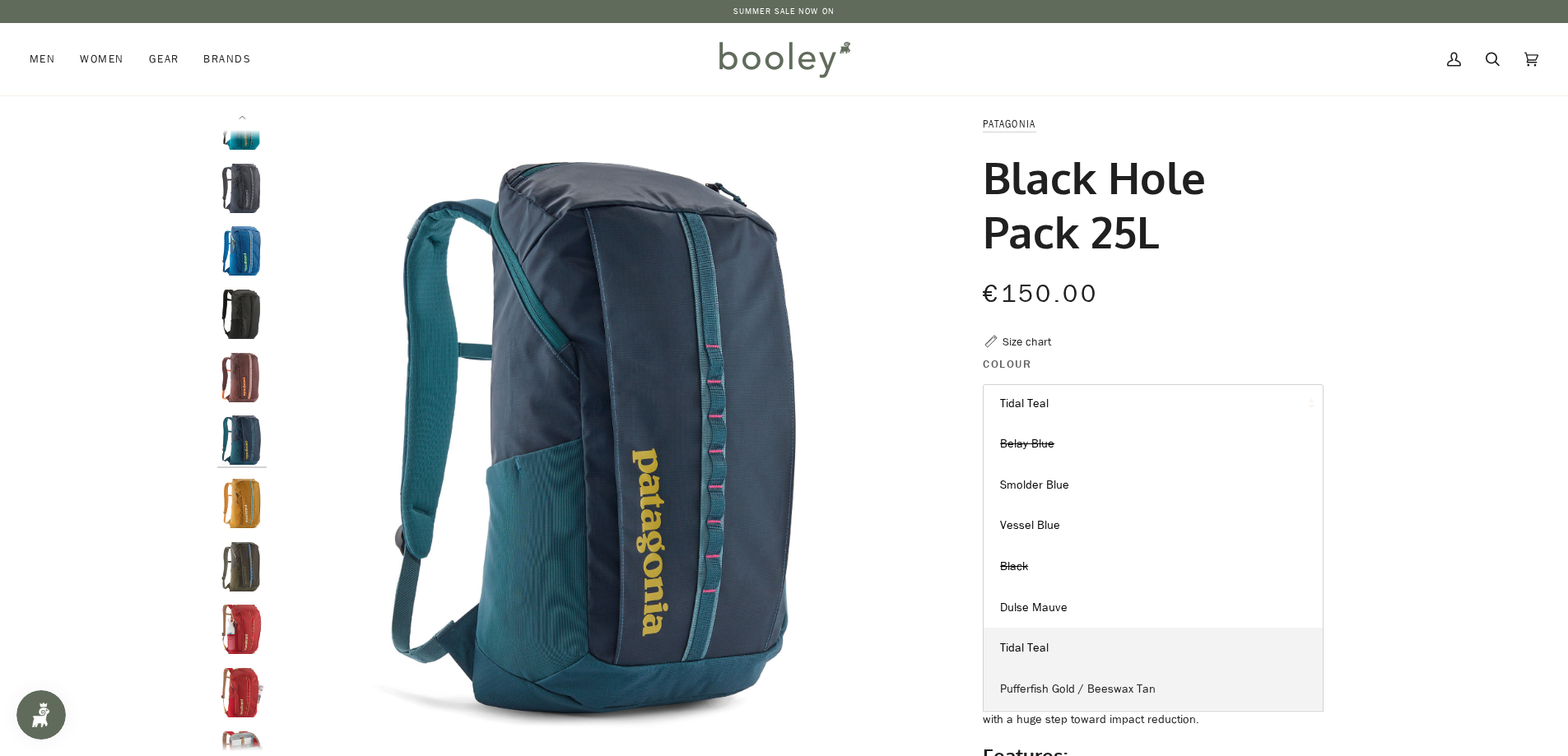
click at [1071, 692] on span "Pufferfish Gold / Beeswax Tan" at bounding box center [1078, 689] width 156 height 16
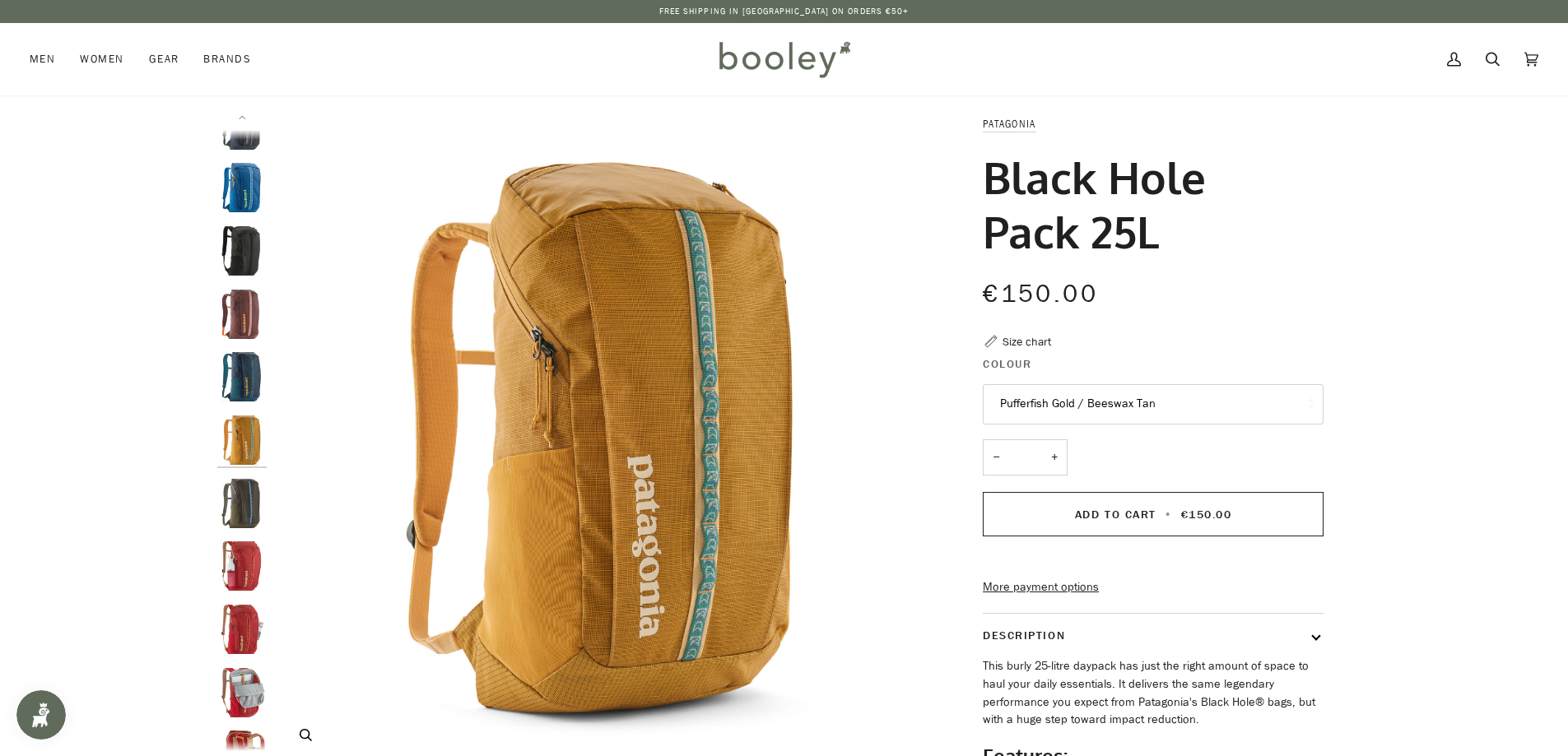
click at [305, 739] on icon "Patagonia Black Hole Pack 25L Pufferfish Gold / Beeswax Tan - Booley Galway" at bounding box center [305, 735] width 13 height 13
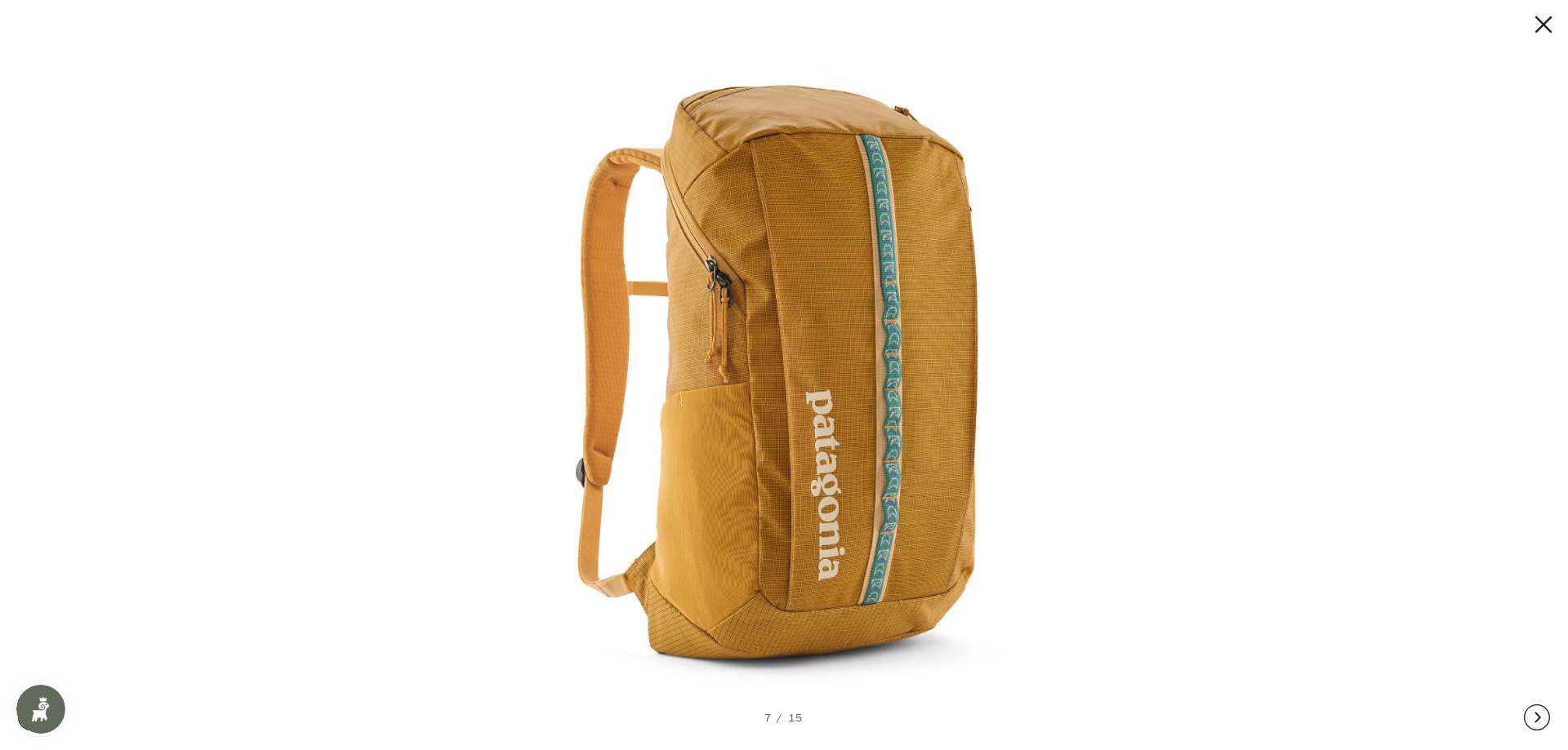
click at [902, 276] on img at bounding box center [778, 375] width 679 height 678
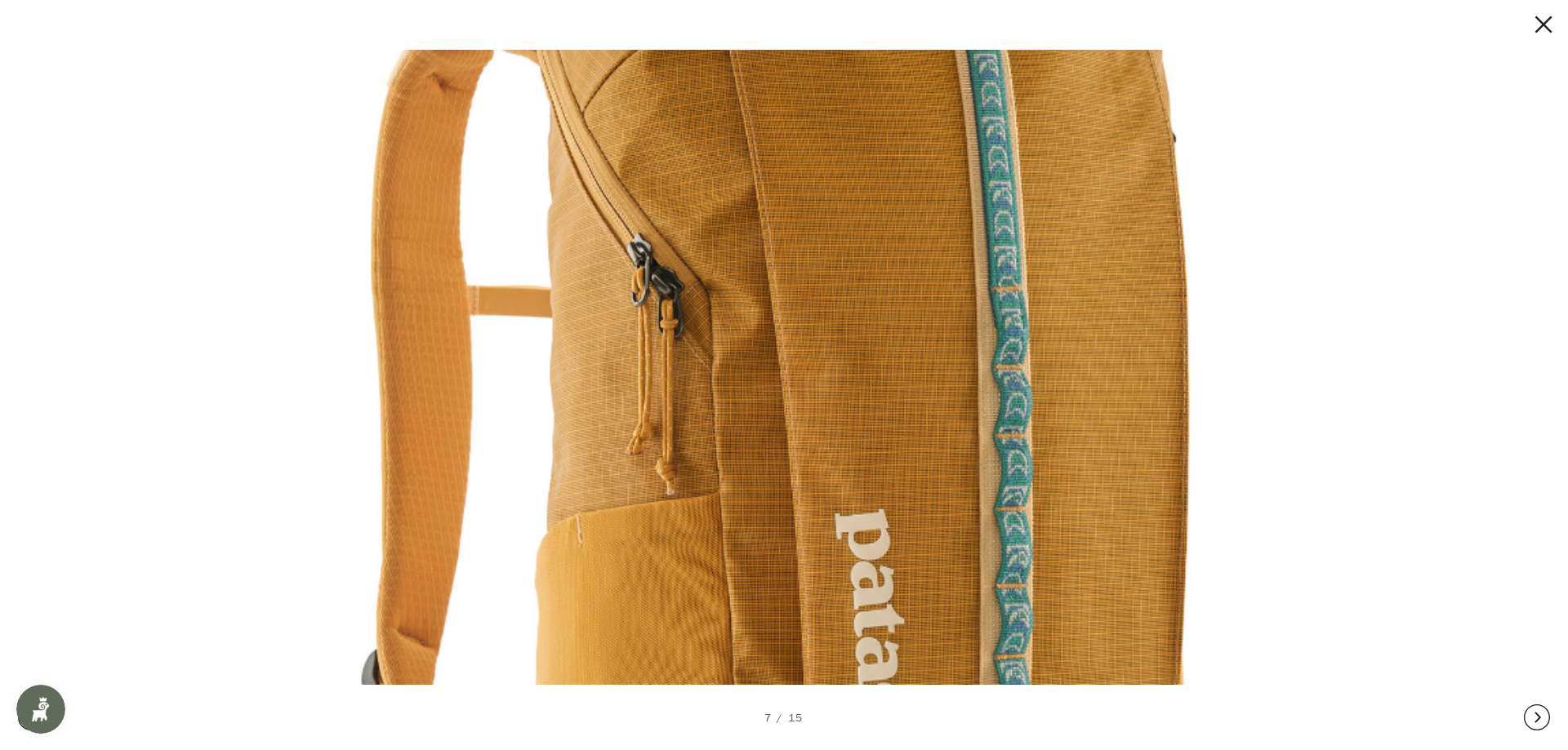
click at [1026, 385] on img at bounding box center [777, 479] width 1397 height 1397
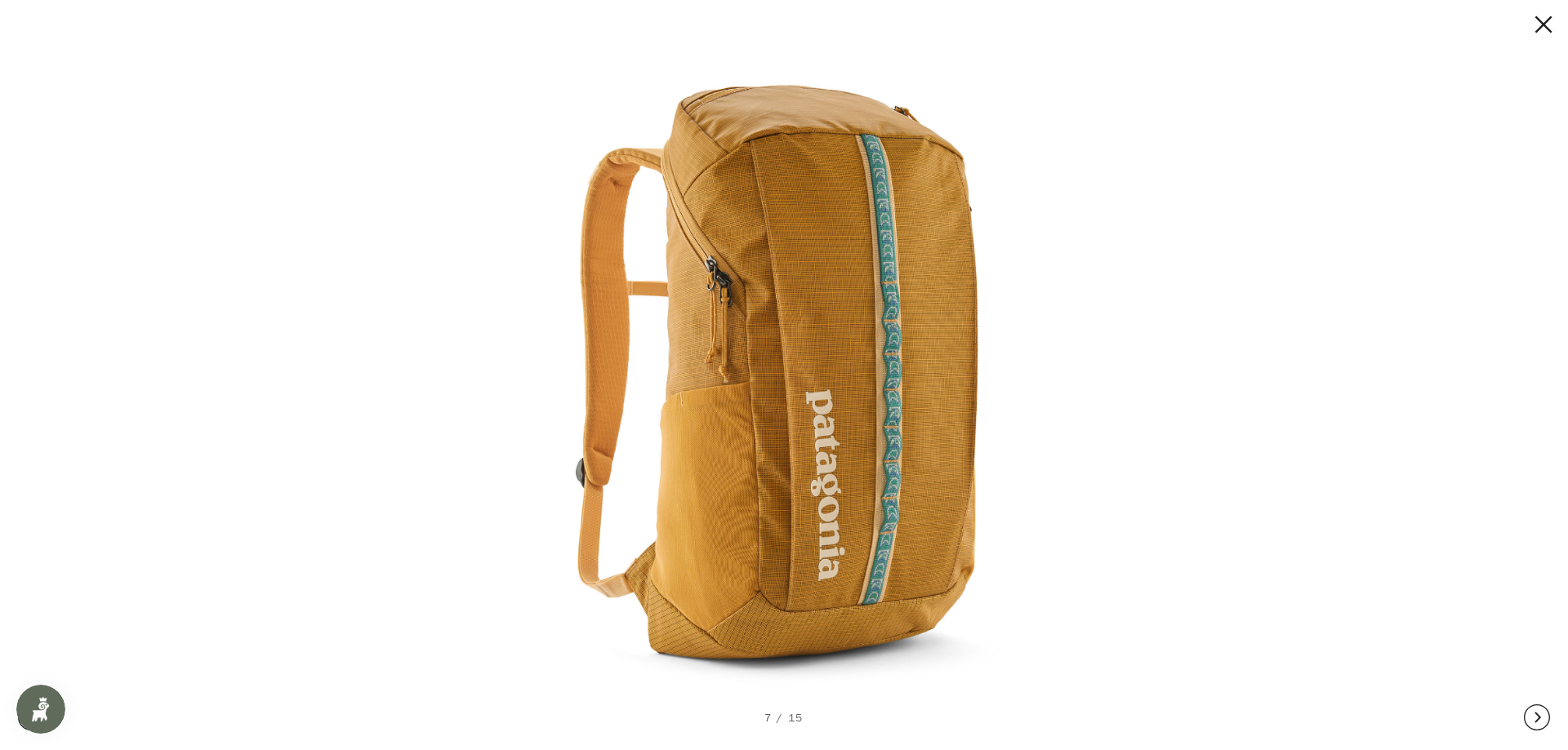
click at [1554, 25] on div at bounding box center [784, 24] width 1562 height 26
click at [1545, 26] on button at bounding box center [1528, 24] width 49 height 26
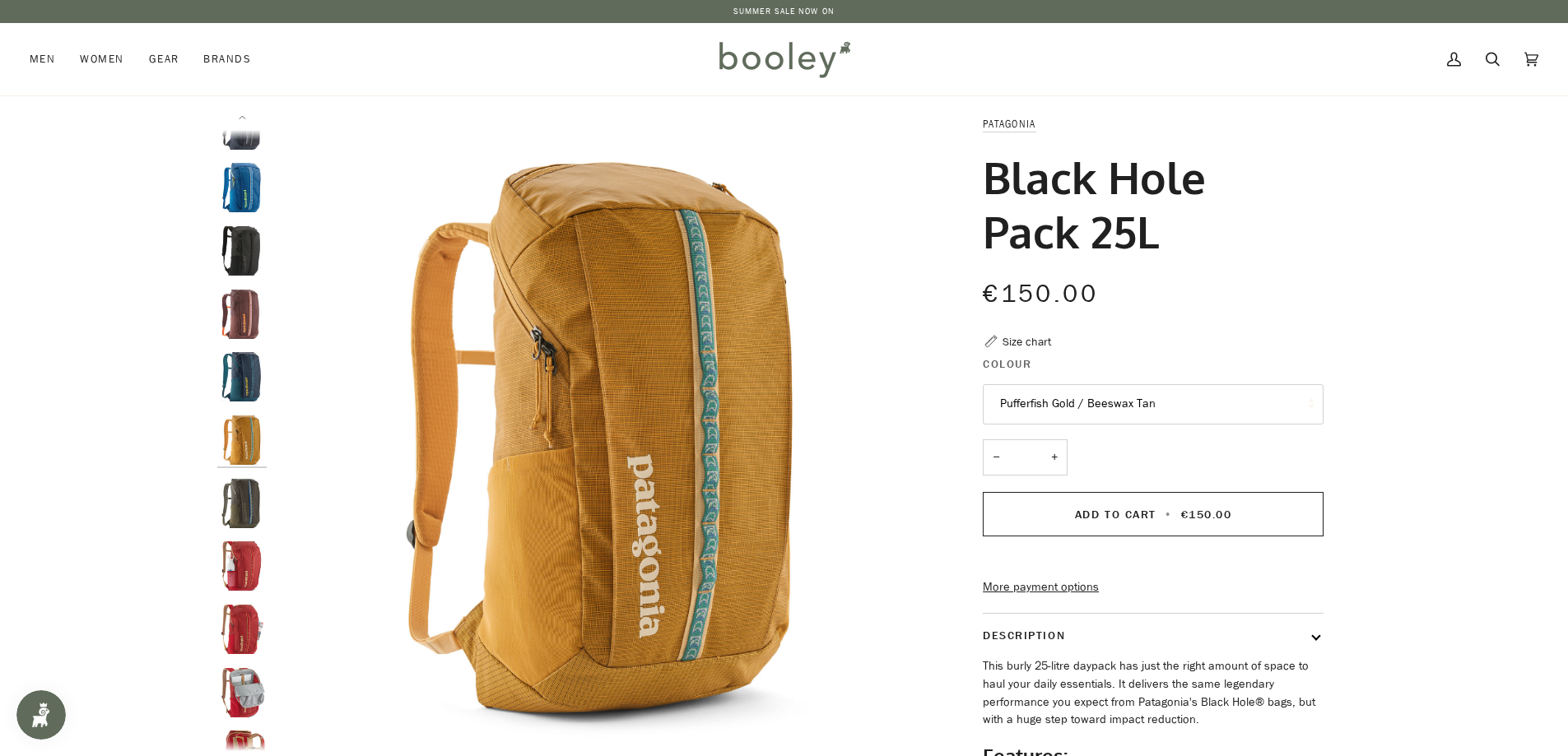
click at [1090, 397] on button "Pufferfish Gold / Beeswax Tan" at bounding box center [1154, 404] width 341 height 40
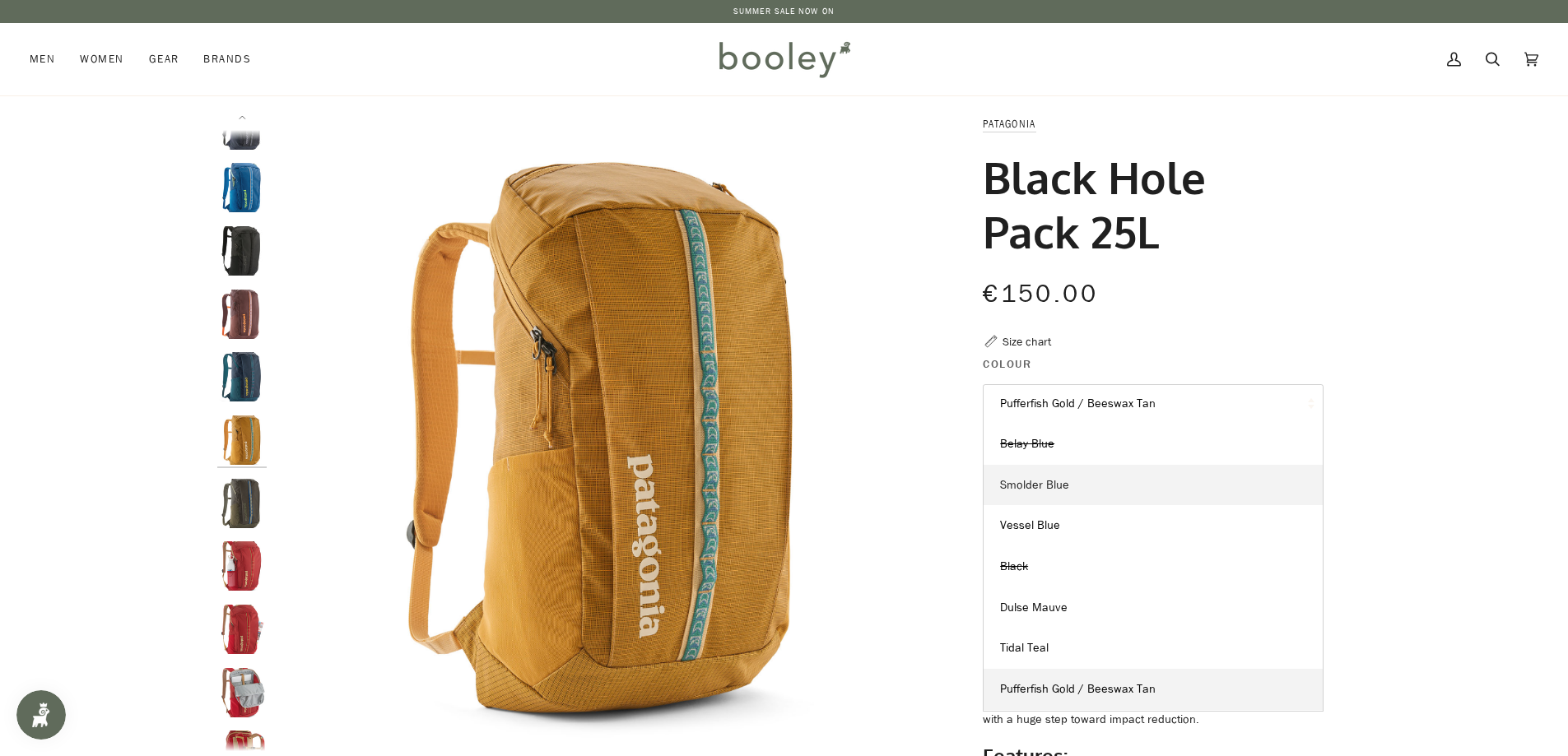
click at [1054, 478] on span "Smolder Blue" at bounding box center [1034, 485] width 69 height 16
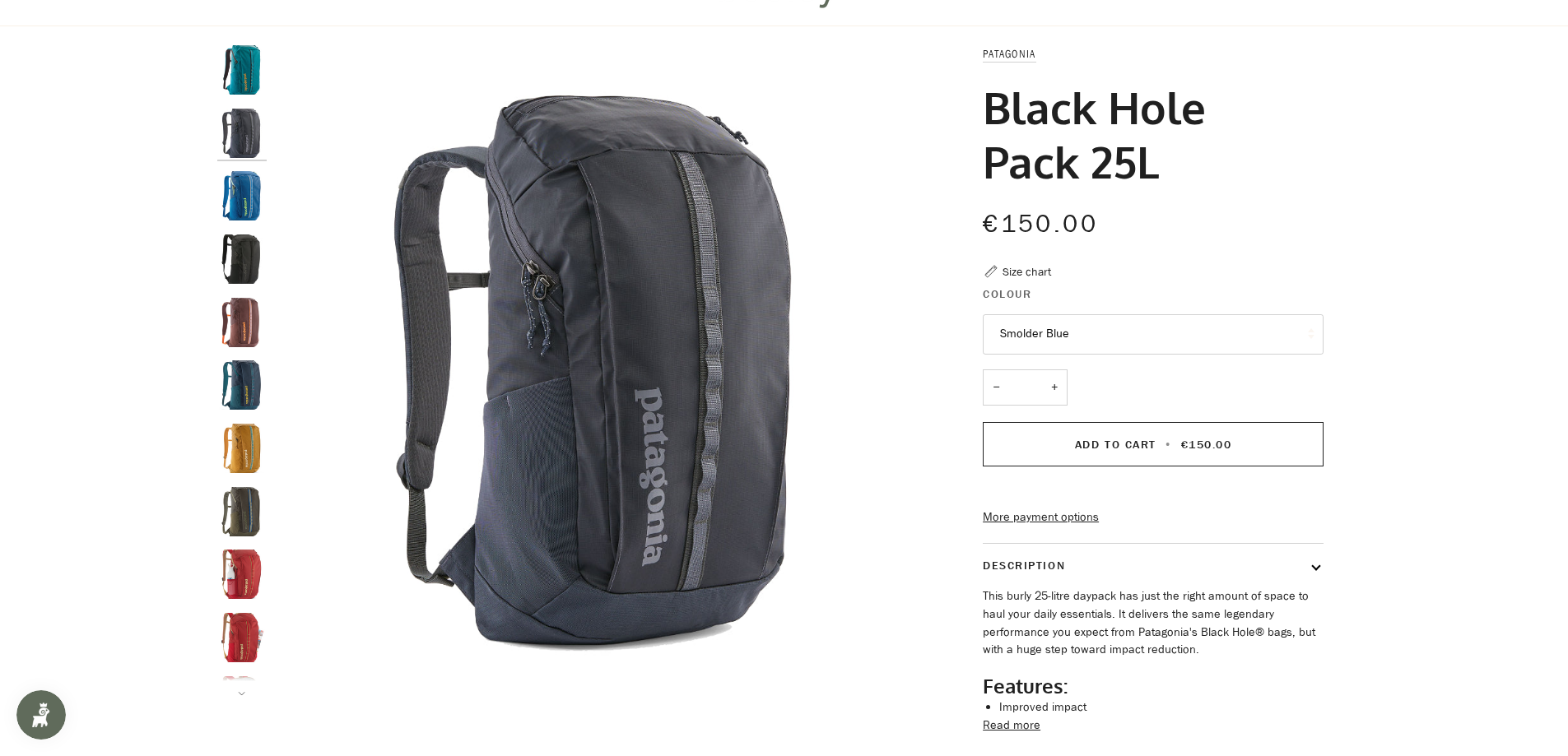
scroll to position [246, 0]
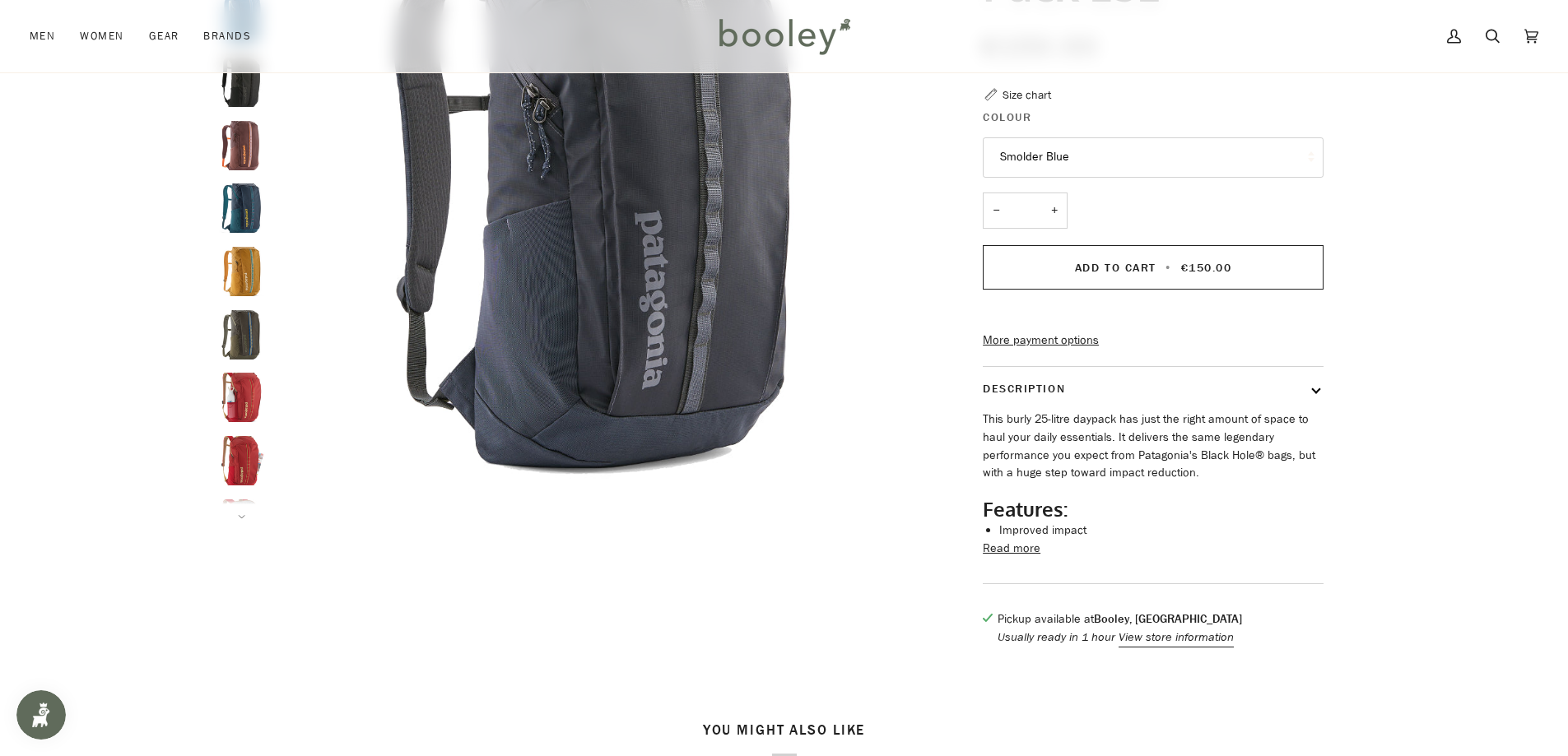
click at [226, 528] on div at bounding box center [784, 266] width 1134 height 795
click at [239, 524] on div at bounding box center [784, 266] width 1134 height 795
click at [244, 520] on div at bounding box center [784, 266] width 1134 height 795
click at [238, 508] on button "Next" at bounding box center [242, 507] width 50 height 24
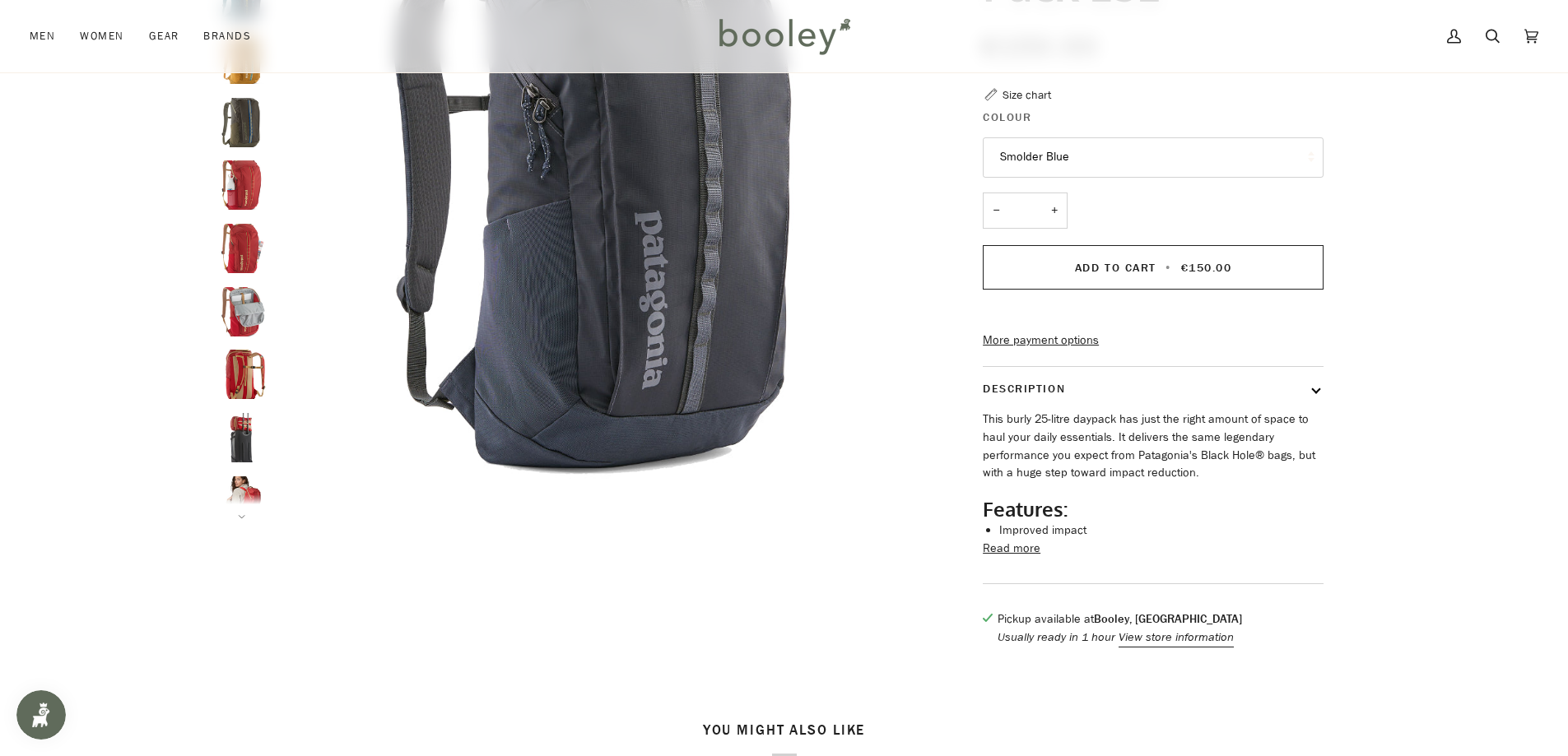
scroll to position [295, 0]
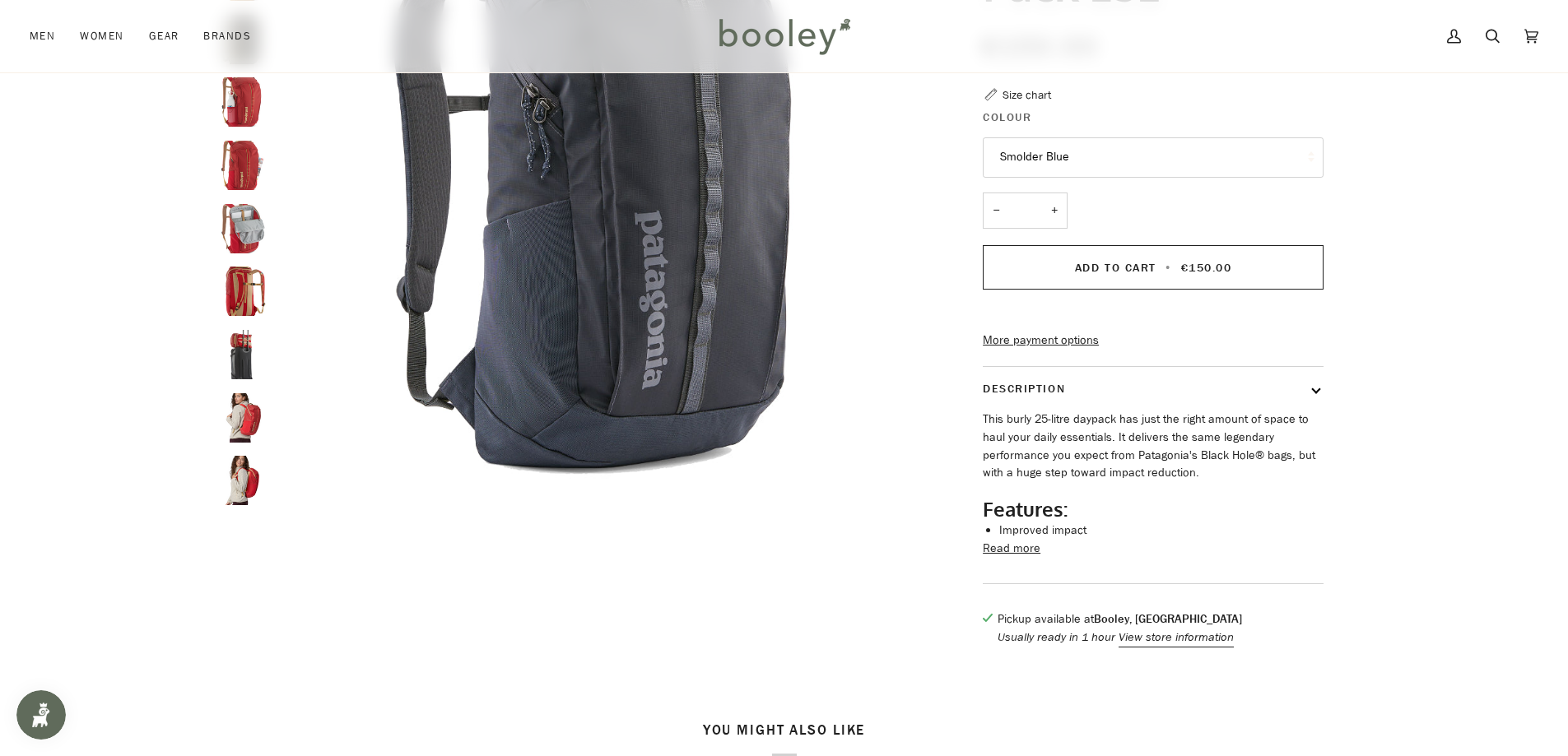
click at [242, 221] on img "Patagonia Black Hole Pack 25L - Booley Galway" at bounding box center [242, 229] width 50 height 50
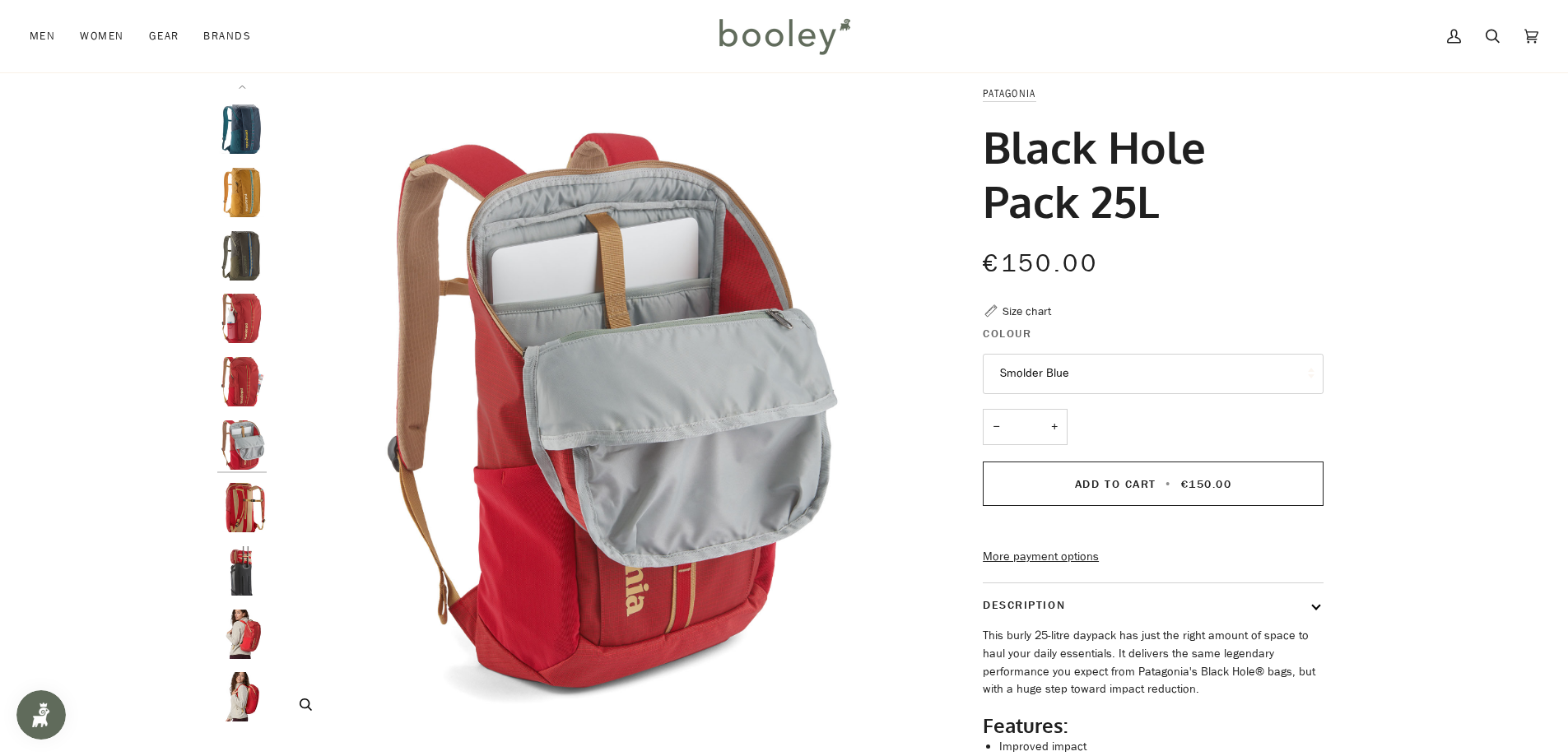
scroll to position [0, 0]
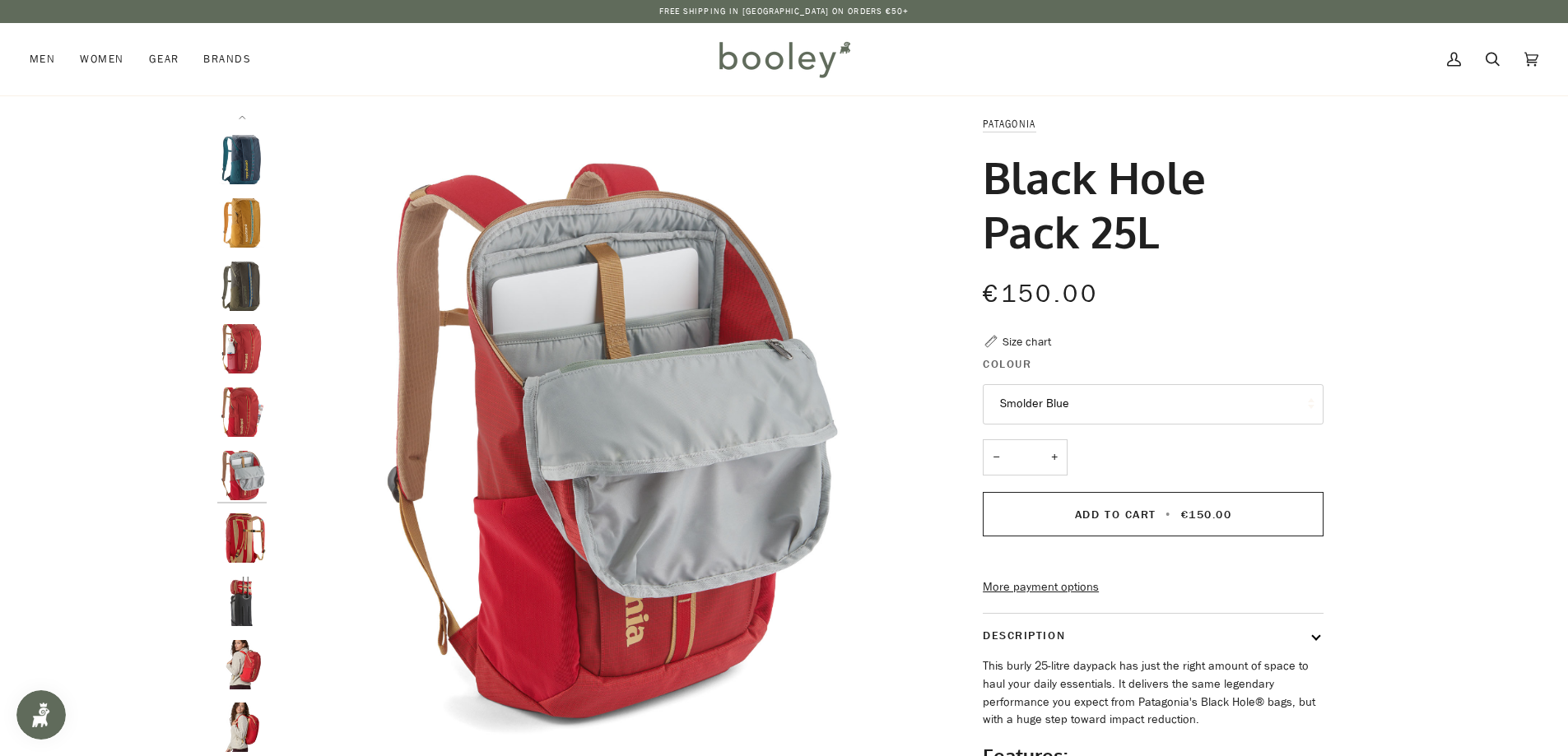
click at [242, 601] on img "Patagonia Black Hole Pack 25L - Booley Galway" at bounding box center [242, 601] width 50 height 50
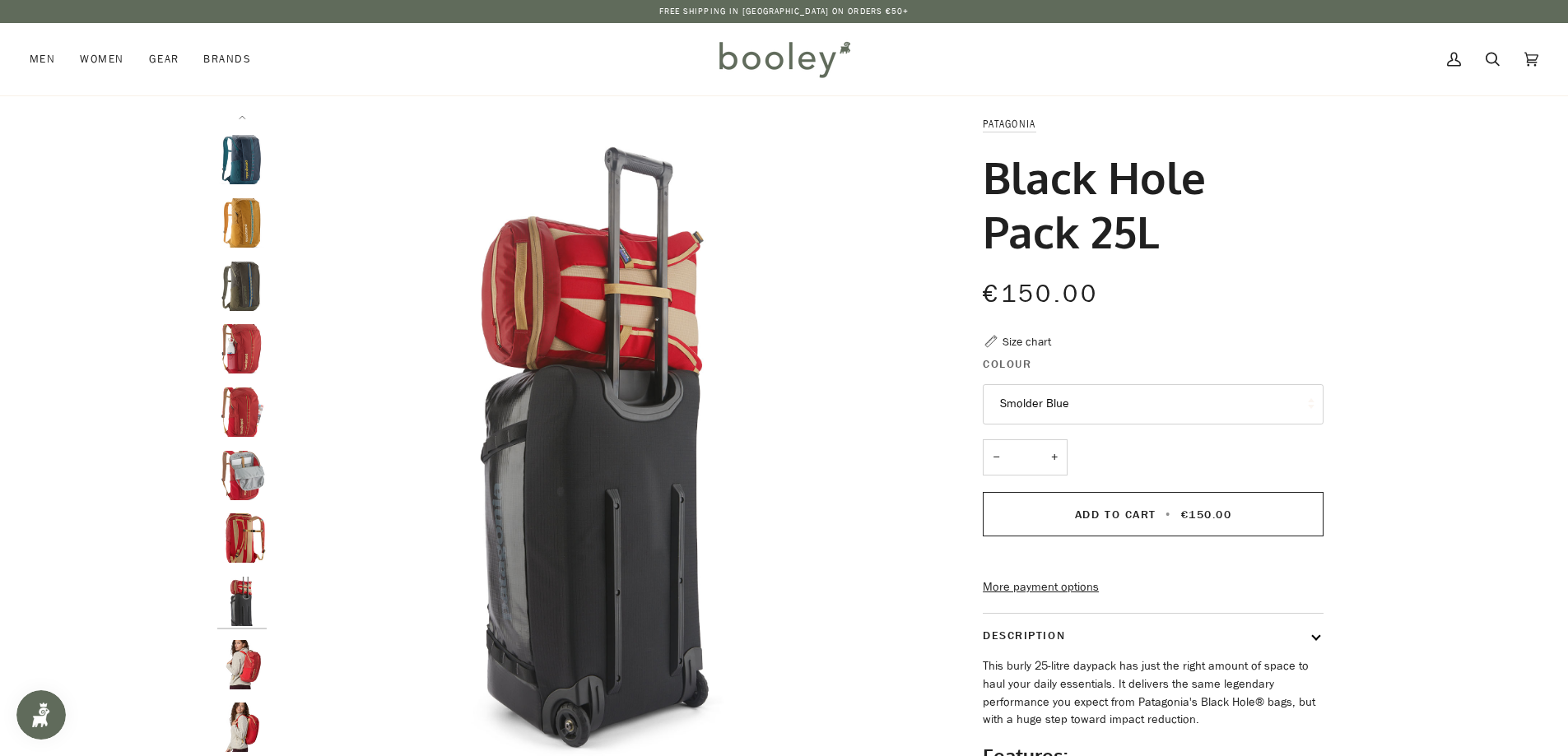
click at [242, 650] on img "Black Hole Pack 25L" at bounding box center [242, 664] width 50 height 50
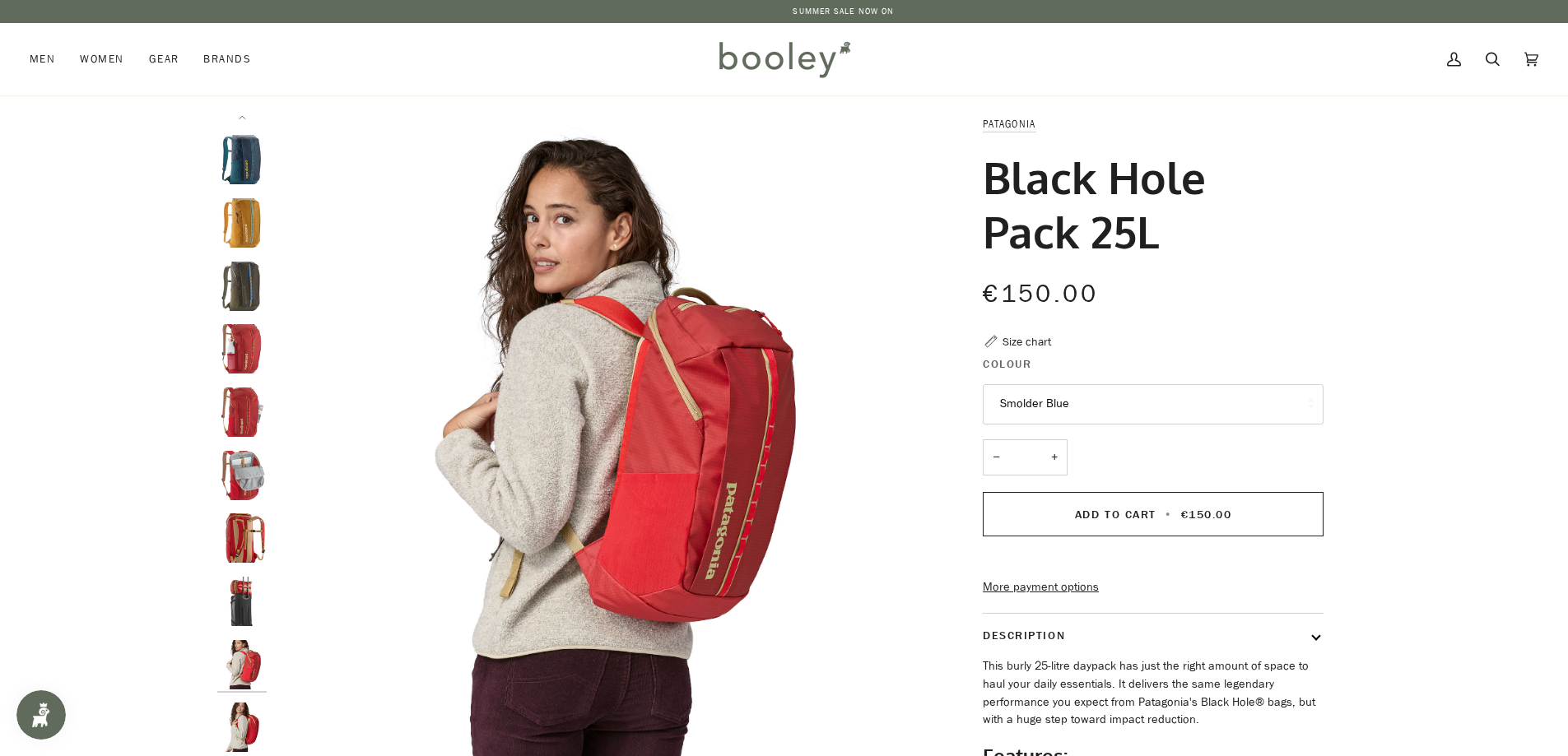
click at [235, 709] on img "Black Hole Pack 25L" at bounding box center [242, 727] width 50 height 50
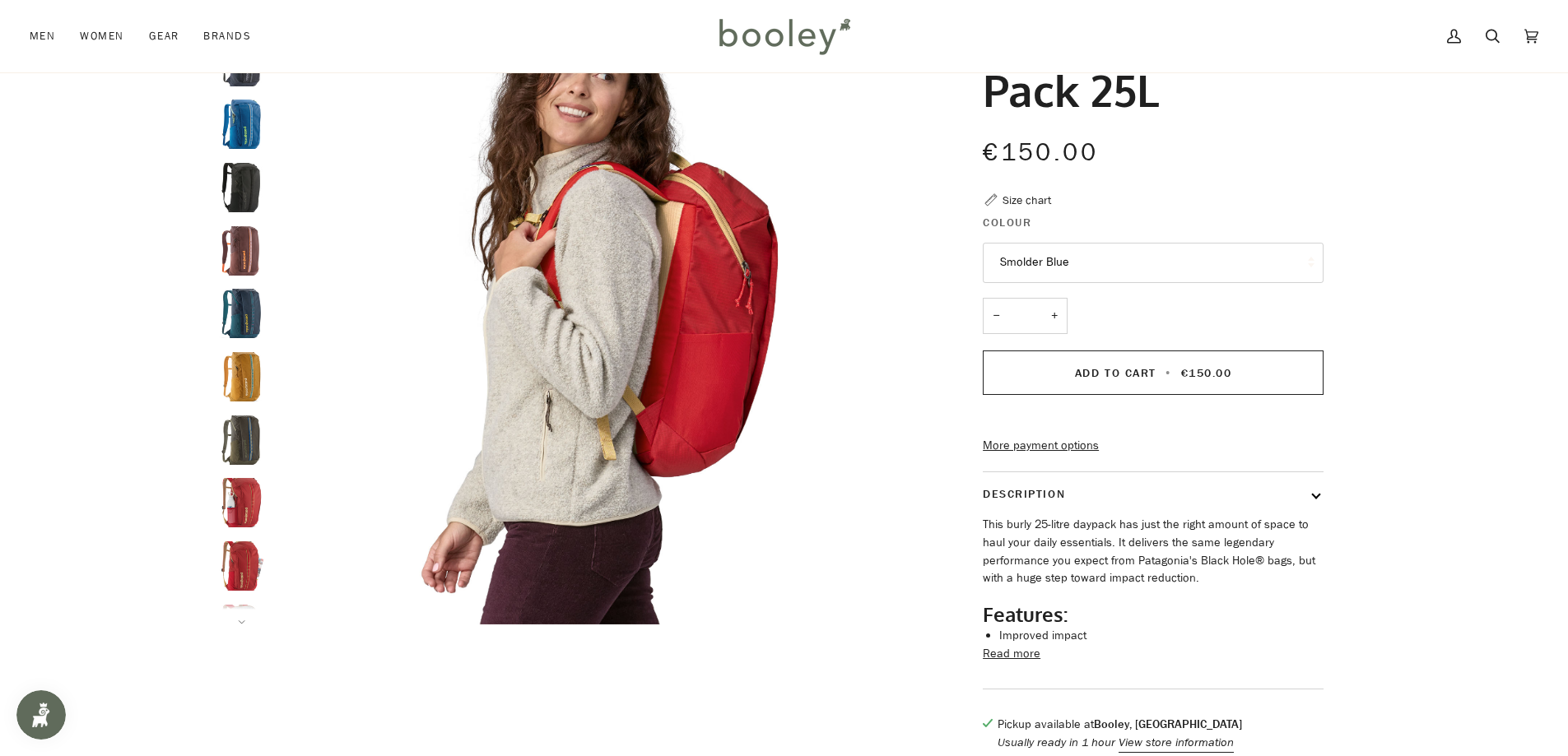
scroll to position [82, 0]
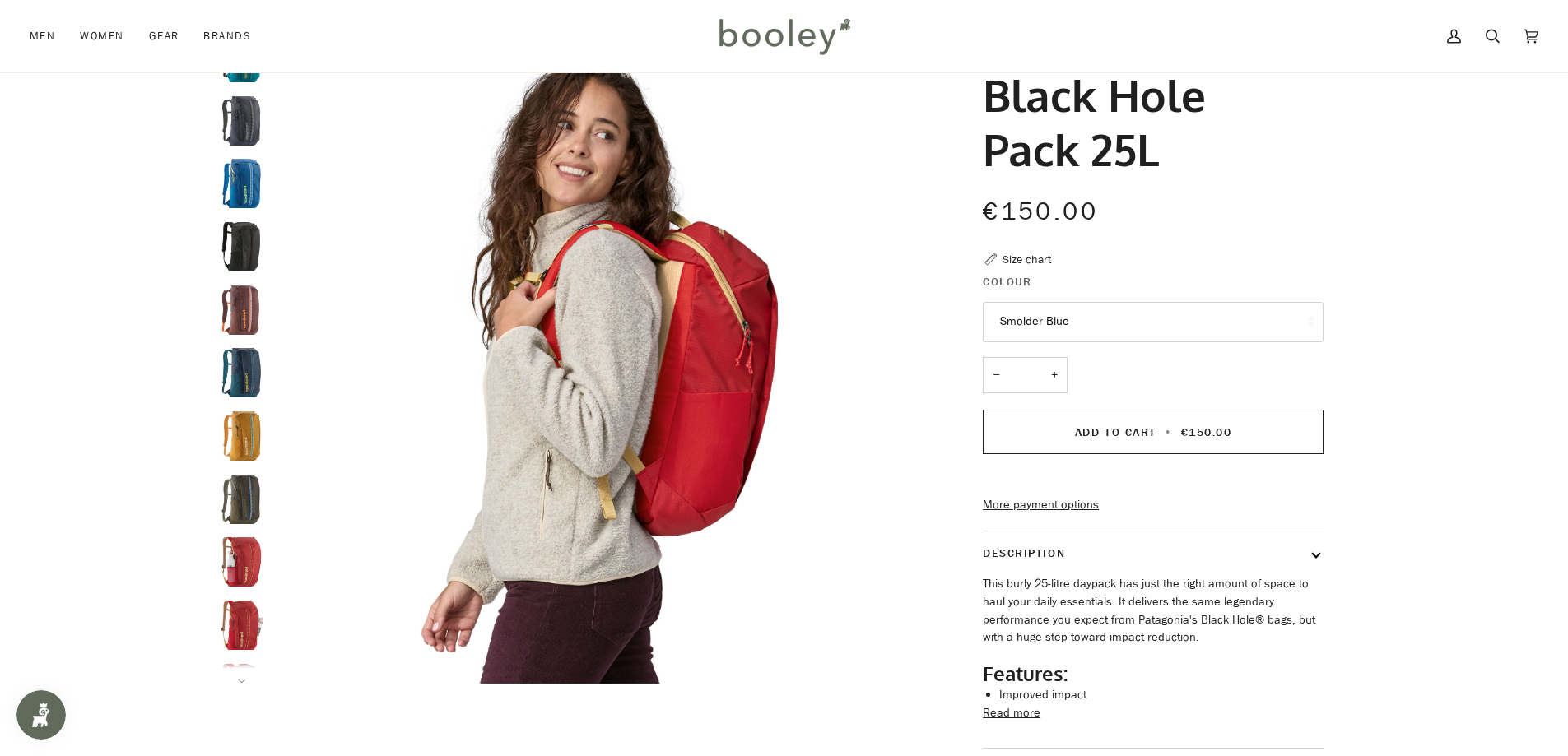
click at [253, 389] on img "Patagonia Black Hole Pack 25L Tidal Teal - Booley Galway" at bounding box center [242, 372] width 50 height 50
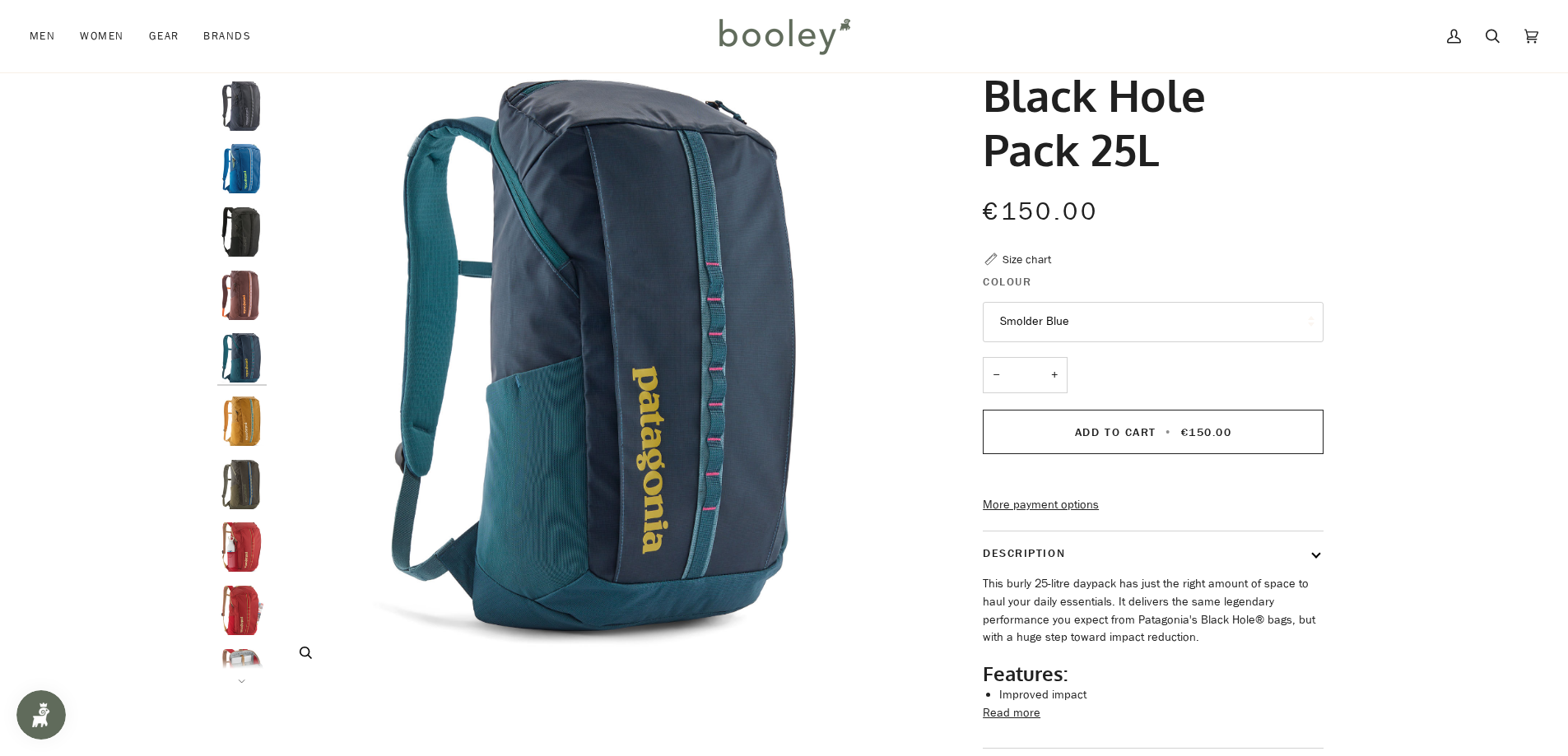
scroll to position [0, 0]
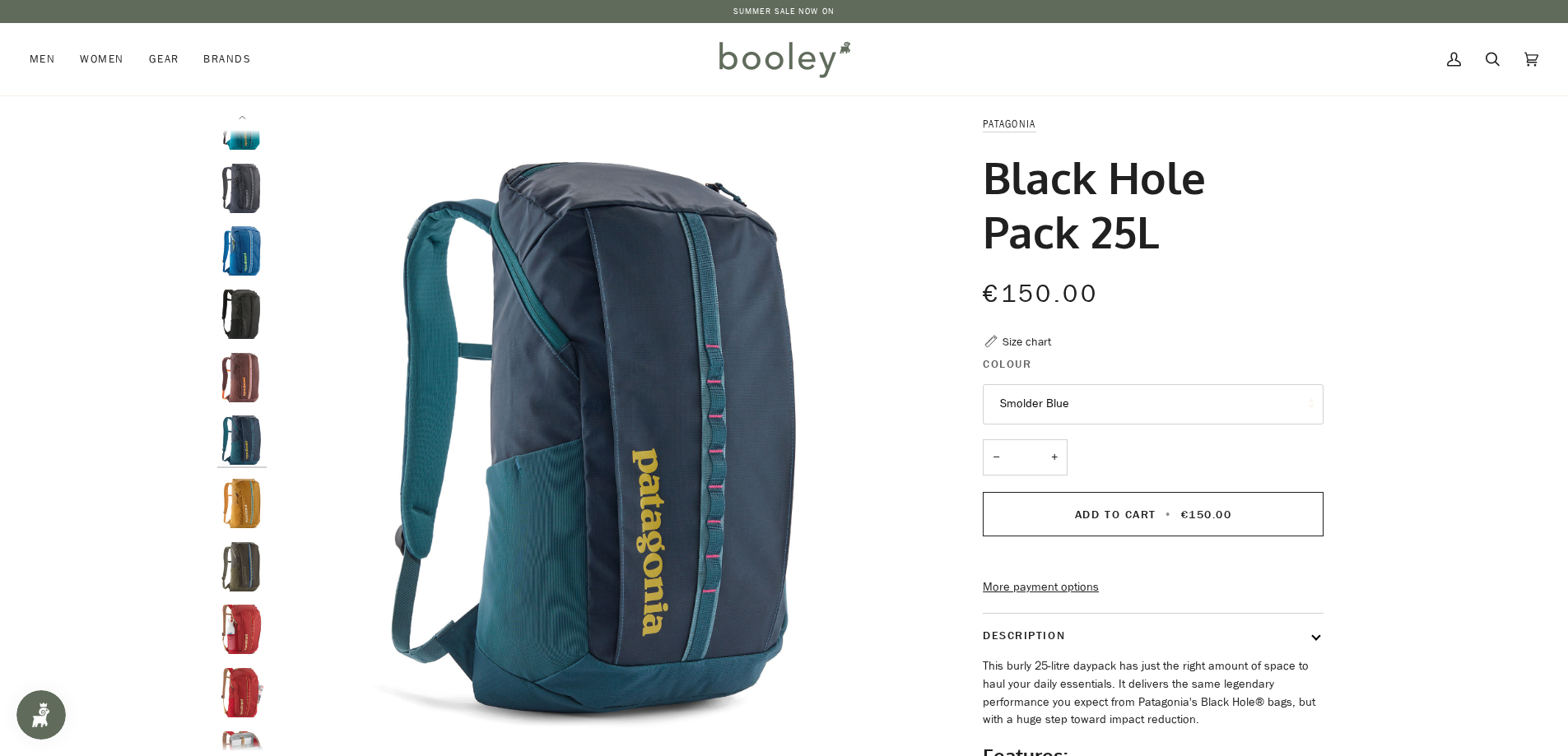
drag, startPoint x: 1155, startPoint y: 246, endPoint x: 980, endPoint y: 179, distance: 187.4
click at [980, 179] on div "Patagonia Black Hole Pack 25L €150.00 Sale • Save Size chart Colour Smolder Blu…" at bounding box center [1138, 512] width 370 height 795
copy h1 "Black Hole Pack 25L"
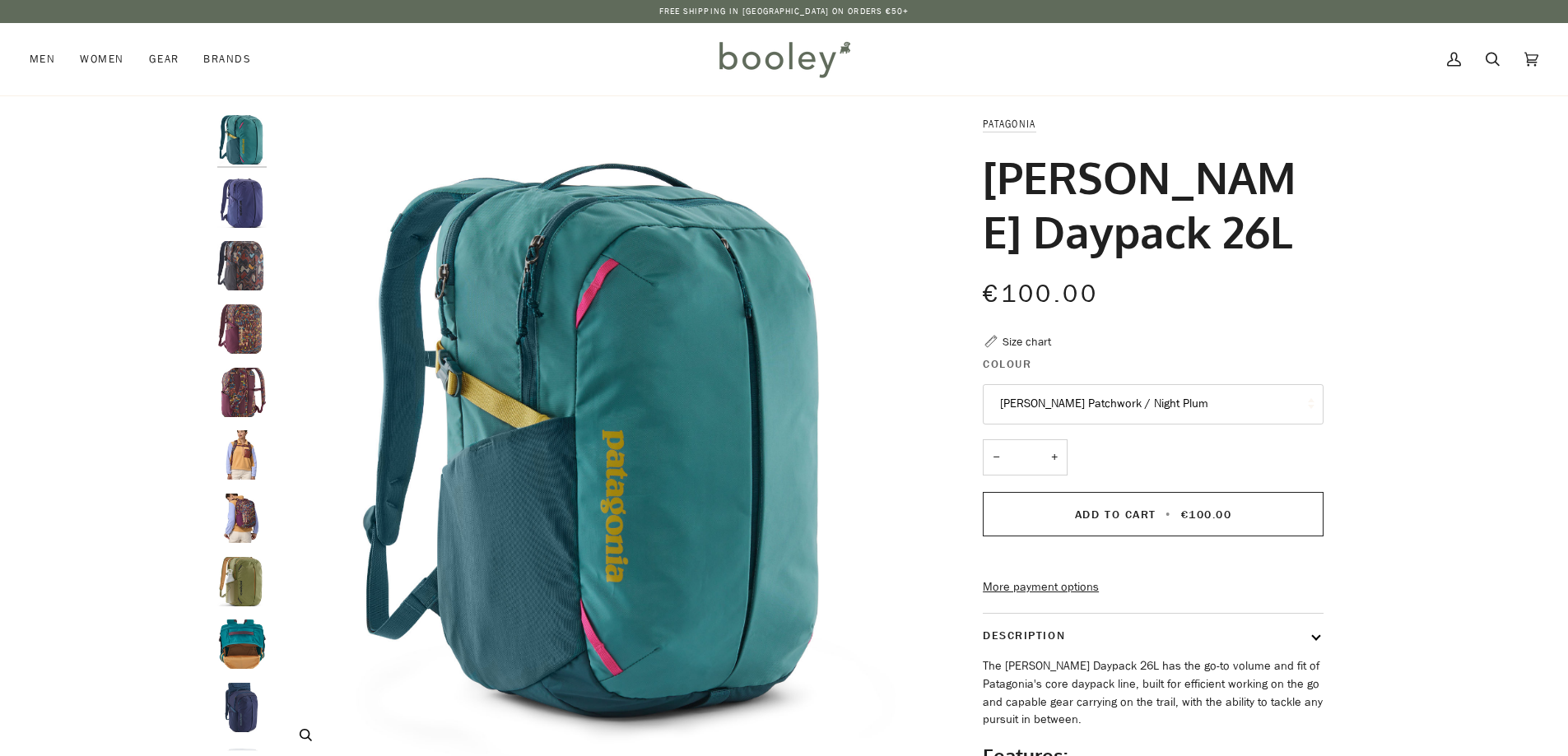
click at [1088, 408] on button "[PERSON_NAME] Patchwork / Night Plum" at bounding box center [1154, 404] width 341 height 40
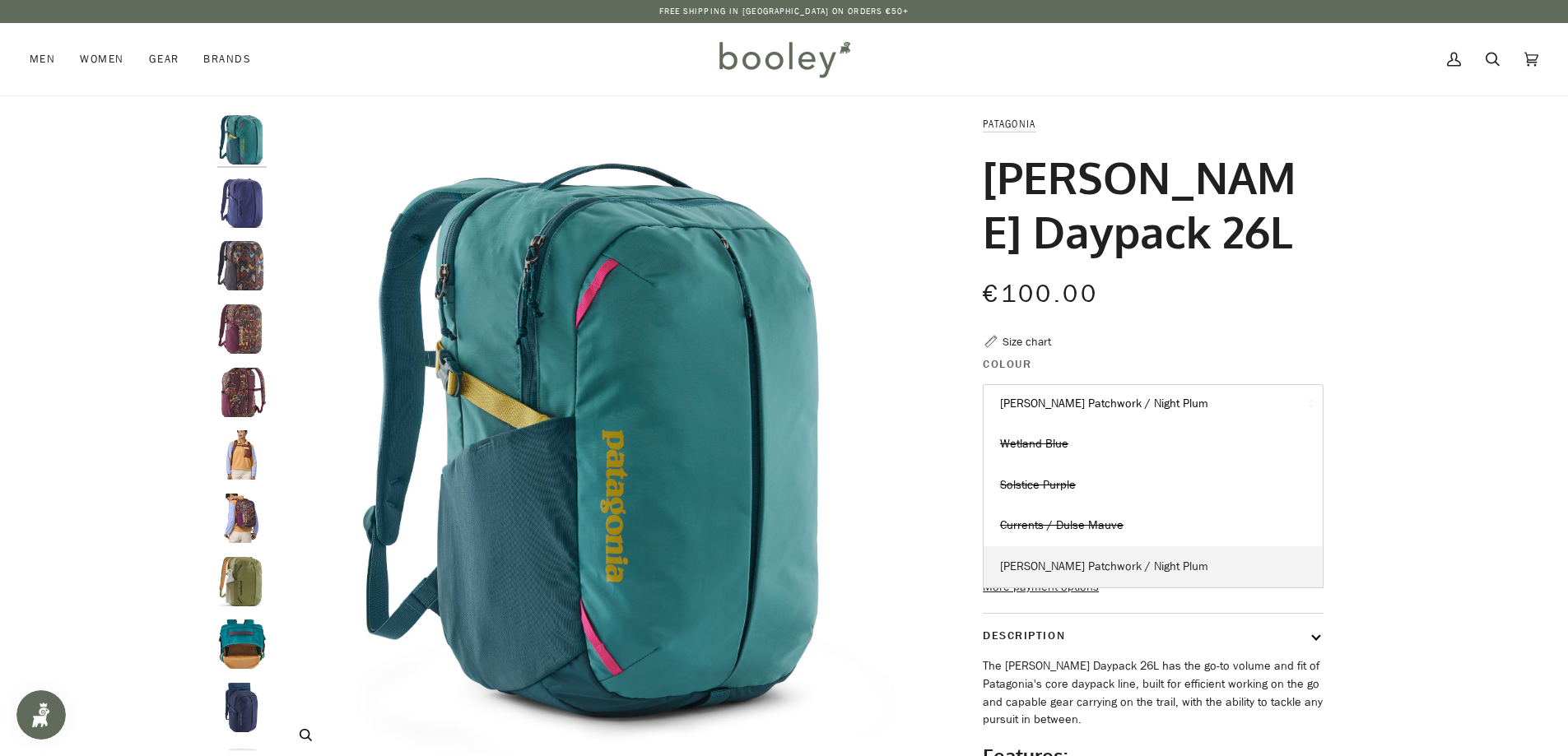
click at [1083, 559] on span "[PERSON_NAME] Patchwork / Night Plum" at bounding box center [1104, 567] width 209 height 16
